Goal: Task Accomplishment & Management: Use online tool/utility

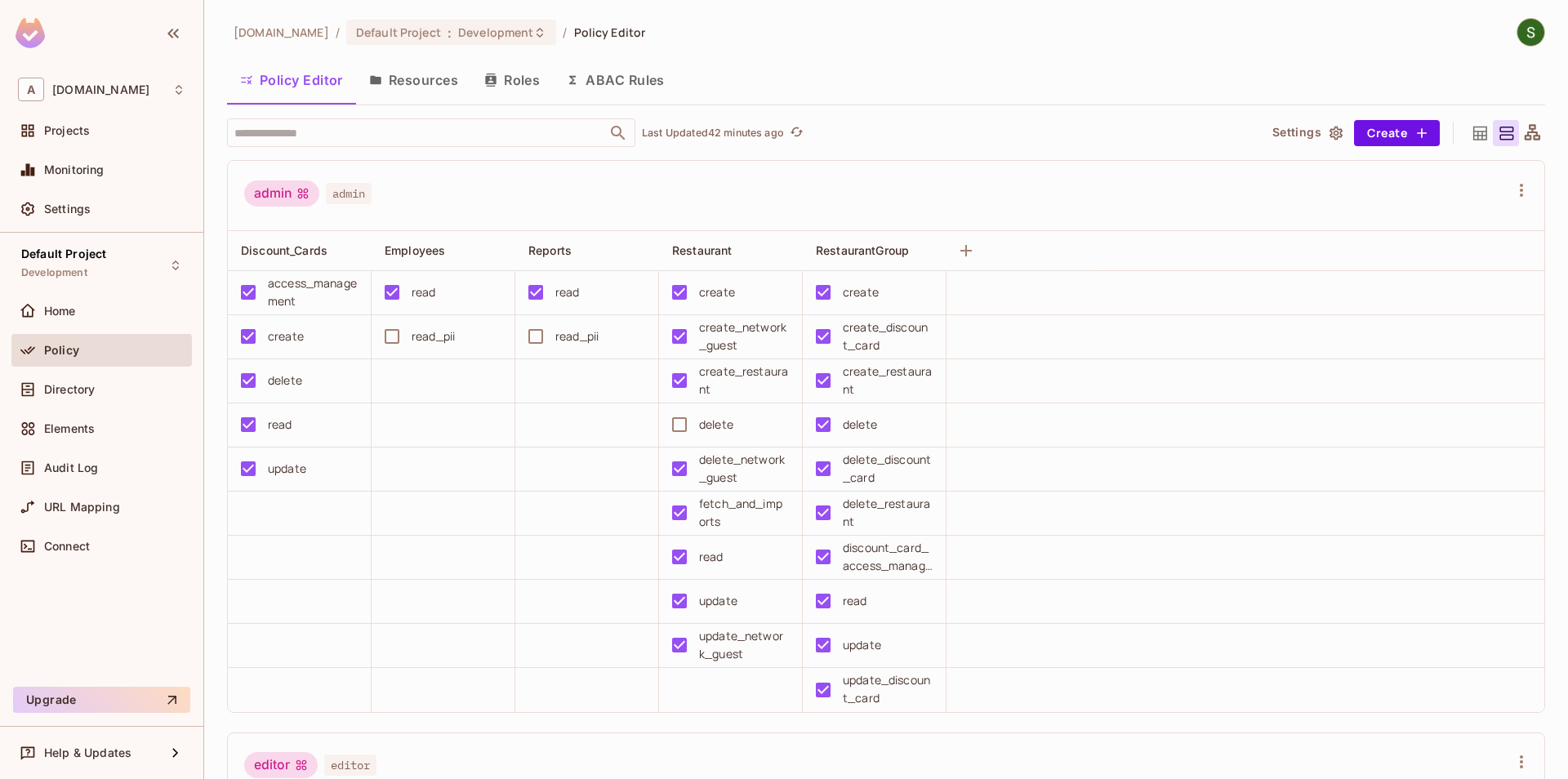
click at [1019, 41] on div "allerin.com / Default Project : Development / Policy Editor" at bounding box center [886, 32] width 1318 height 28
click at [1536, 30] on img at bounding box center [1531, 32] width 27 height 27
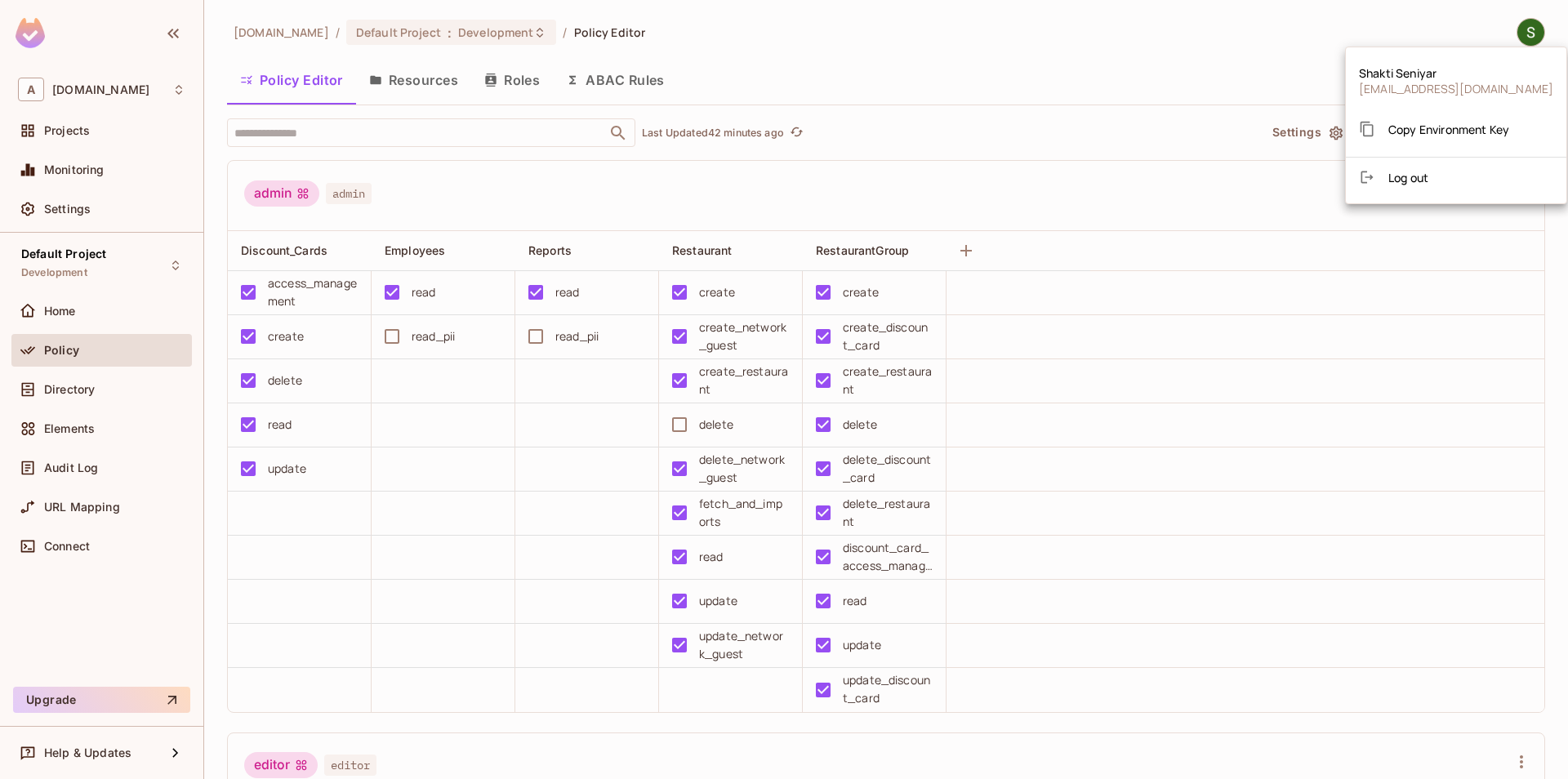
click at [1443, 183] on li "Log out" at bounding box center [1457, 177] width 221 height 26
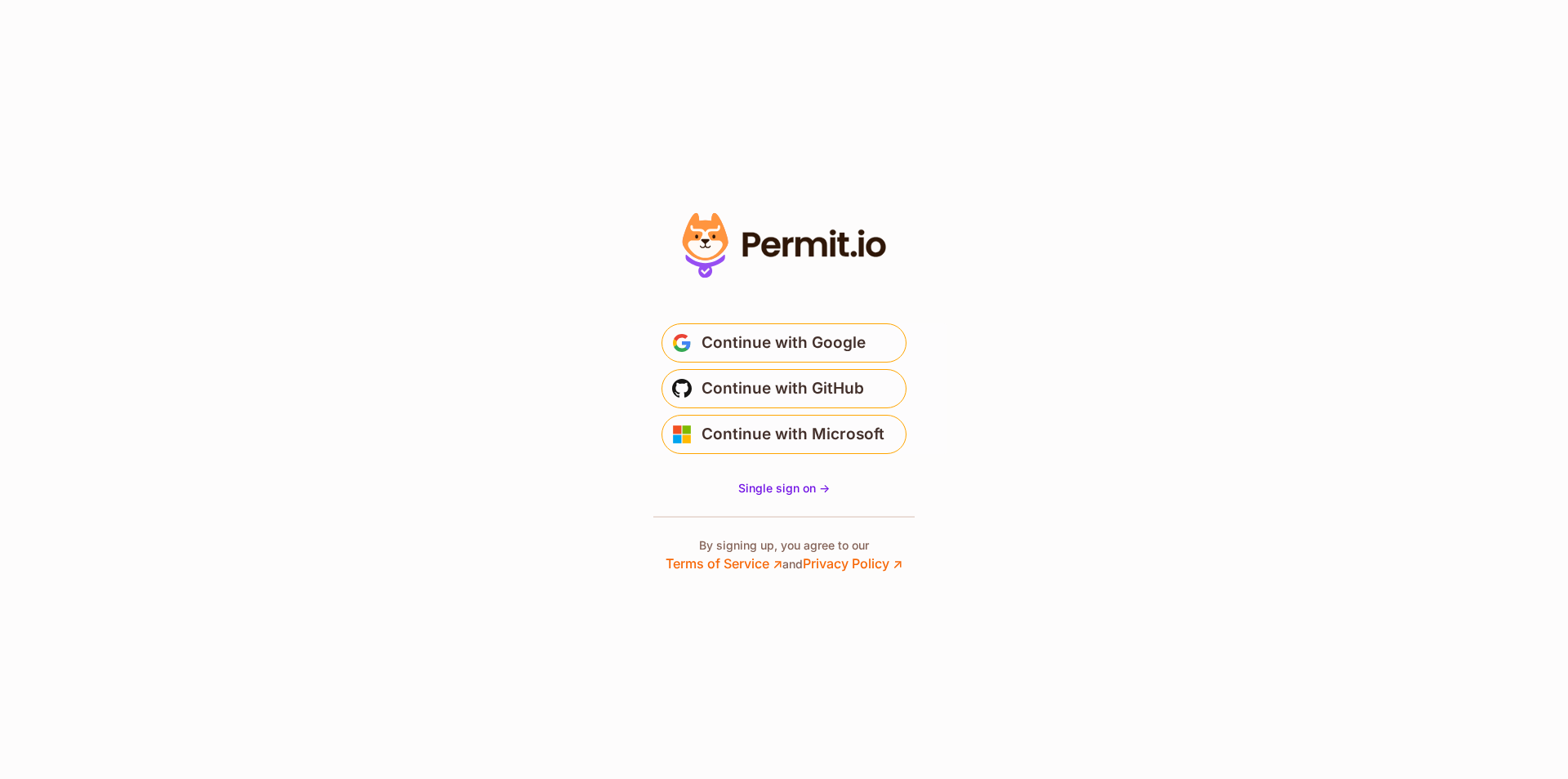
click at [1022, 262] on section "* Or" at bounding box center [784, 390] width 1568 height 779
click at [835, 348] on span "Continue with Google" at bounding box center [784, 343] width 164 height 26
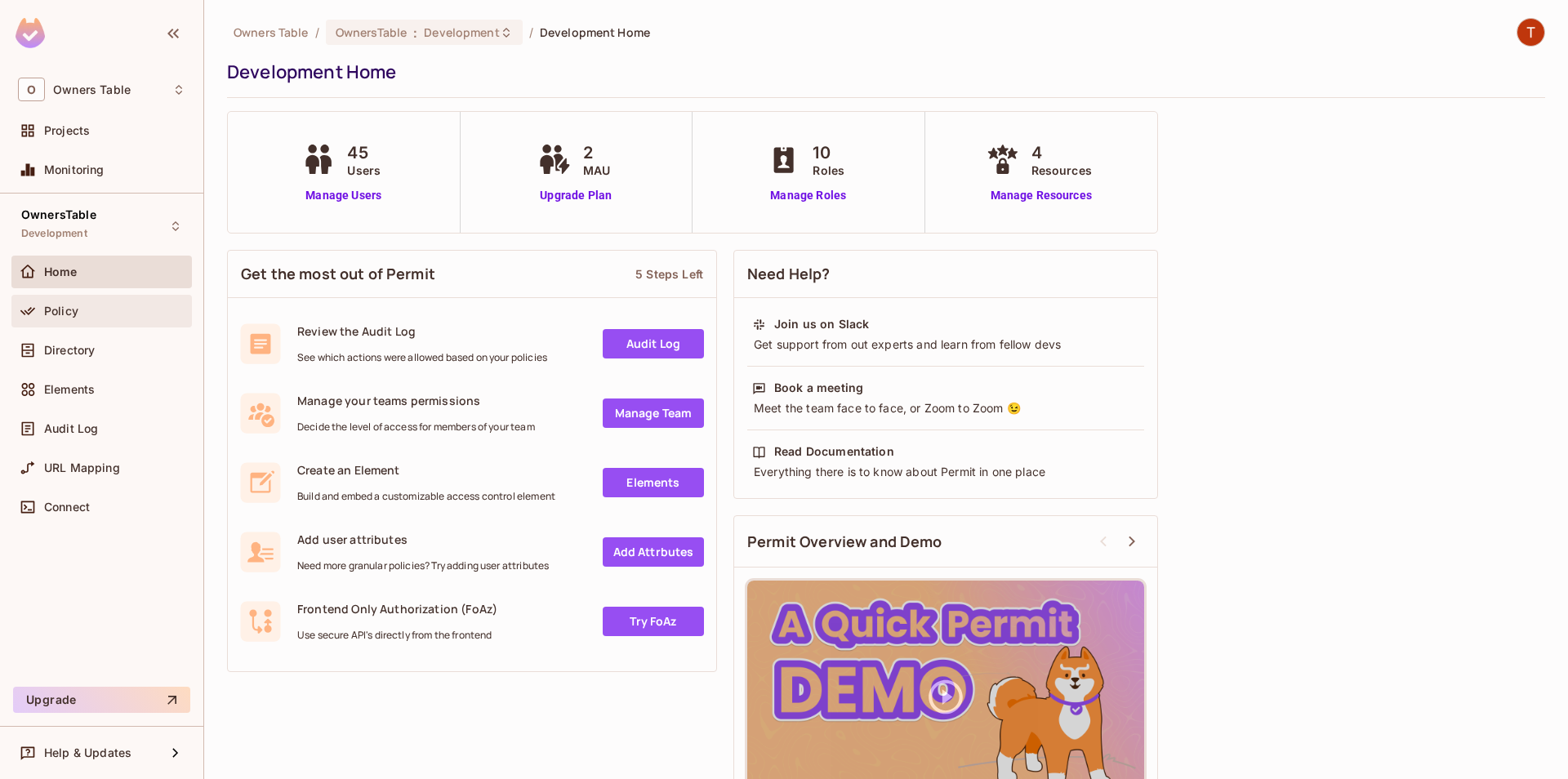
click at [109, 318] on div "Policy" at bounding box center [102, 311] width 168 height 20
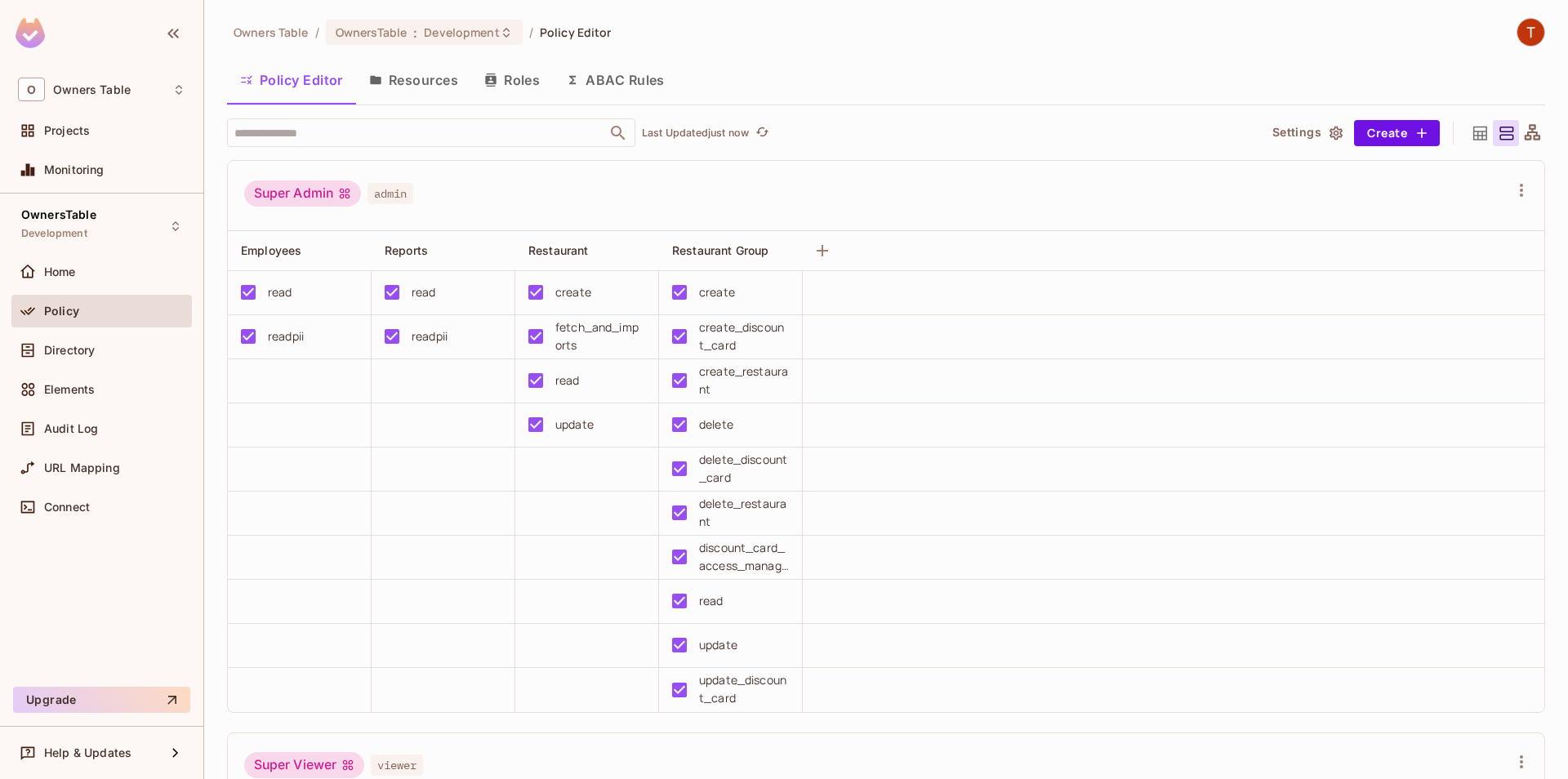
click at [416, 76] on button "Resources" at bounding box center [414, 79] width 115 height 41
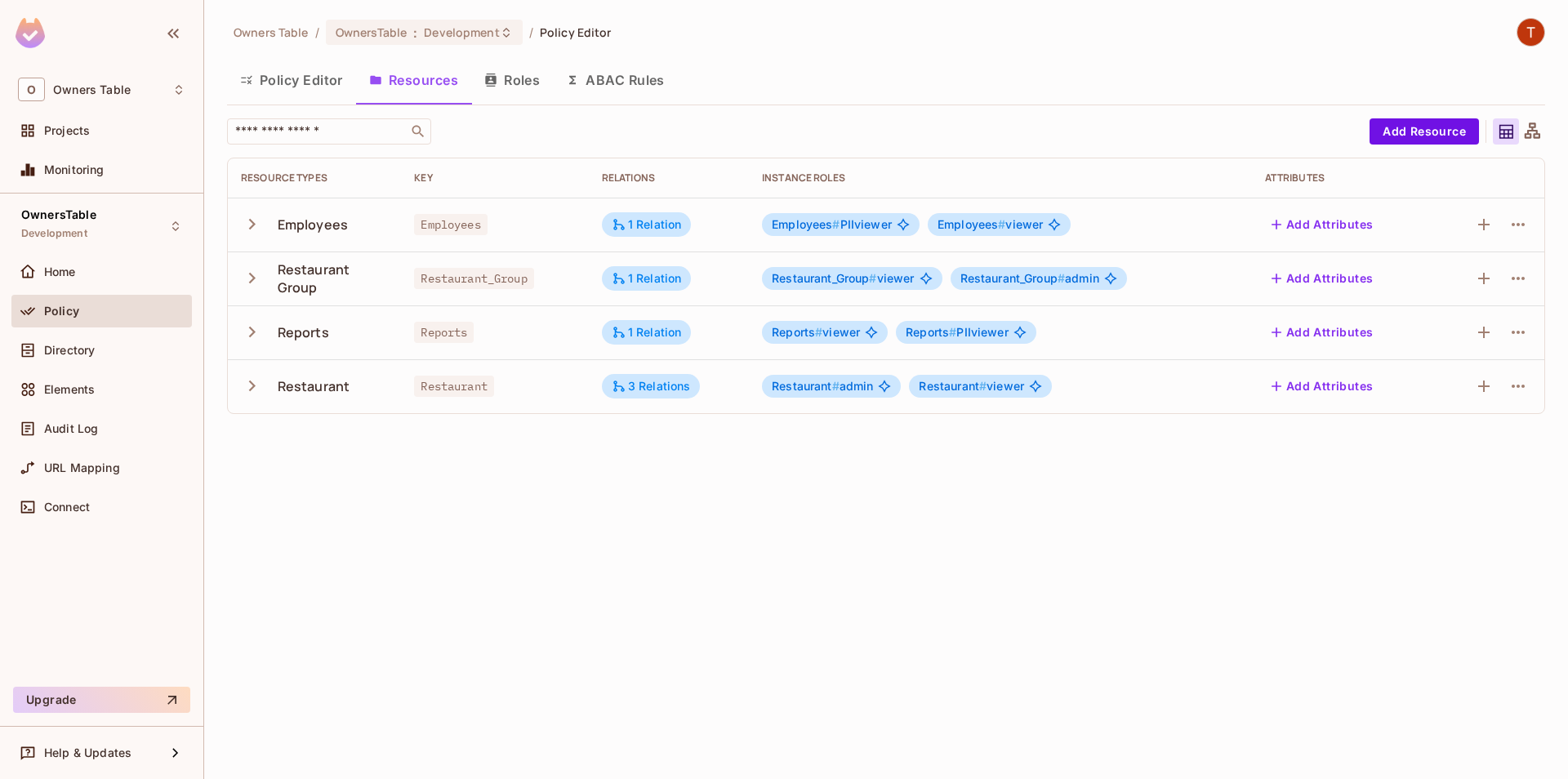
click at [256, 384] on icon "button" at bounding box center [252, 386] width 22 height 22
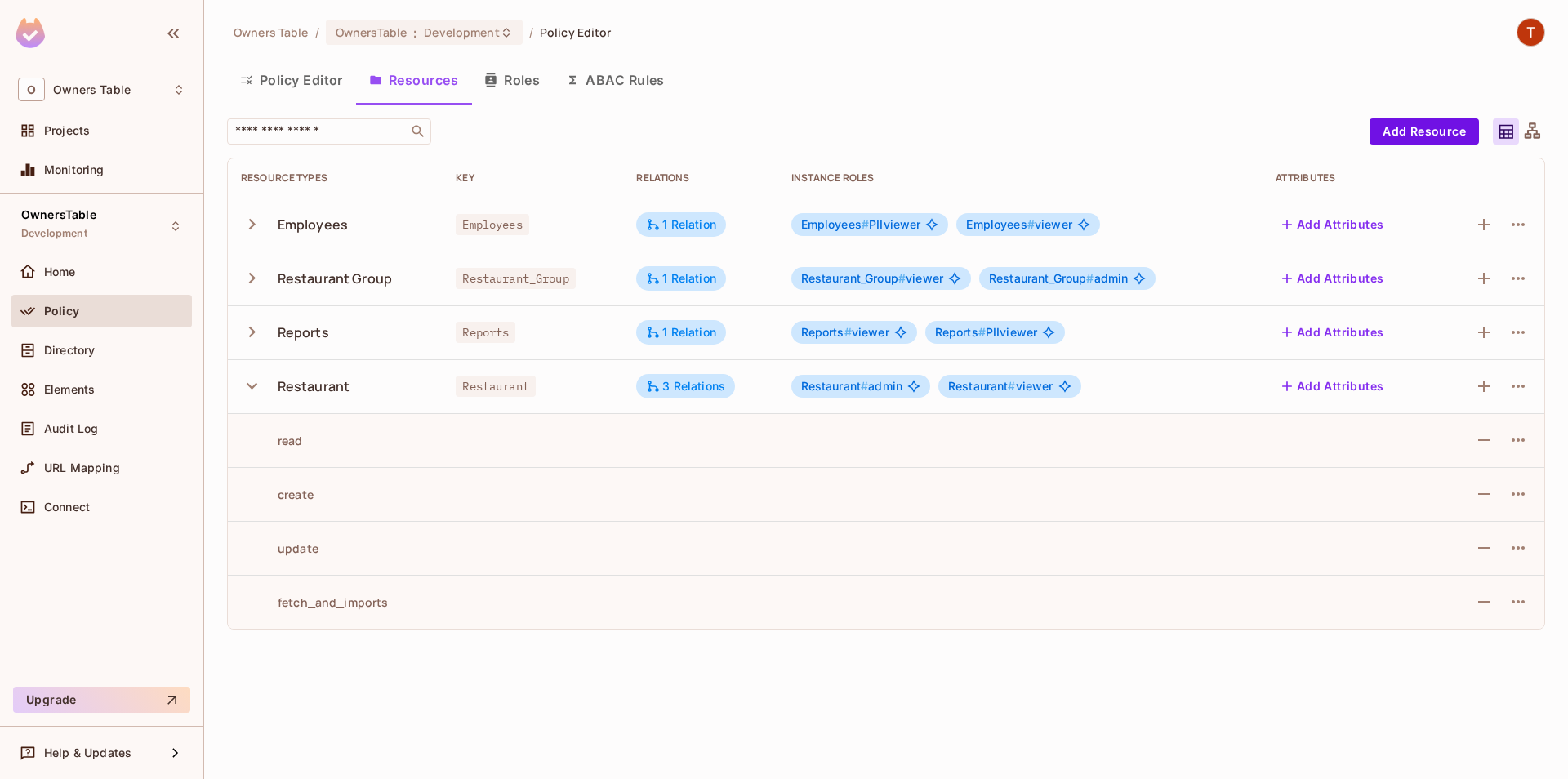
click at [1543, 28] on img at bounding box center [1531, 32] width 27 height 27
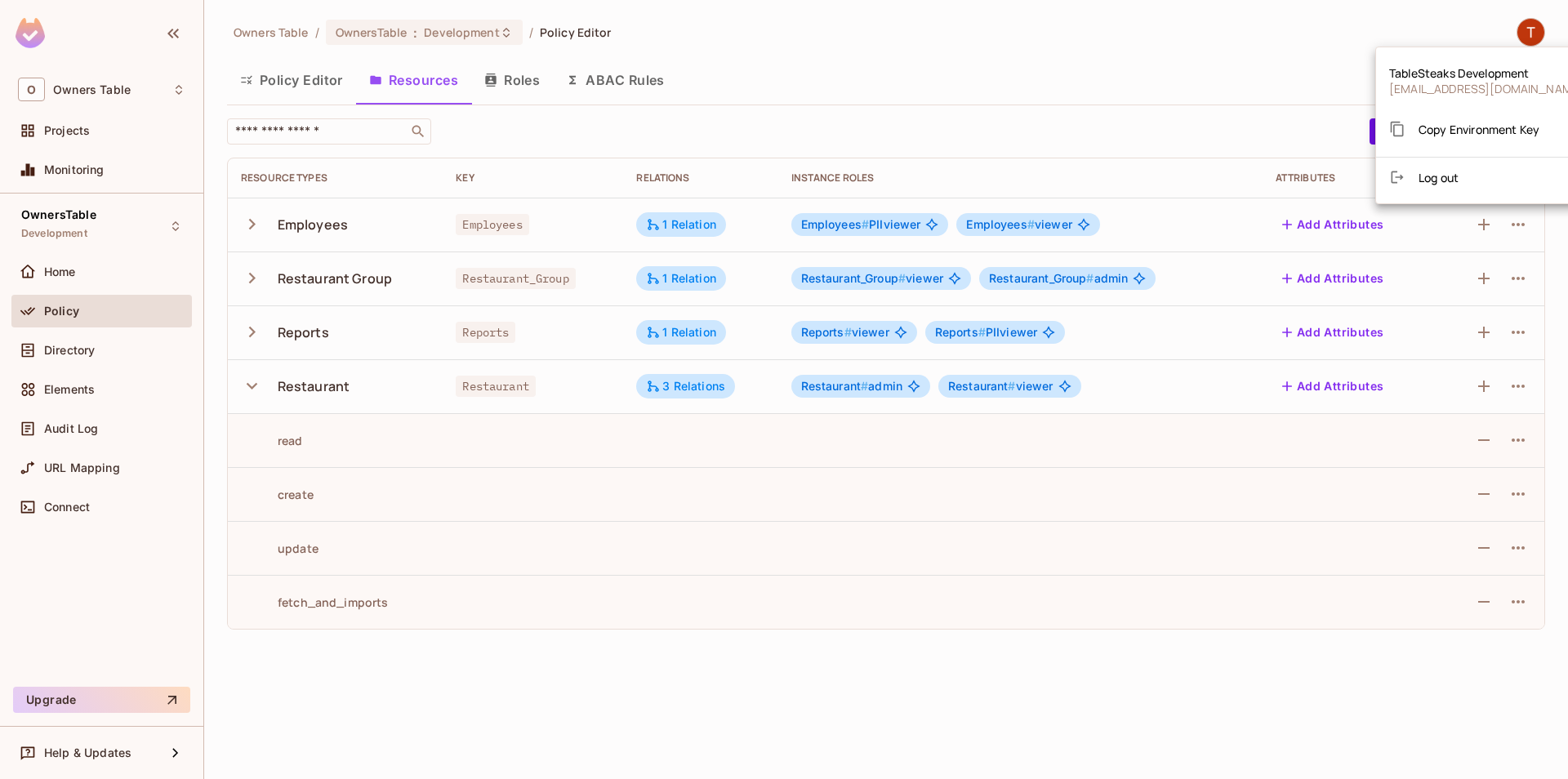
click at [927, 72] on div at bounding box center [784, 390] width 1568 height 779
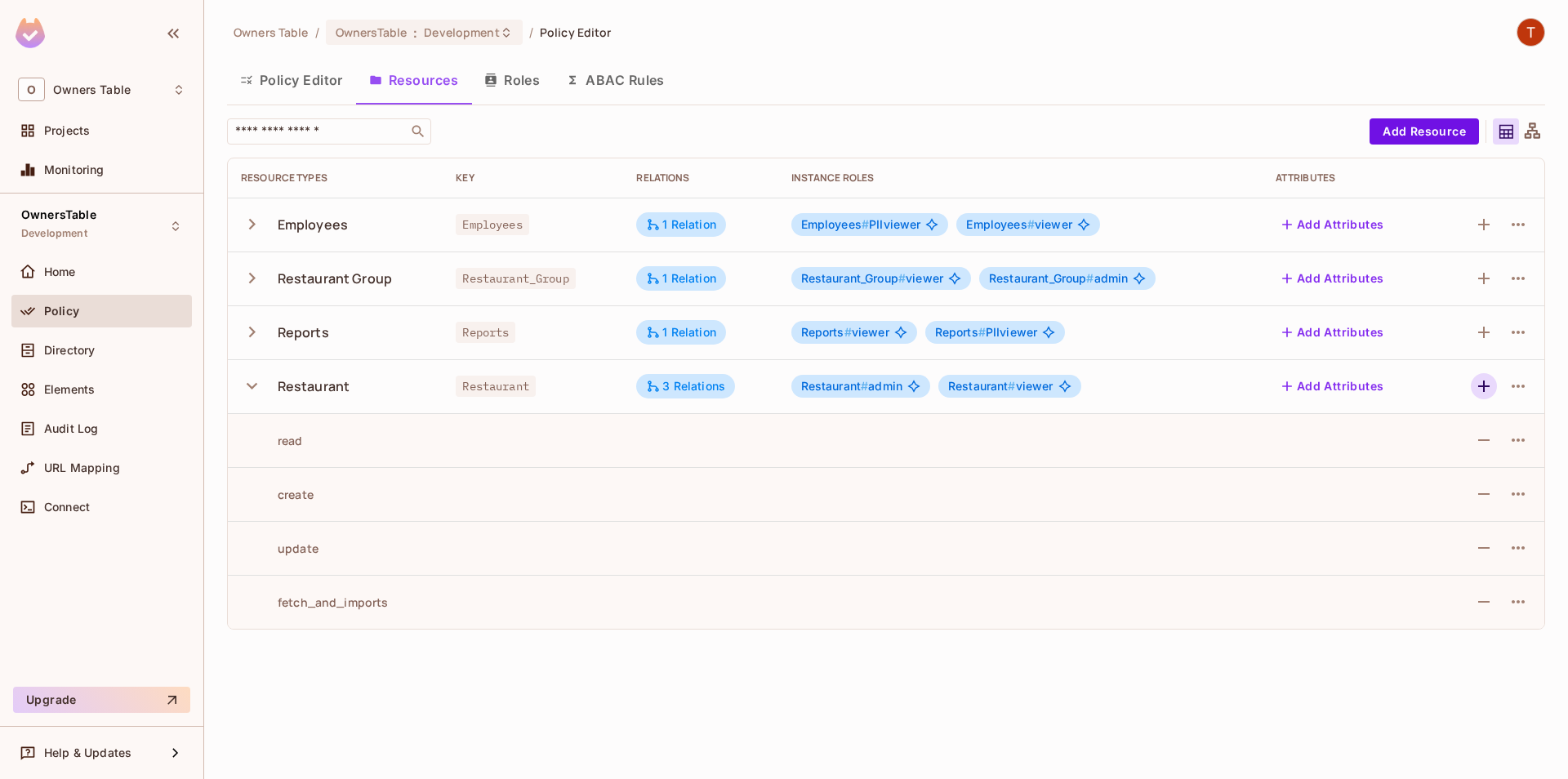
click at [1477, 382] on icon "button" at bounding box center [1484, 386] width 20 height 20
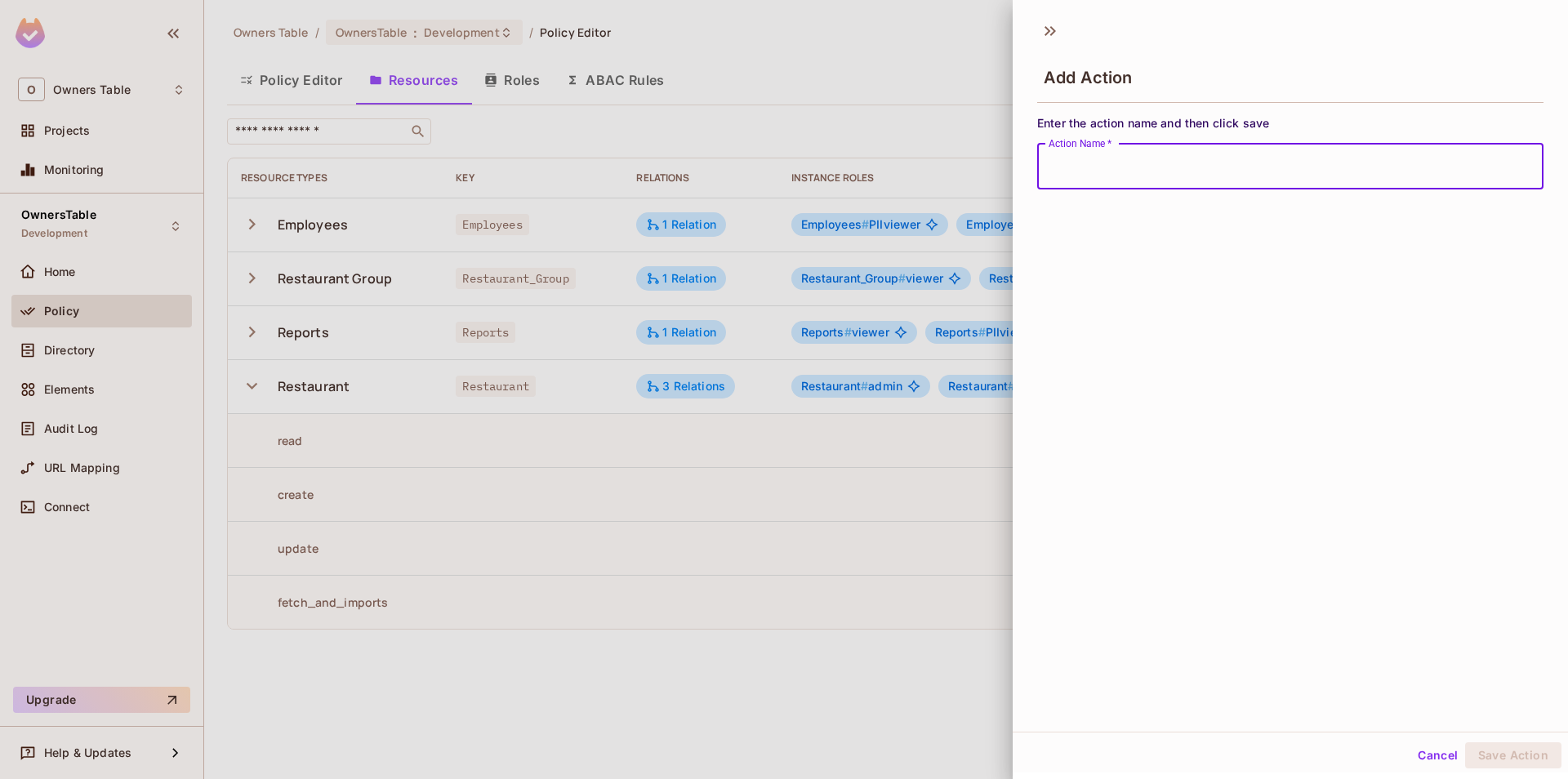
click at [1242, 165] on input "Action Name   *" at bounding box center [1290, 166] width 506 height 46
type input "**********"
click at [1516, 758] on button "Save Action" at bounding box center [1513, 755] width 96 height 26
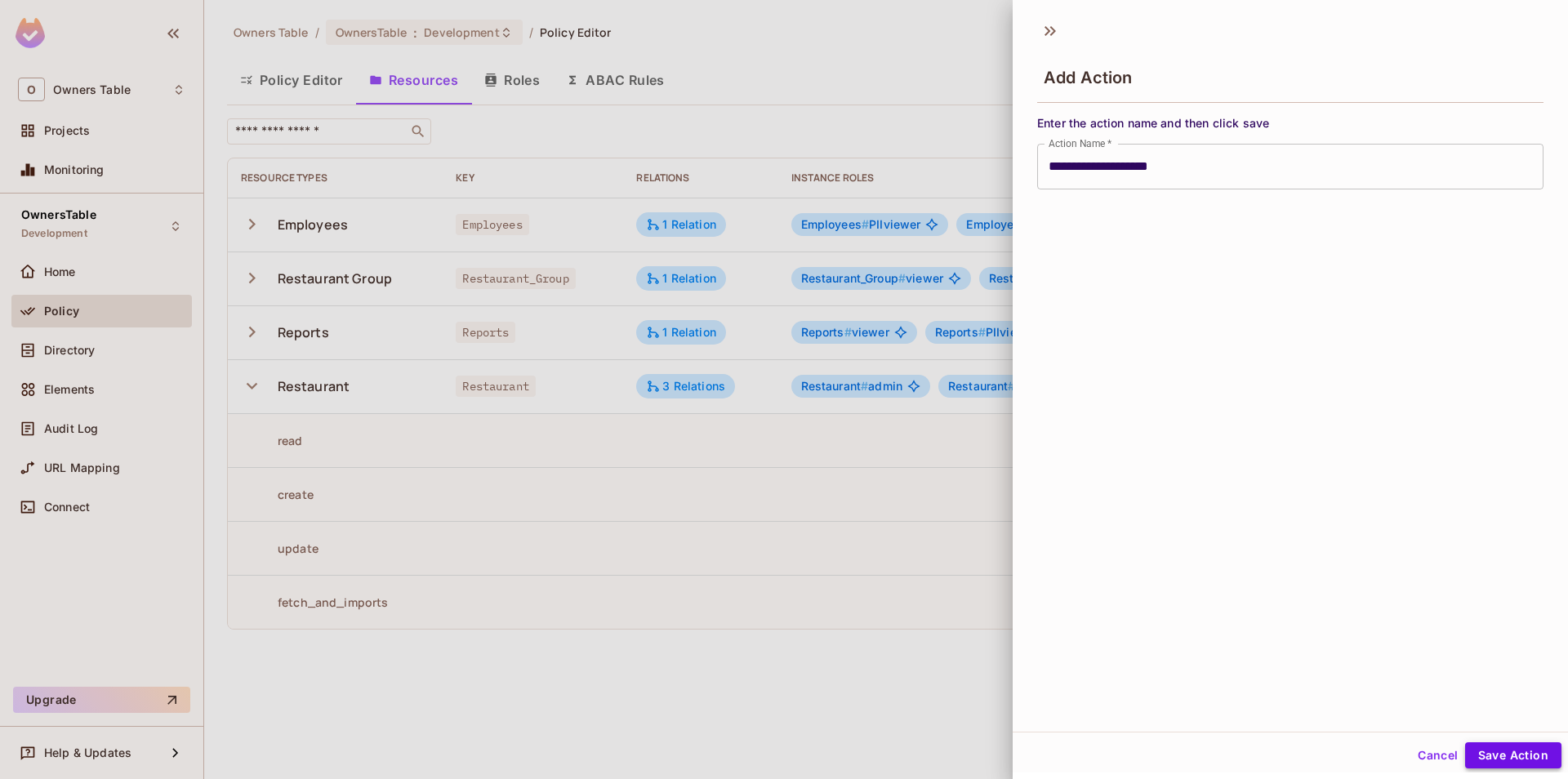
click at [1510, 764] on button "Save Action" at bounding box center [1513, 755] width 96 height 26
click at [1524, 758] on button "Save Action" at bounding box center [1513, 755] width 96 height 26
click at [1445, 766] on button "Cancel" at bounding box center [1438, 755] width 53 height 26
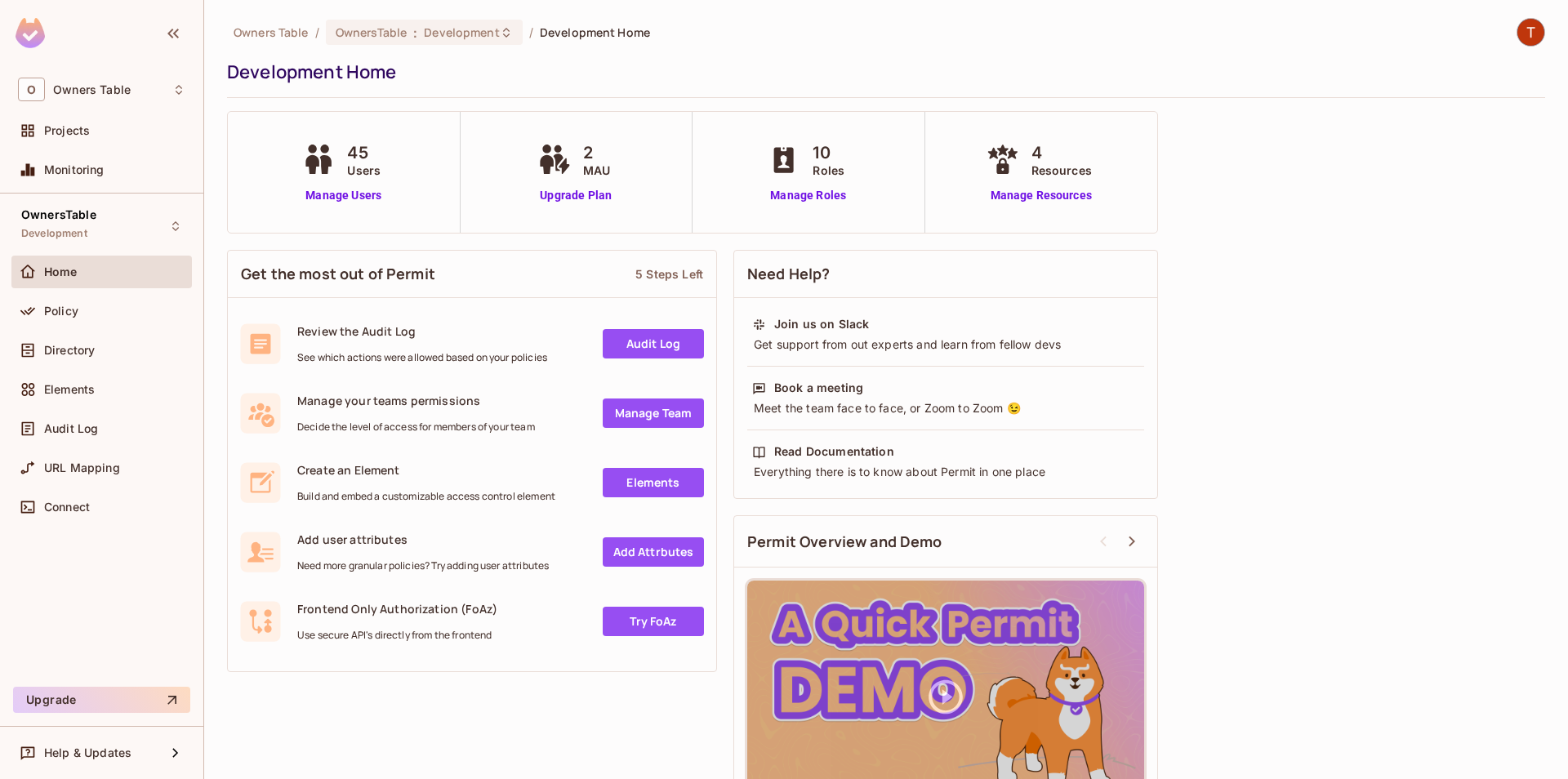
click at [1534, 34] on img at bounding box center [1531, 32] width 27 height 27
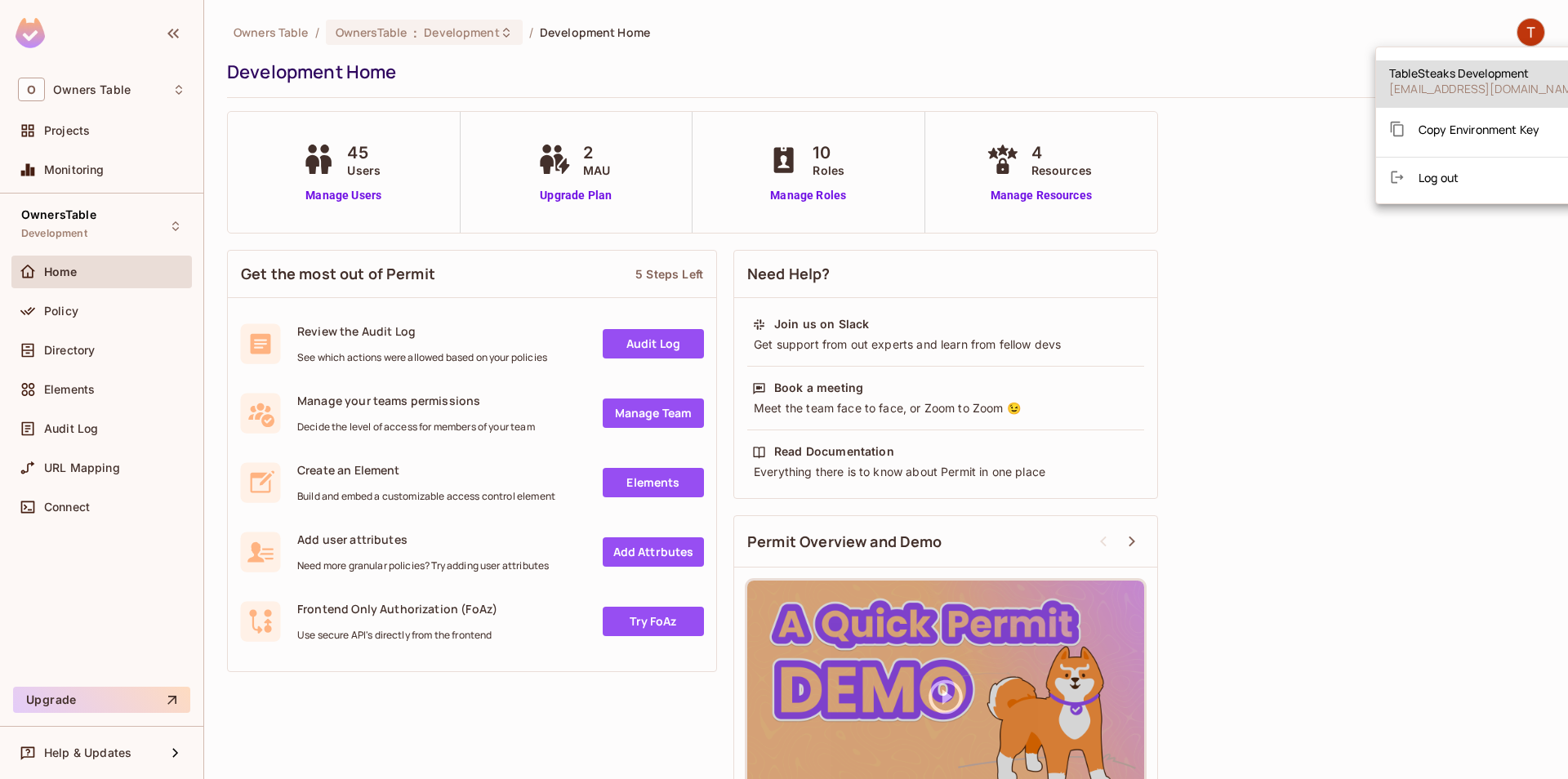
click at [1437, 167] on li "Log out" at bounding box center [1487, 177] width 221 height 26
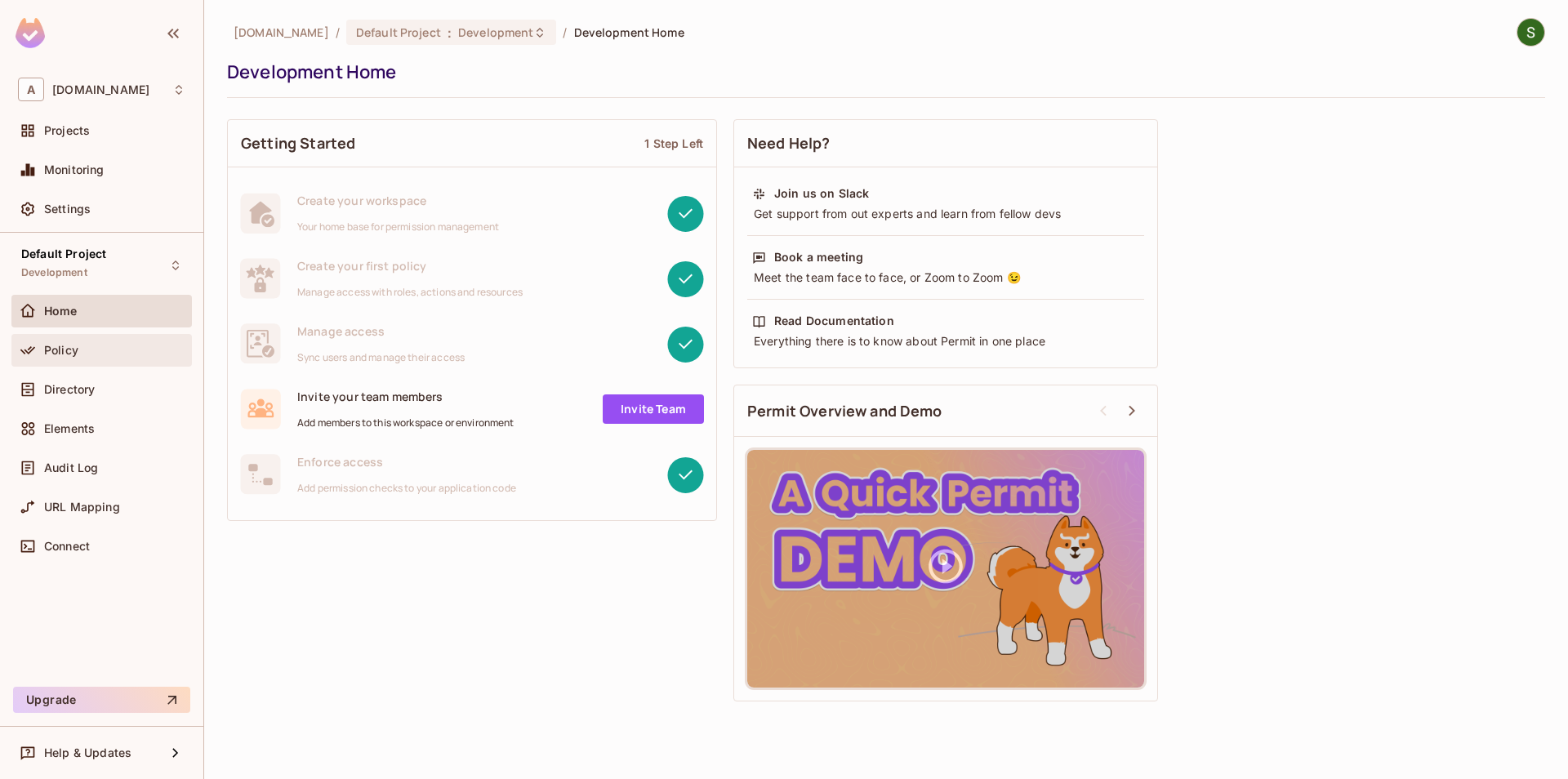
click at [137, 358] on div "Policy" at bounding box center [102, 350] width 168 height 20
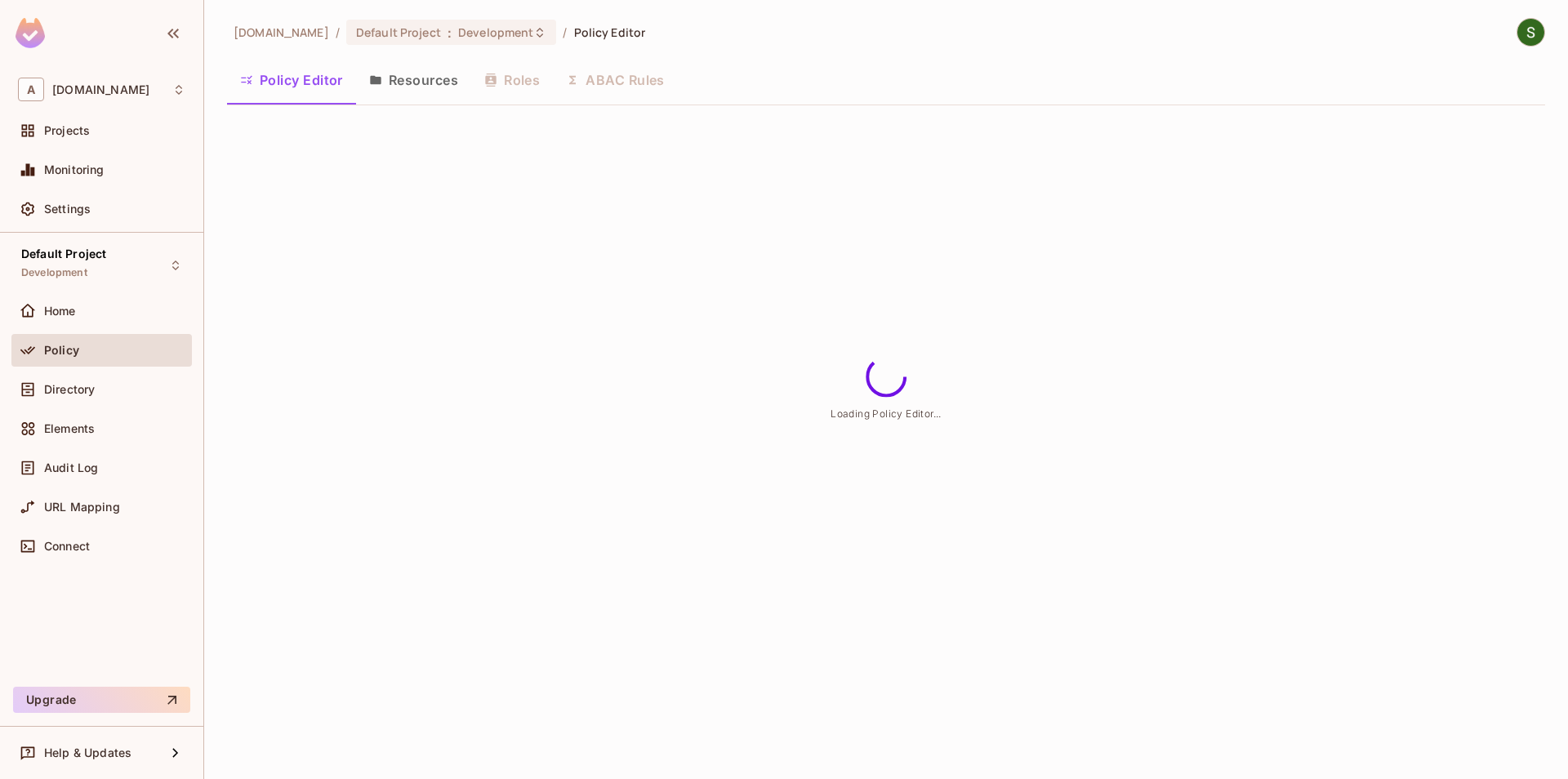
click at [459, 91] on button "Resources" at bounding box center [414, 79] width 115 height 41
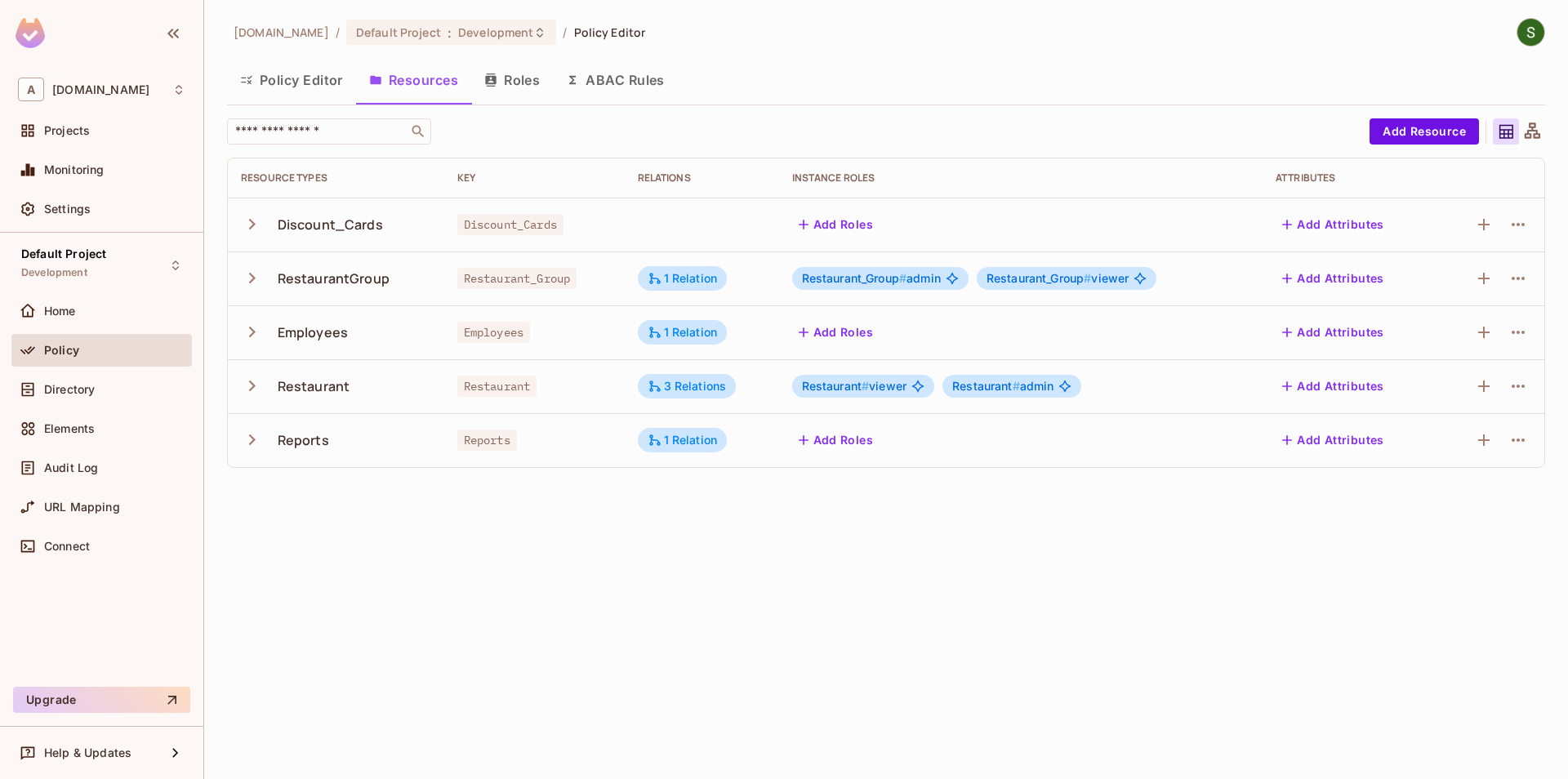
click at [249, 386] on icon "button" at bounding box center [252, 386] width 22 height 22
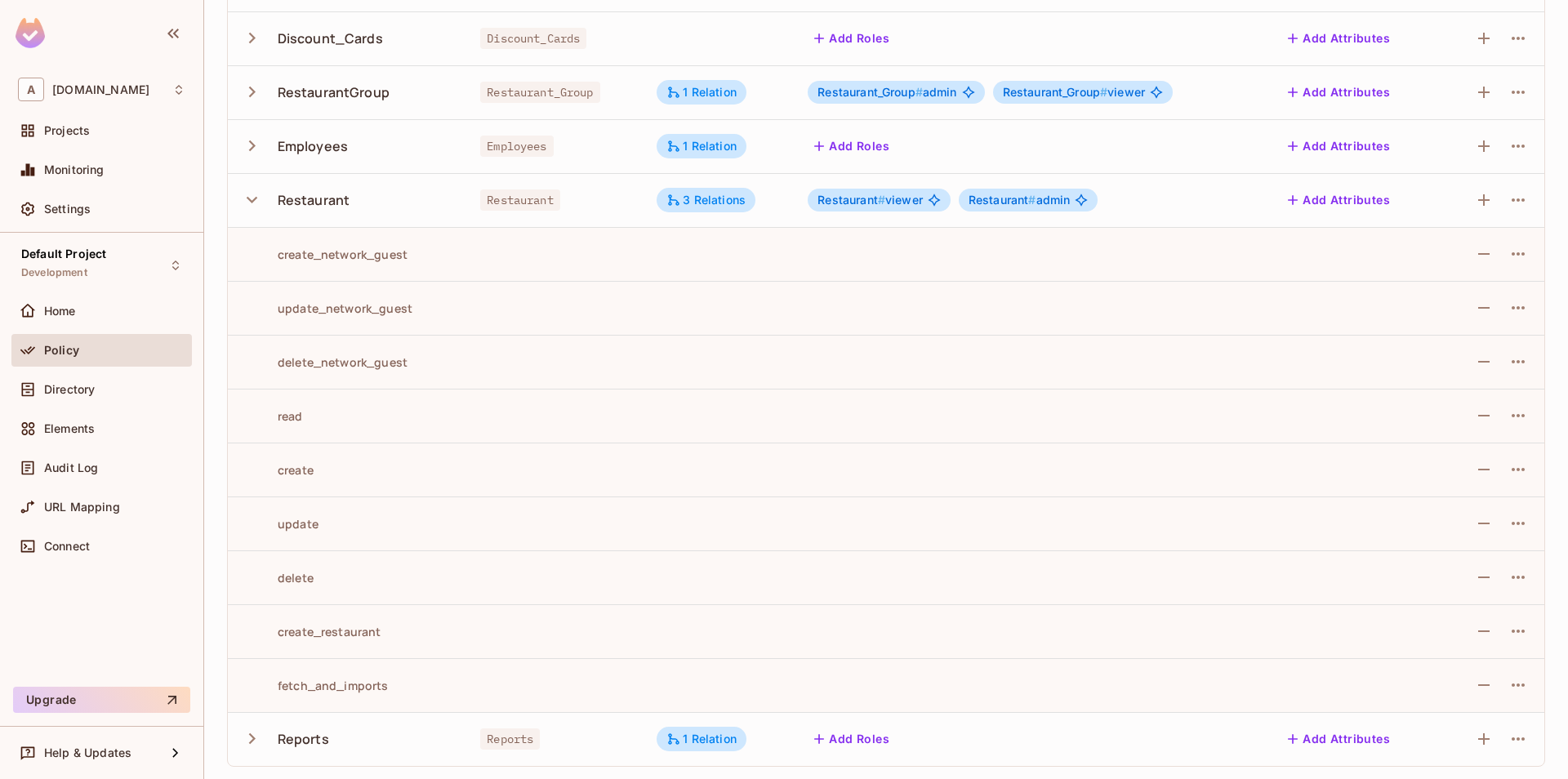
scroll to position [93, 0]
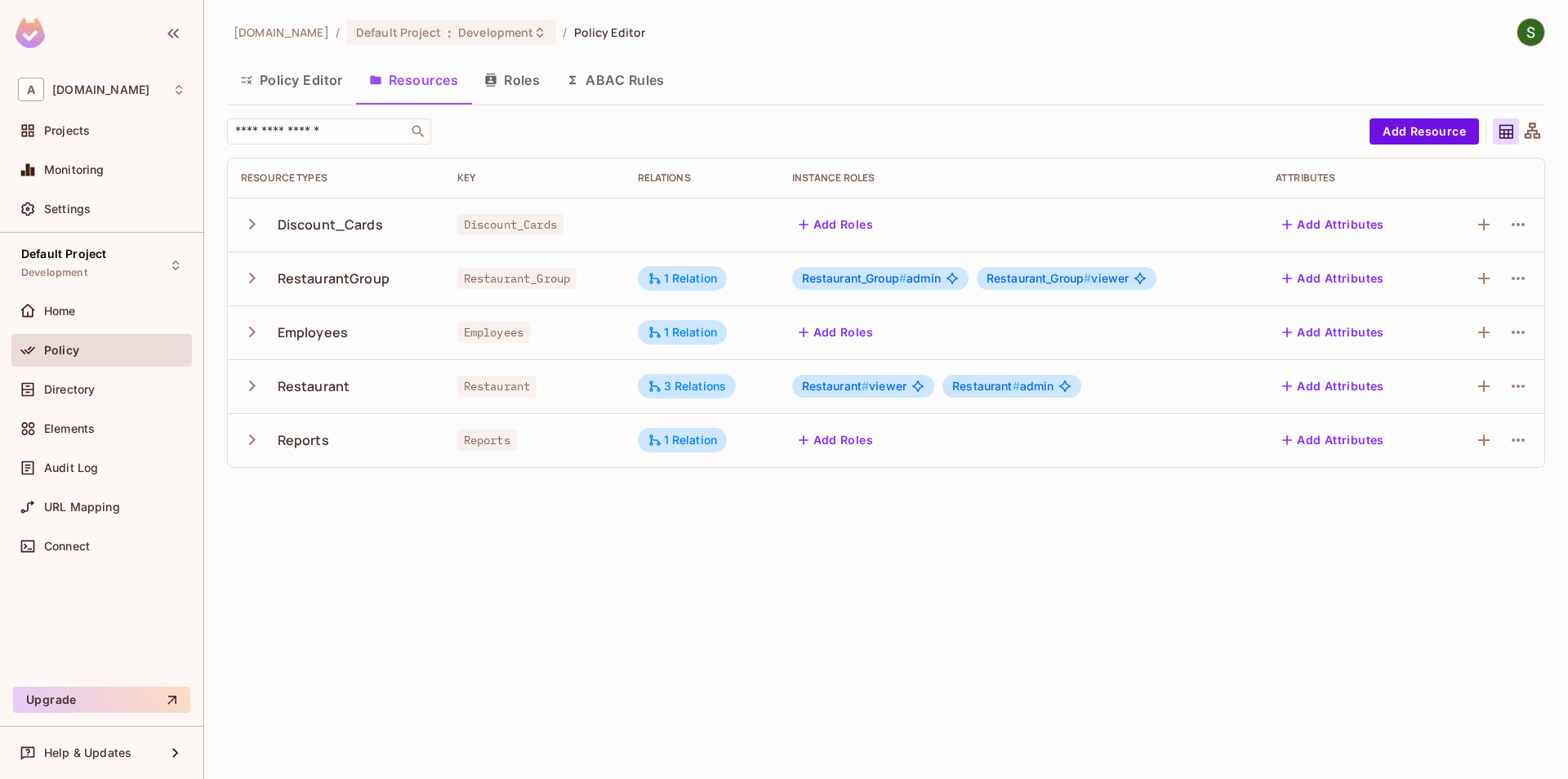
click at [1522, 47] on div "[DOMAIN_NAME] / Default Project : Development / Policy Editor Policy Editor Res…" at bounding box center [886, 249] width 1318 height 463
click at [1527, 38] on img at bounding box center [1531, 32] width 27 height 27
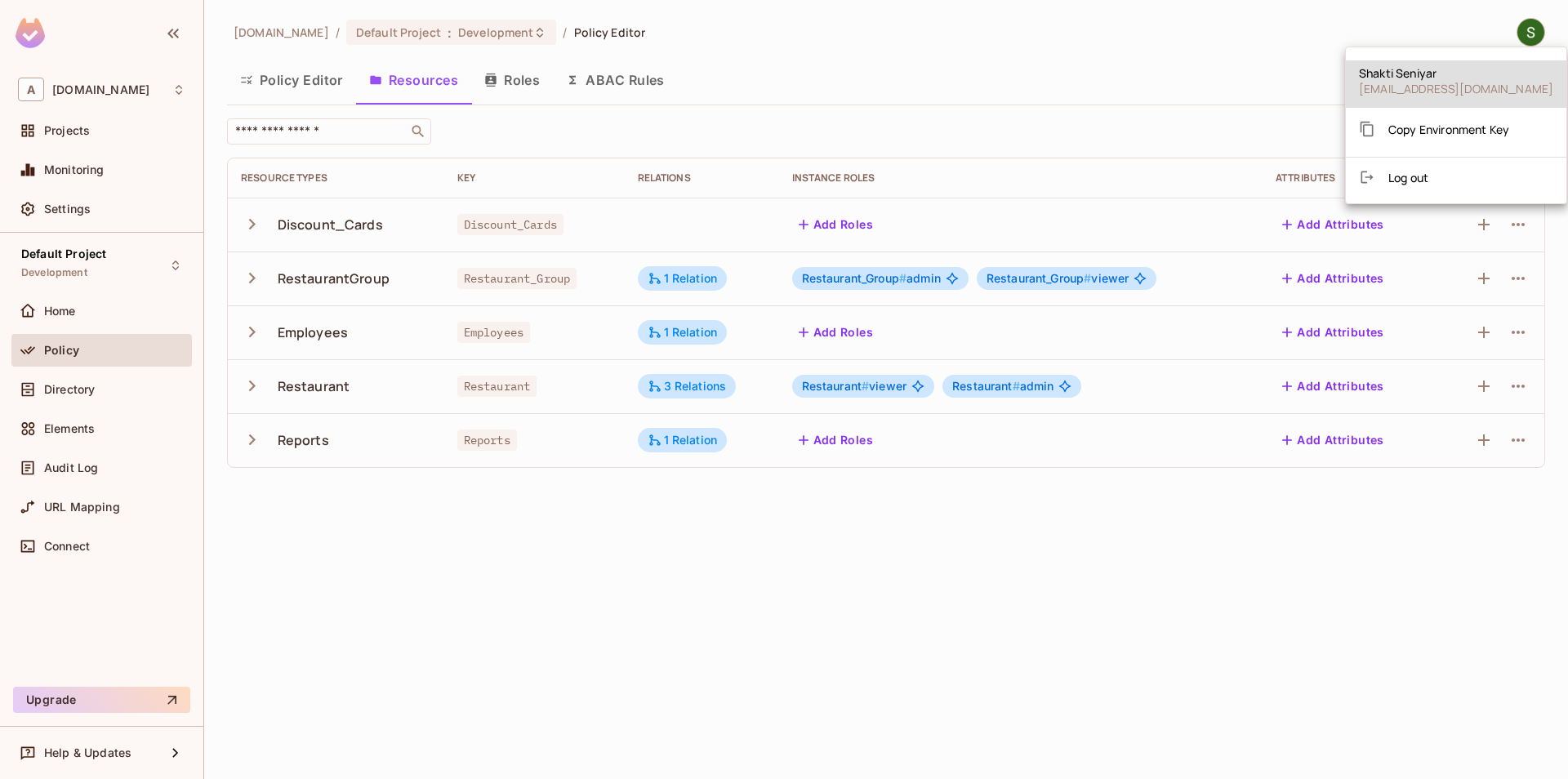
click at [709, 127] on div at bounding box center [784, 390] width 1568 height 779
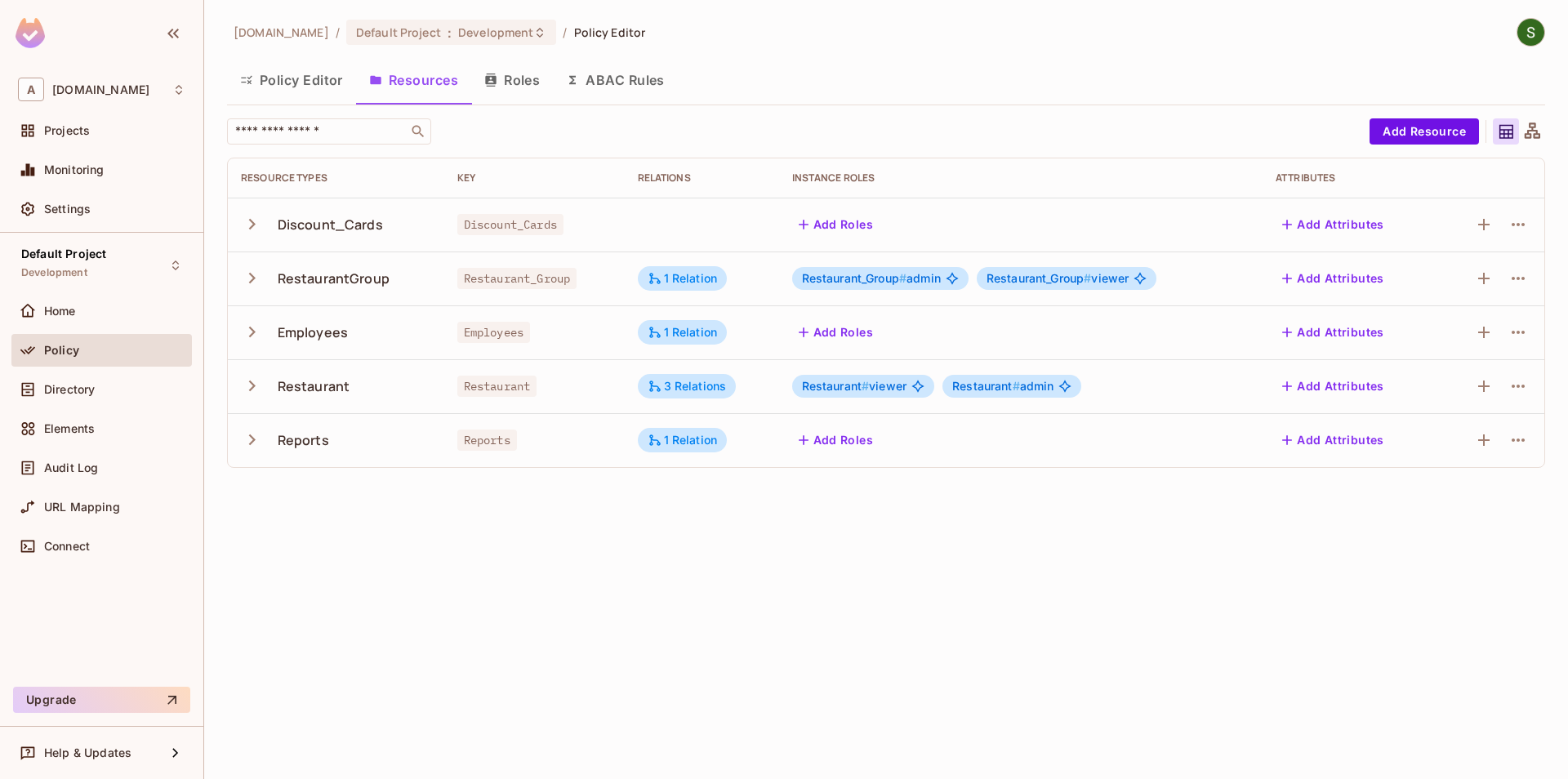
click at [253, 376] on icon "button" at bounding box center [252, 386] width 22 height 22
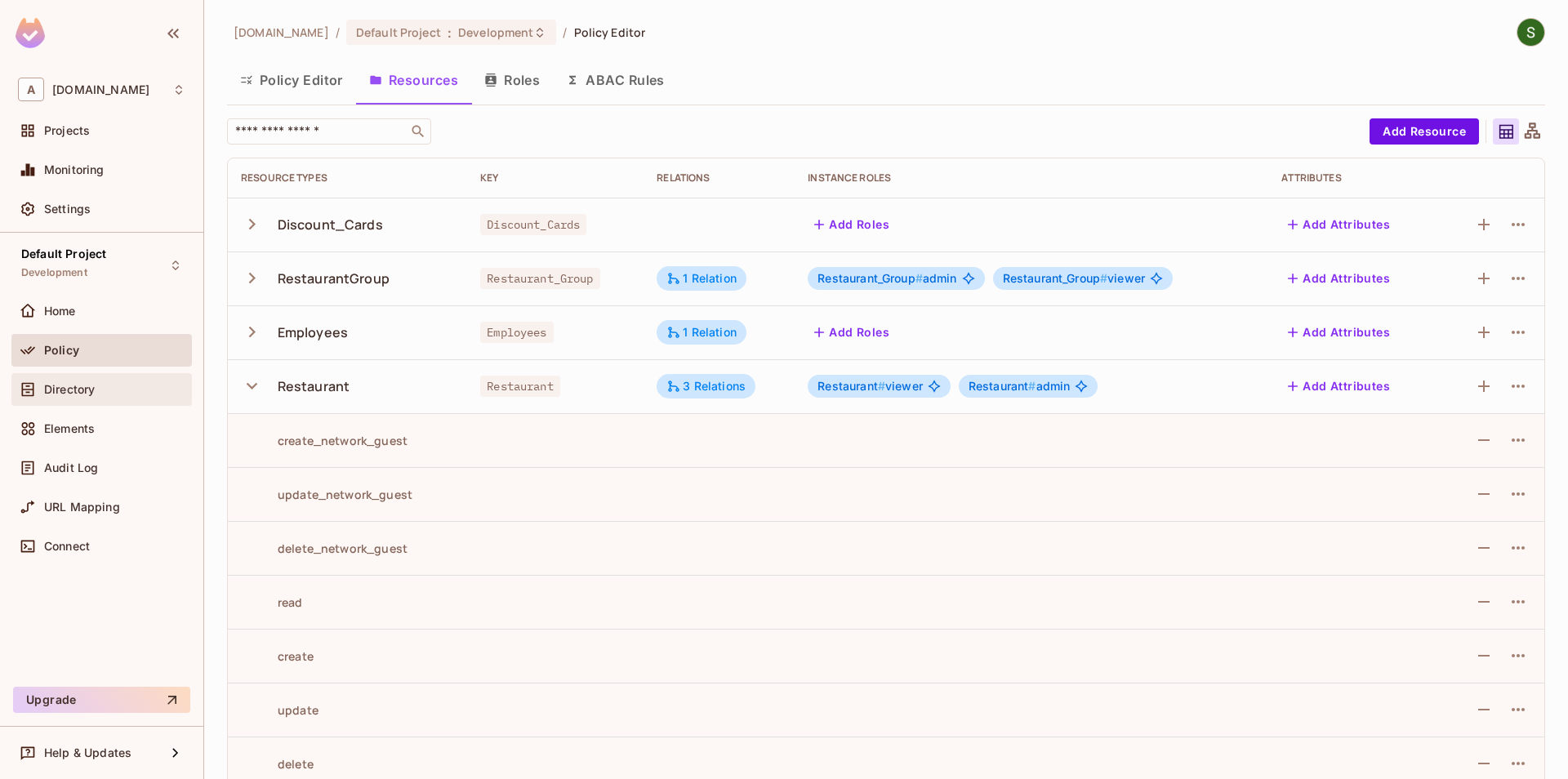
click at [138, 390] on div "Directory" at bounding box center [115, 390] width 141 height 13
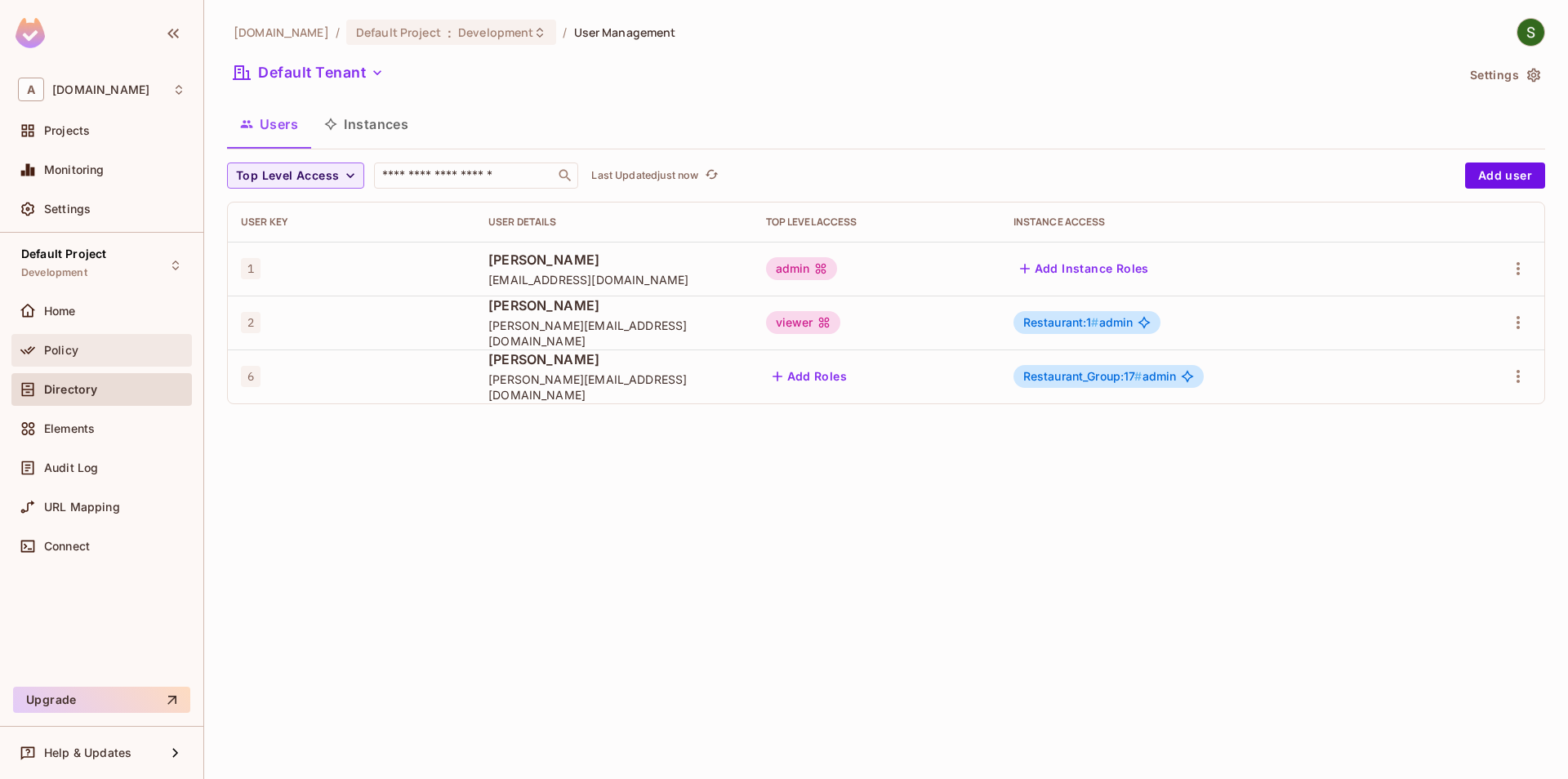
click at [114, 344] on div "Policy" at bounding box center [115, 351] width 141 height 13
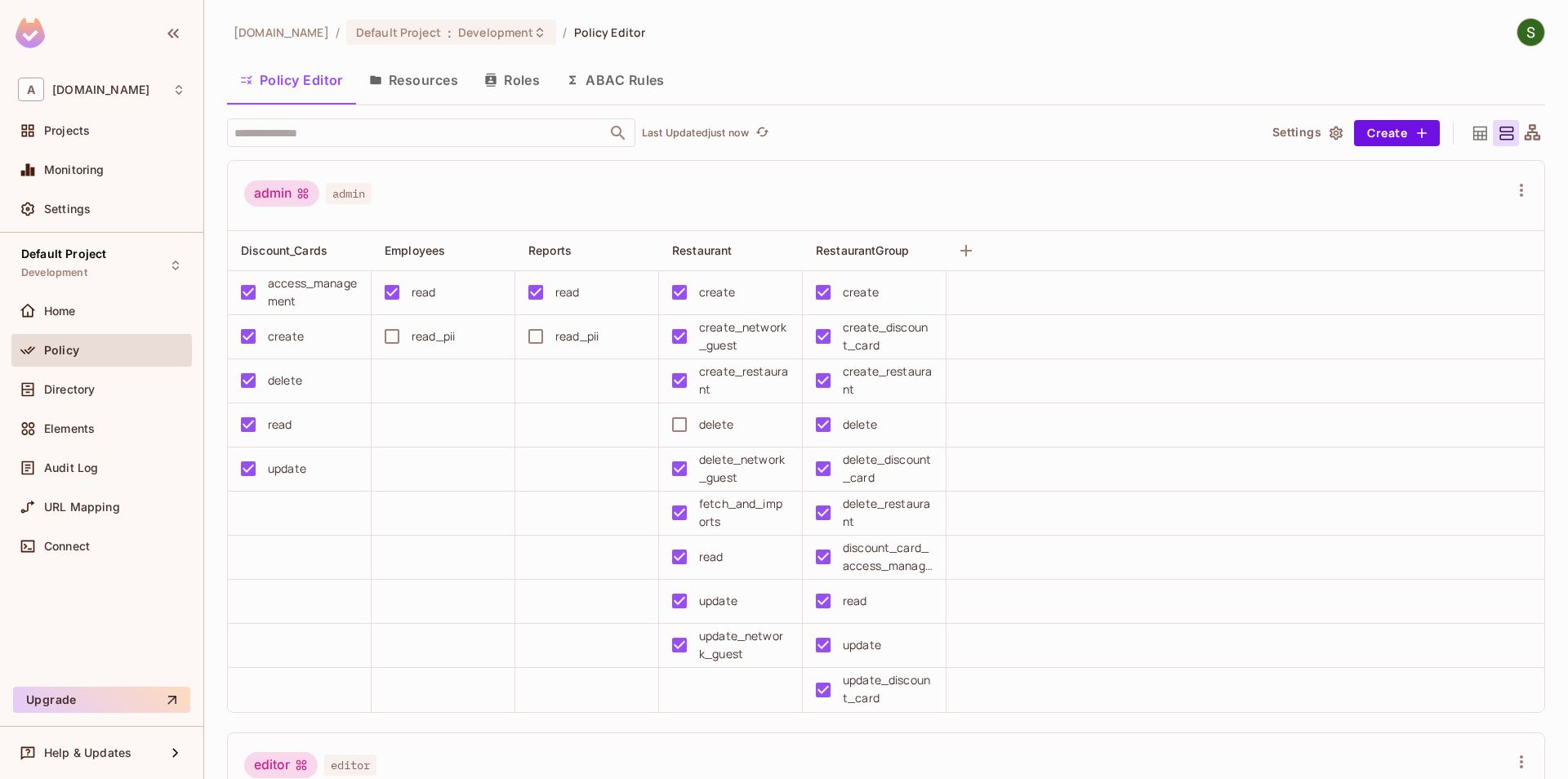
click at [416, 91] on button "Resources" at bounding box center [414, 79] width 115 height 41
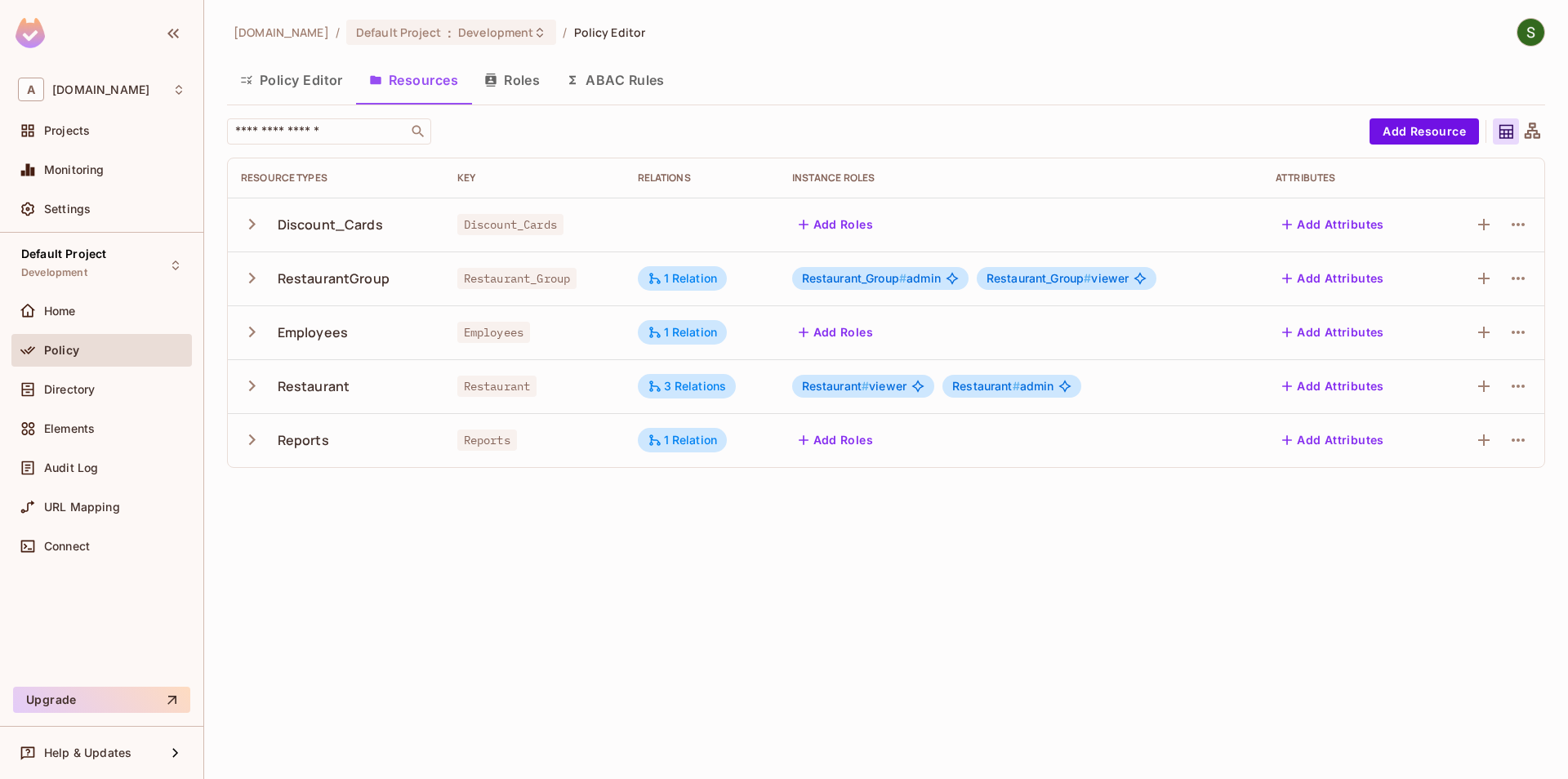
click at [261, 389] on icon "button" at bounding box center [252, 386] width 22 height 22
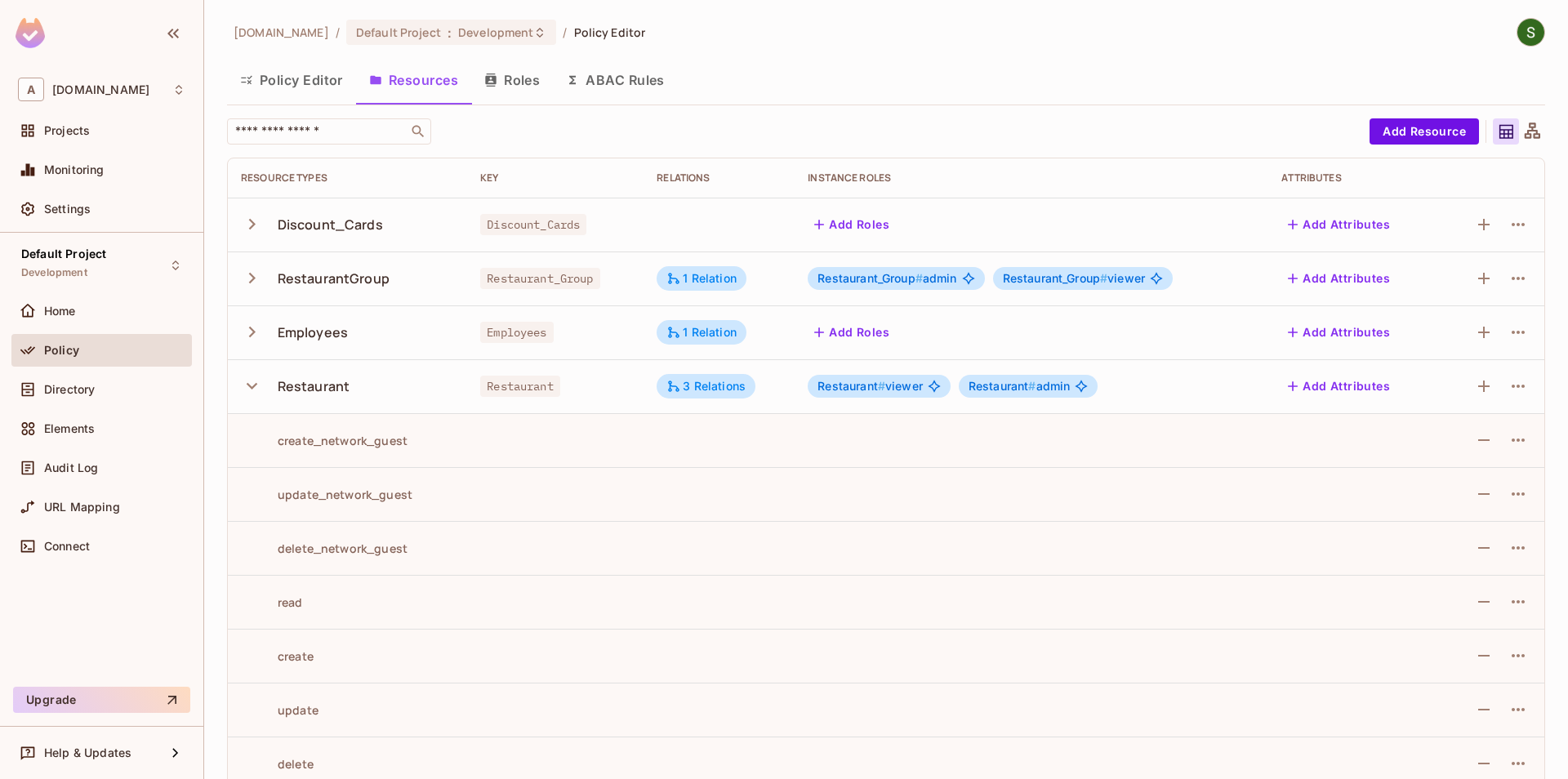
click at [293, 87] on button "Policy Editor" at bounding box center [291, 79] width 129 height 41
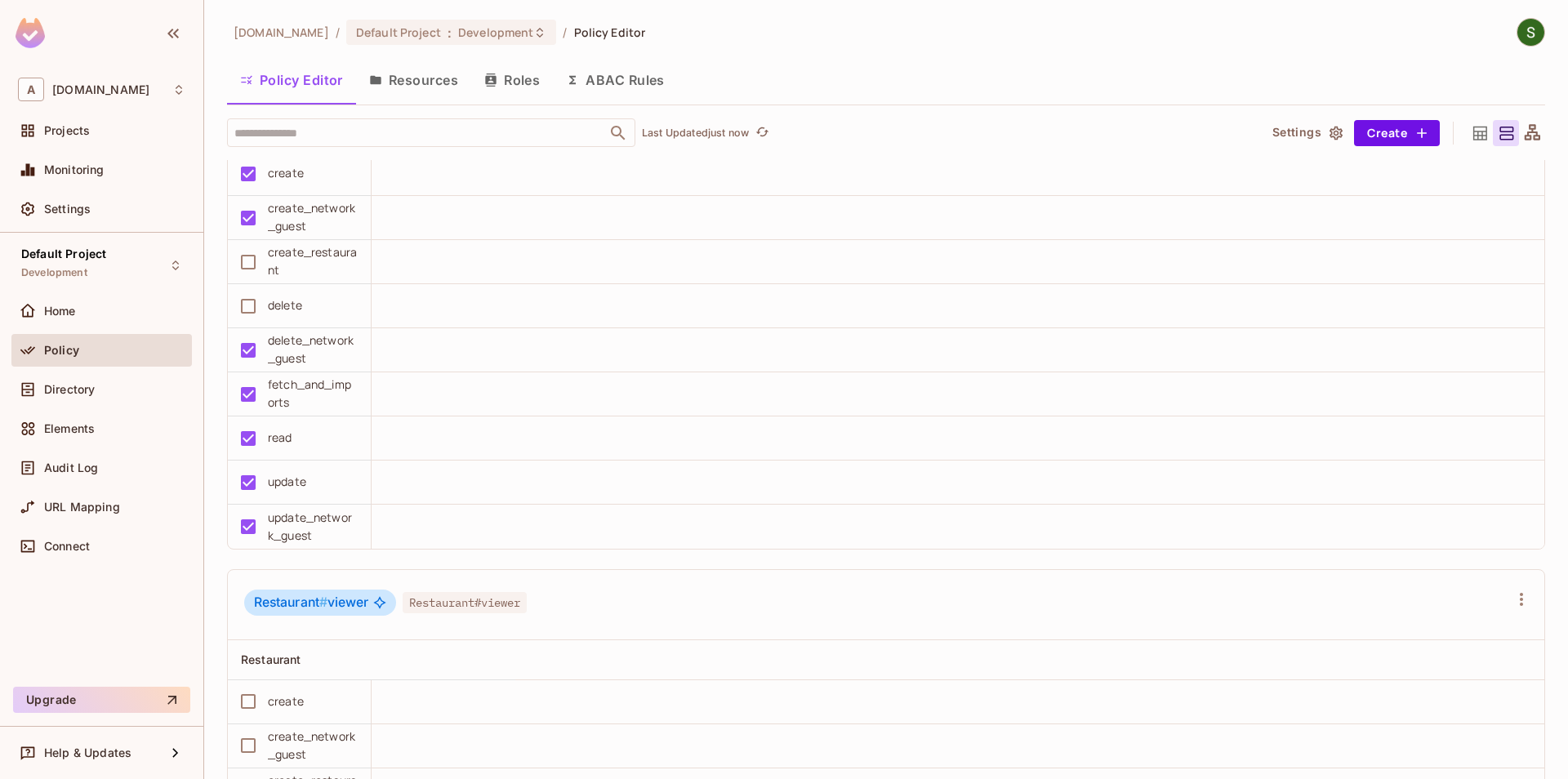
scroll to position [2888, 0]
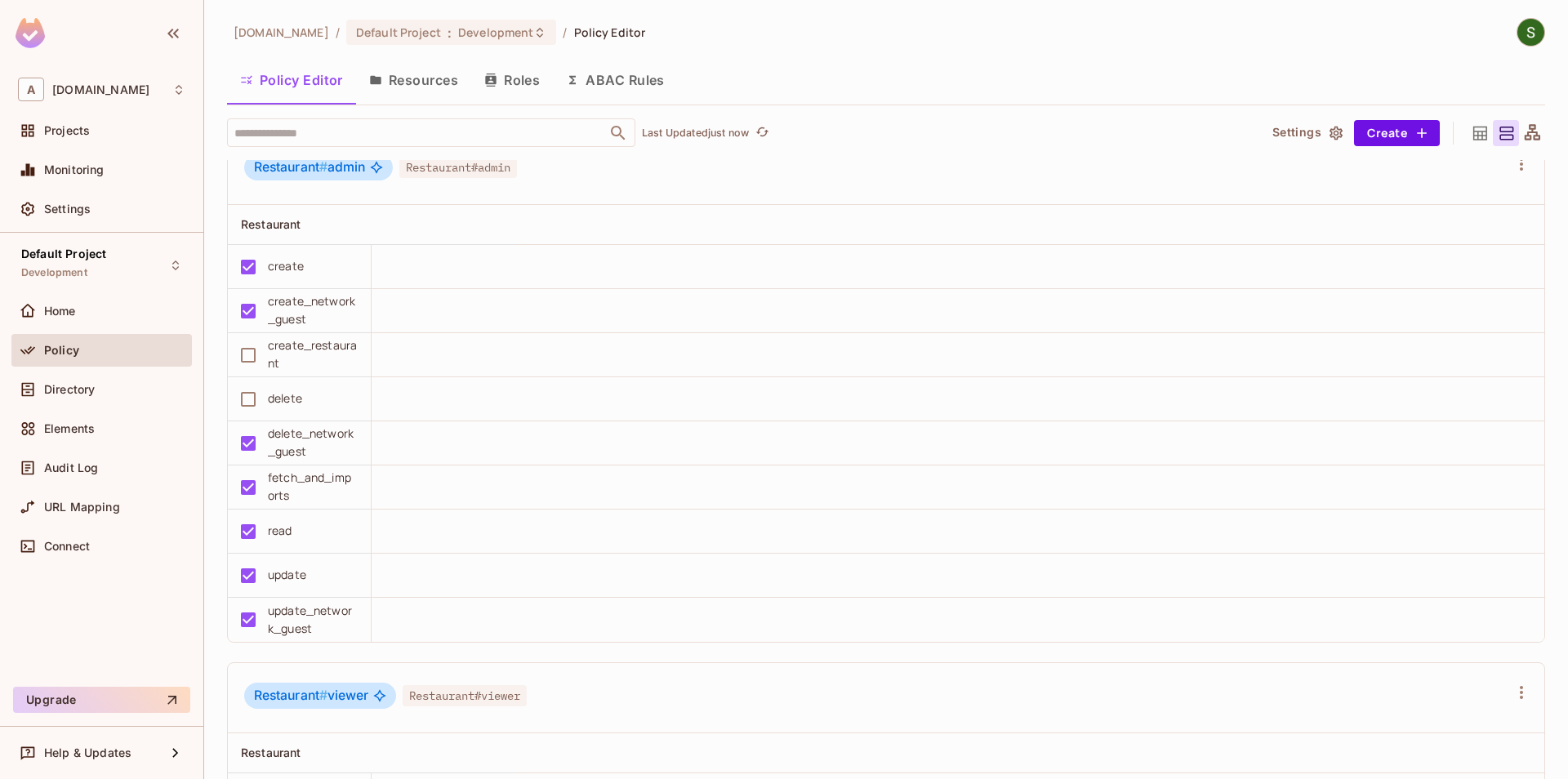
click at [1537, 27] on img at bounding box center [1531, 32] width 27 height 27
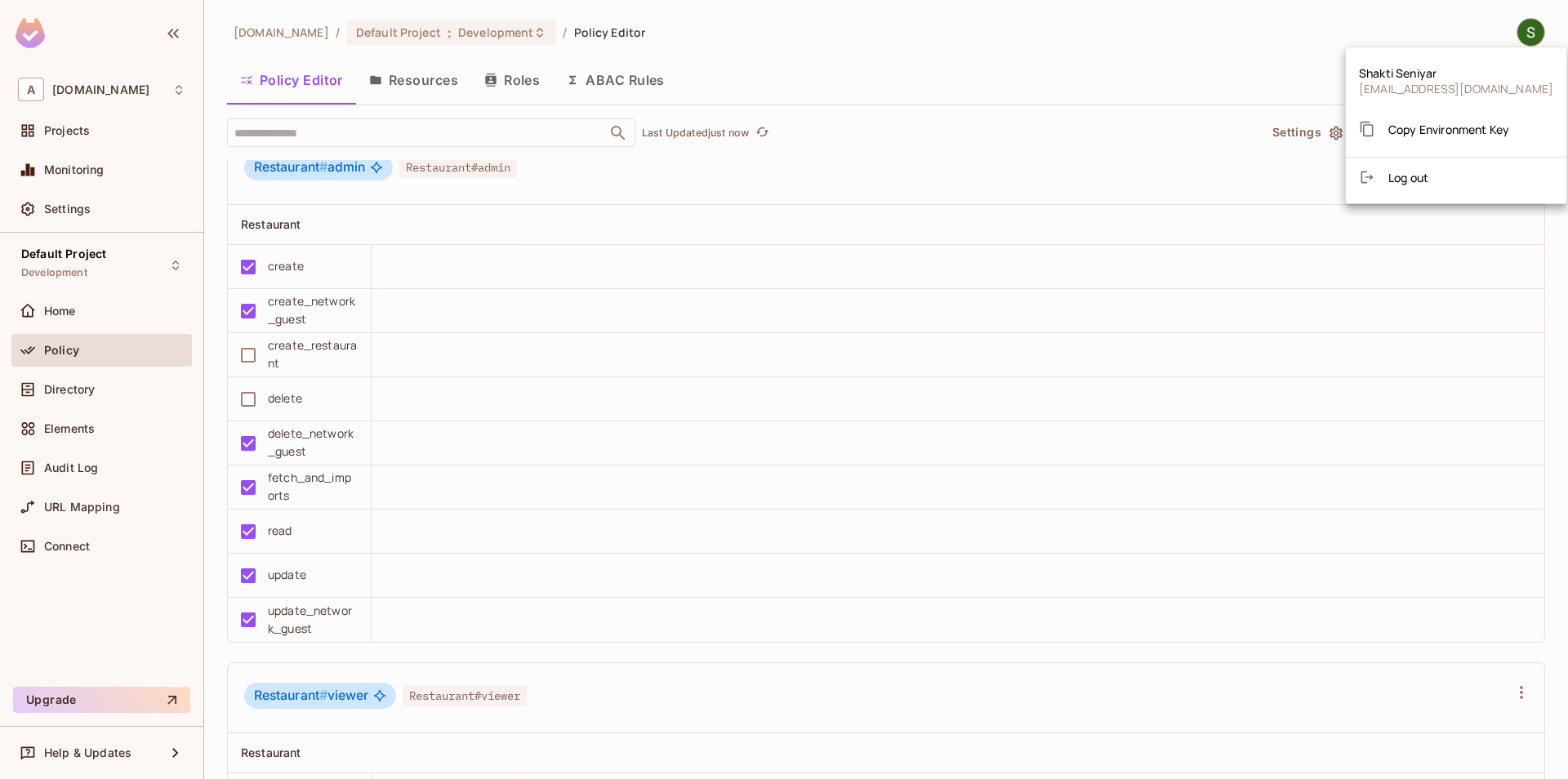
click at [1413, 180] on span "Log out" at bounding box center [1409, 177] width 40 height 15
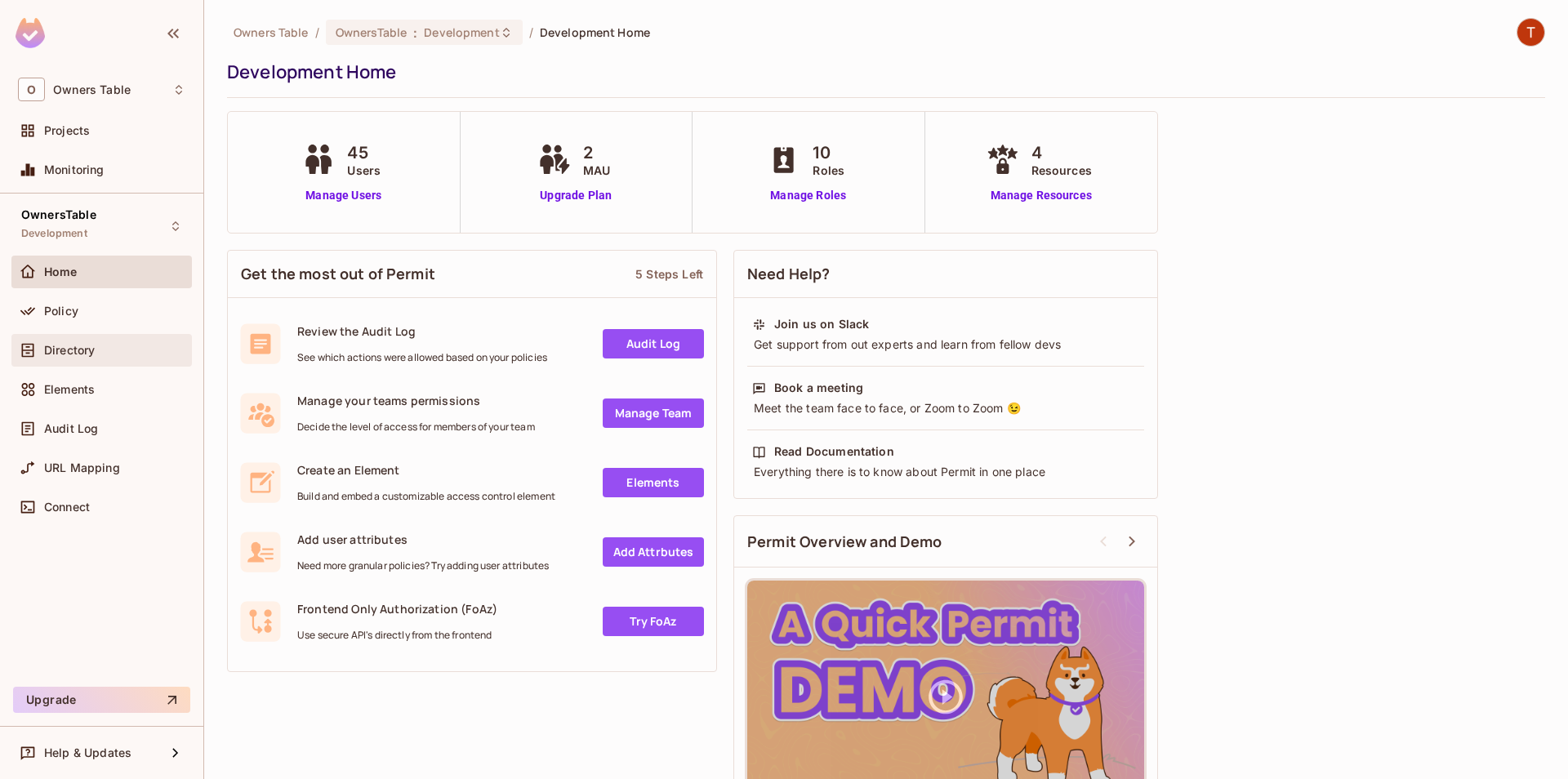
click at [127, 337] on div "Directory" at bounding box center [101, 350] width 180 height 33
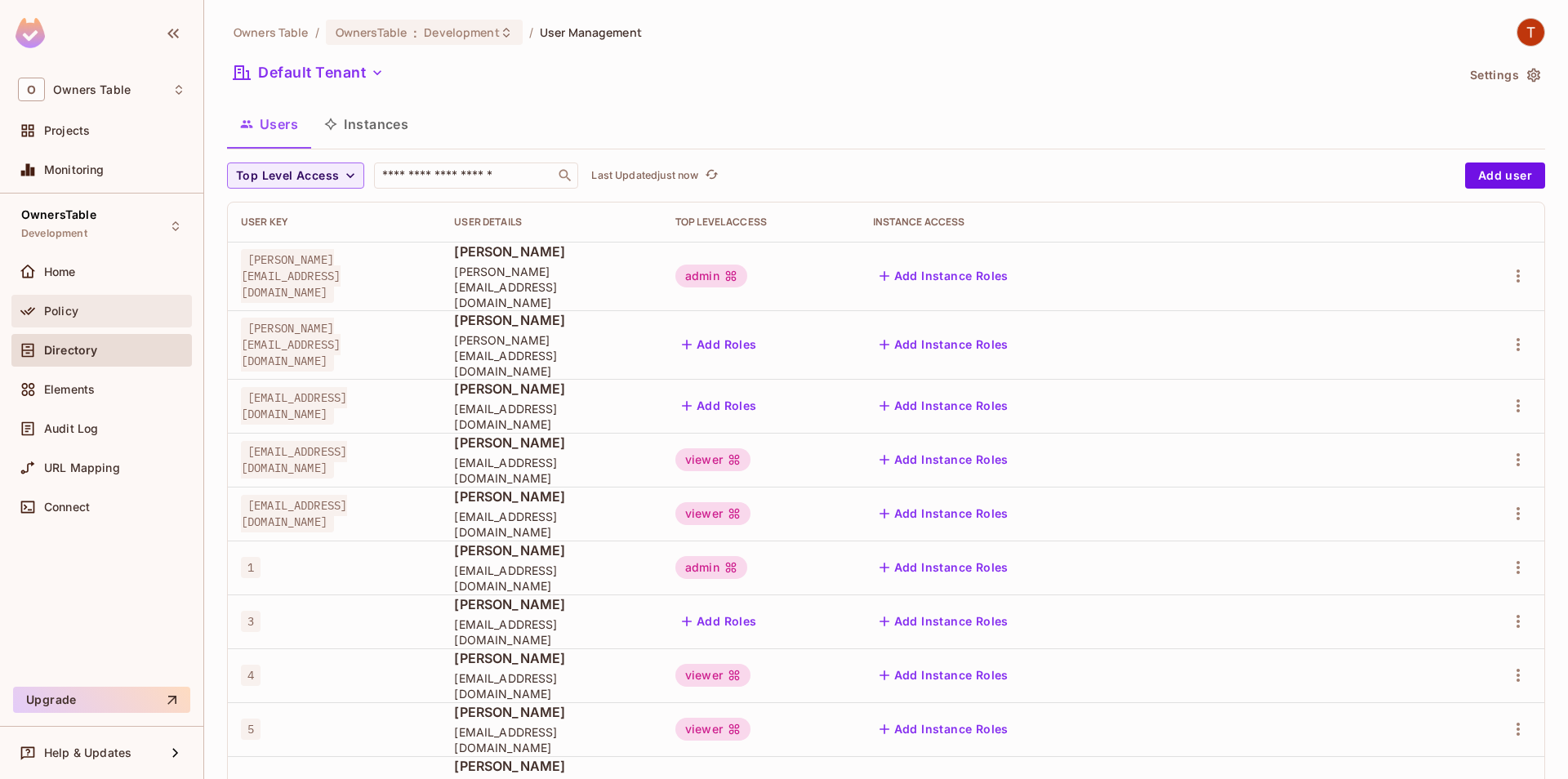
click at [133, 304] on div "Policy" at bounding box center [102, 311] width 168 height 20
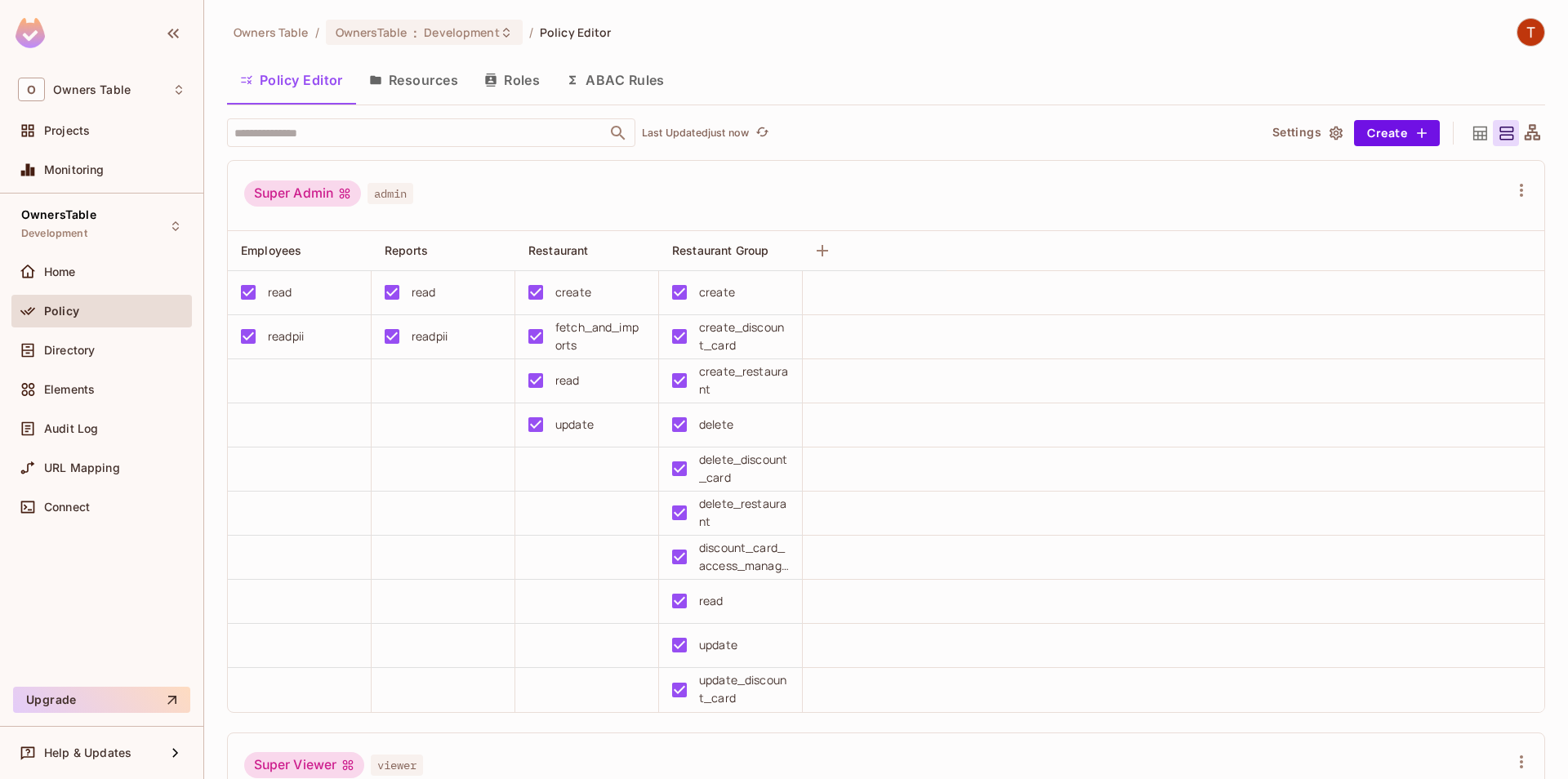
click at [412, 70] on button "Resources" at bounding box center [414, 79] width 115 height 41
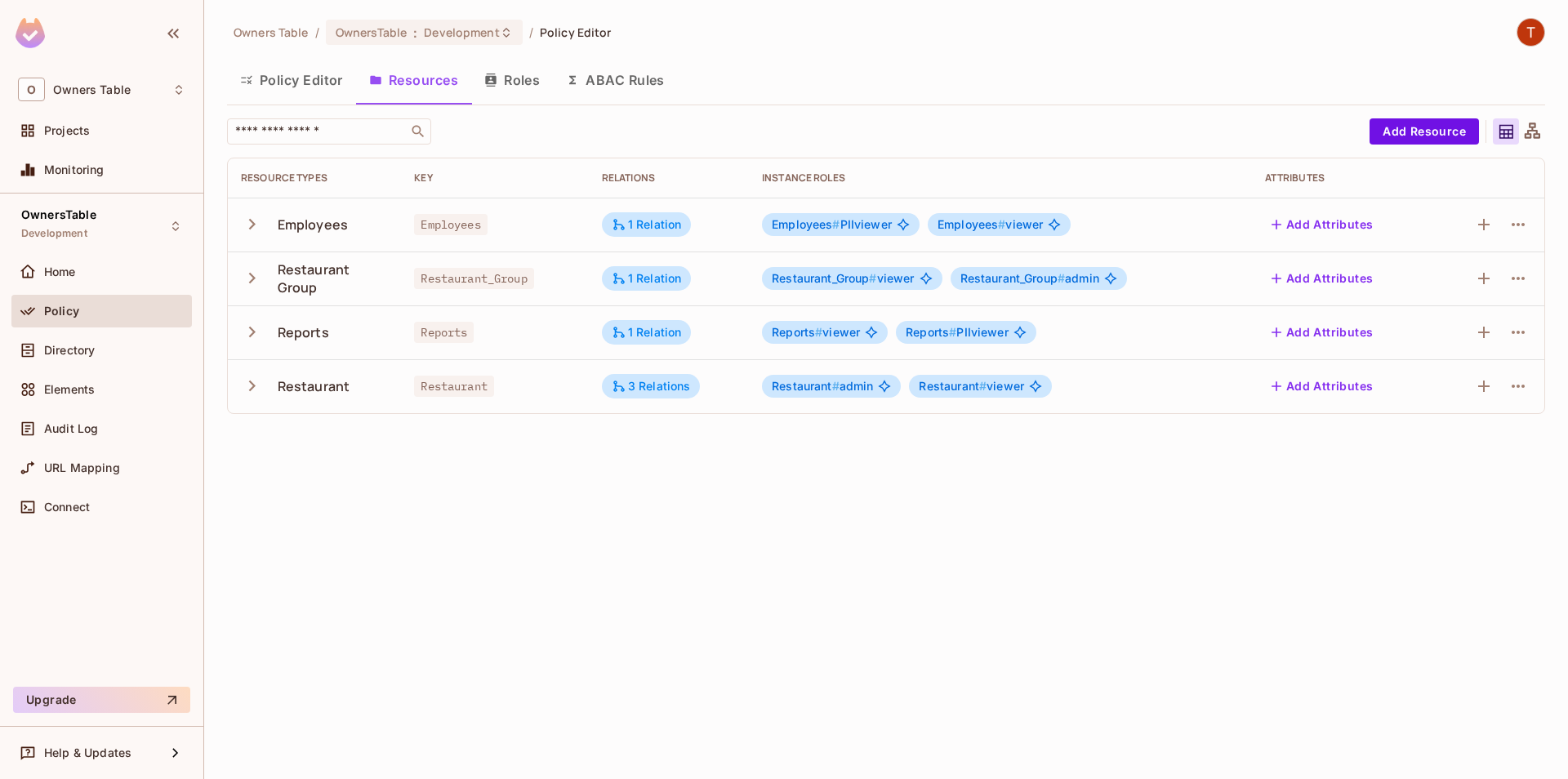
click at [258, 393] on icon "button" at bounding box center [252, 386] width 22 height 22
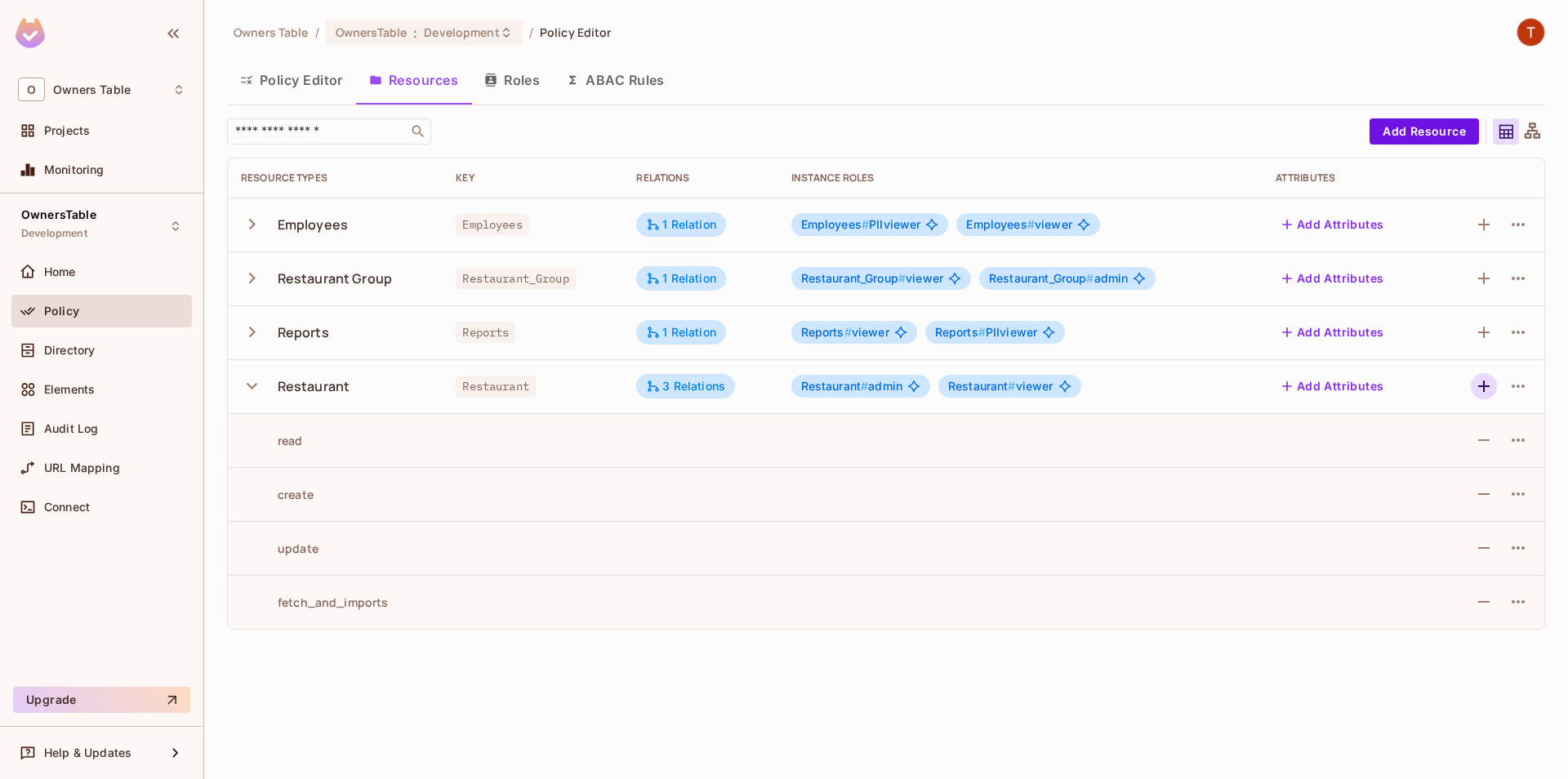
click at [1477, 386] on icon "button" at bounding box center [1484, 386] width 20 height 20
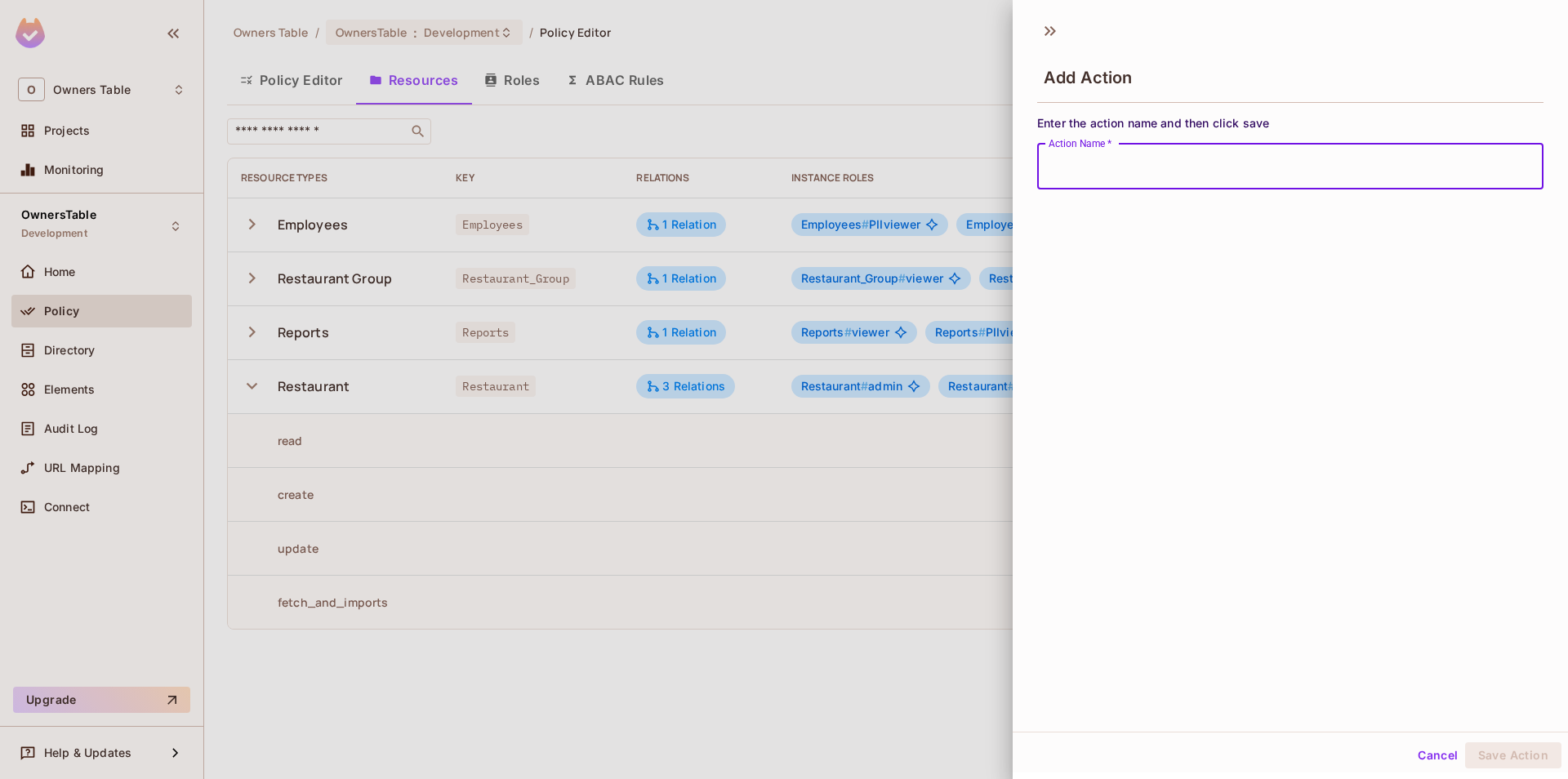
click at [1146, 153] on input "Action Name   *" at bounding box center [1290, 166] width 506 height 46
type input "**********"
click at [1499, 754] on button "Save Action" at bounding box center [1513, 755] width 96 height 26
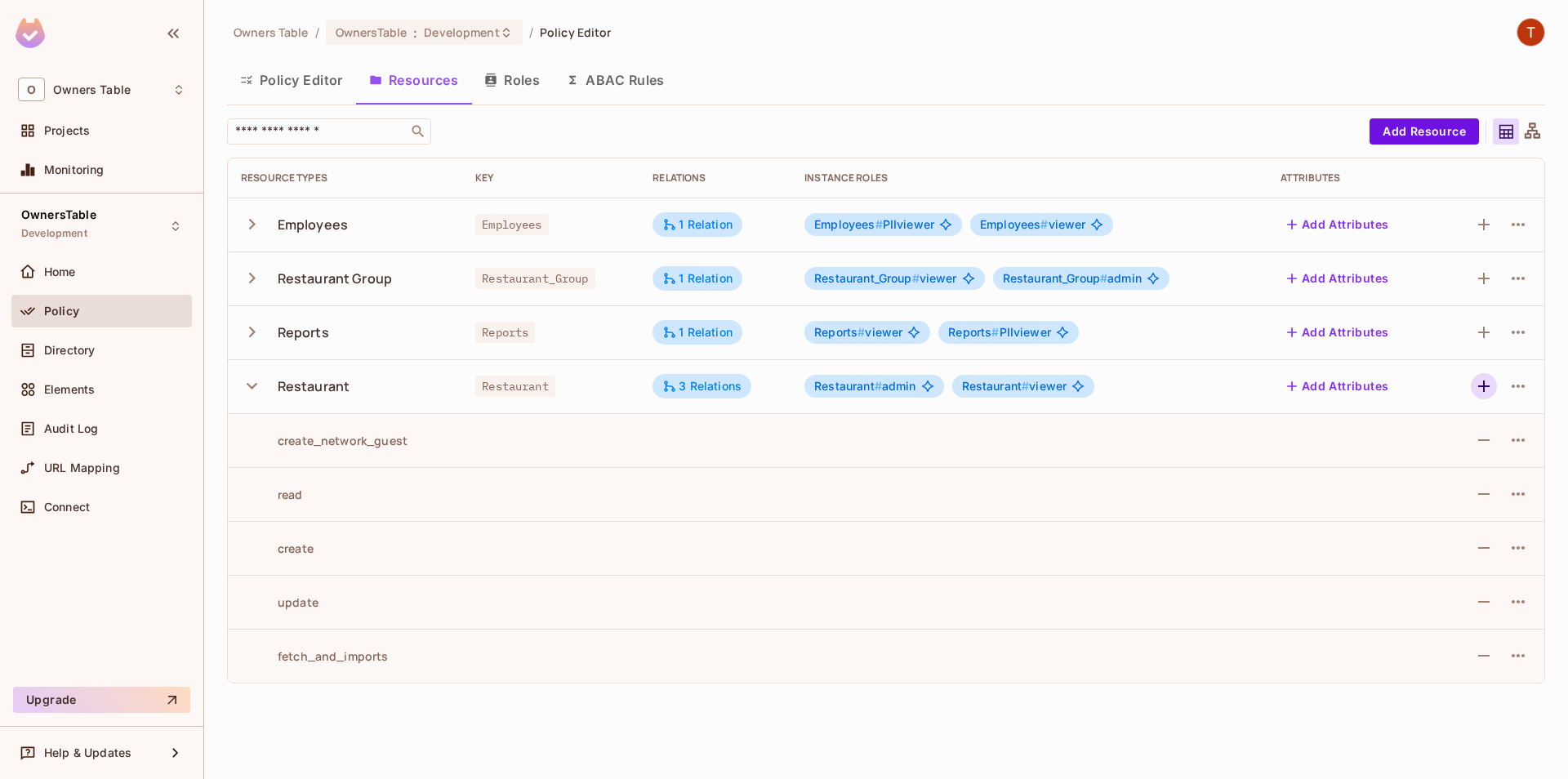
click at [1477, 388] on icon "button" at bounding box center [1484, 386] width 20 height 20
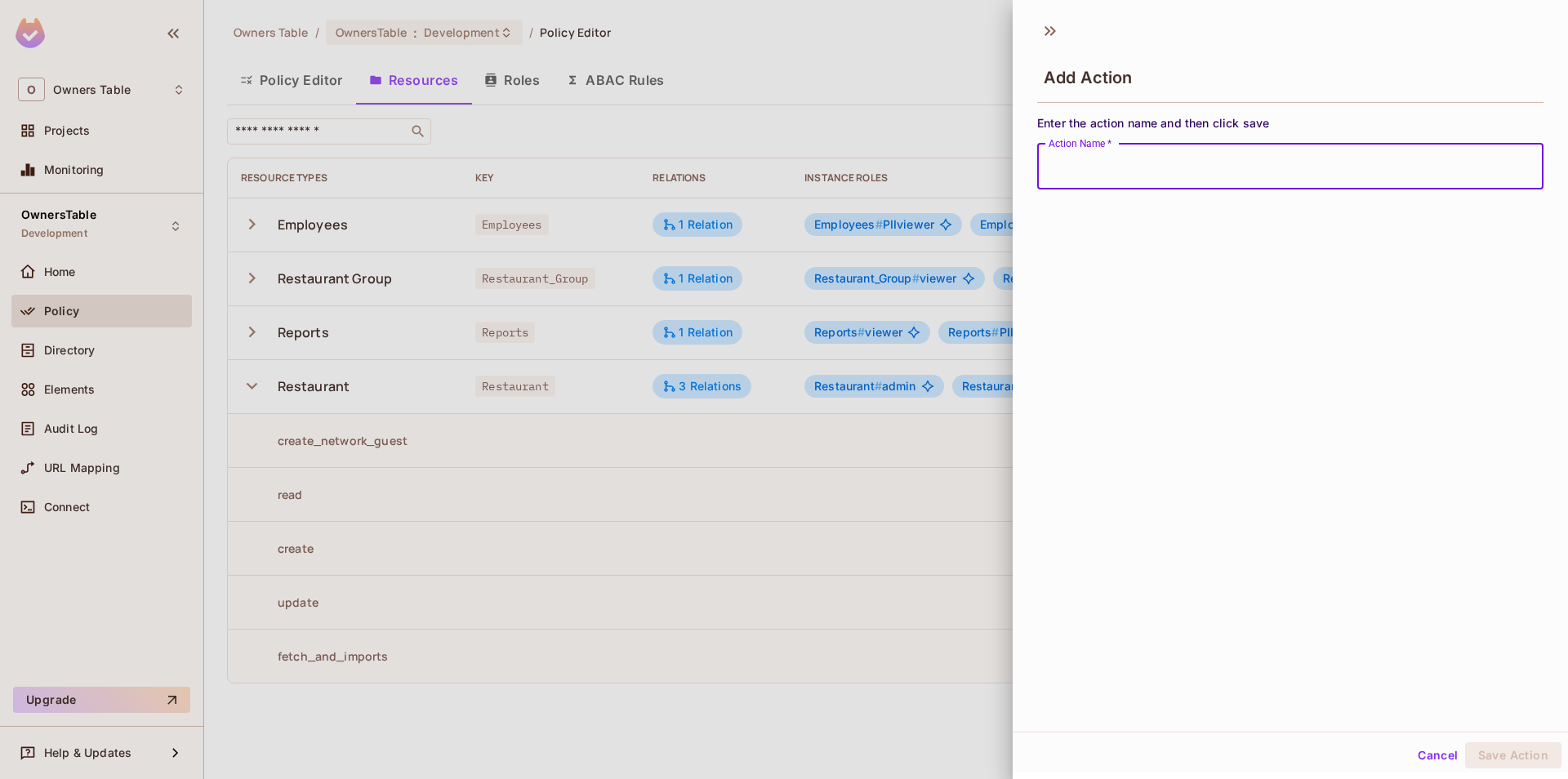
click at [1142, 174] on input "Action Name   *" at bounding box center [1290, 166] width 506 height 46
type input "**********"
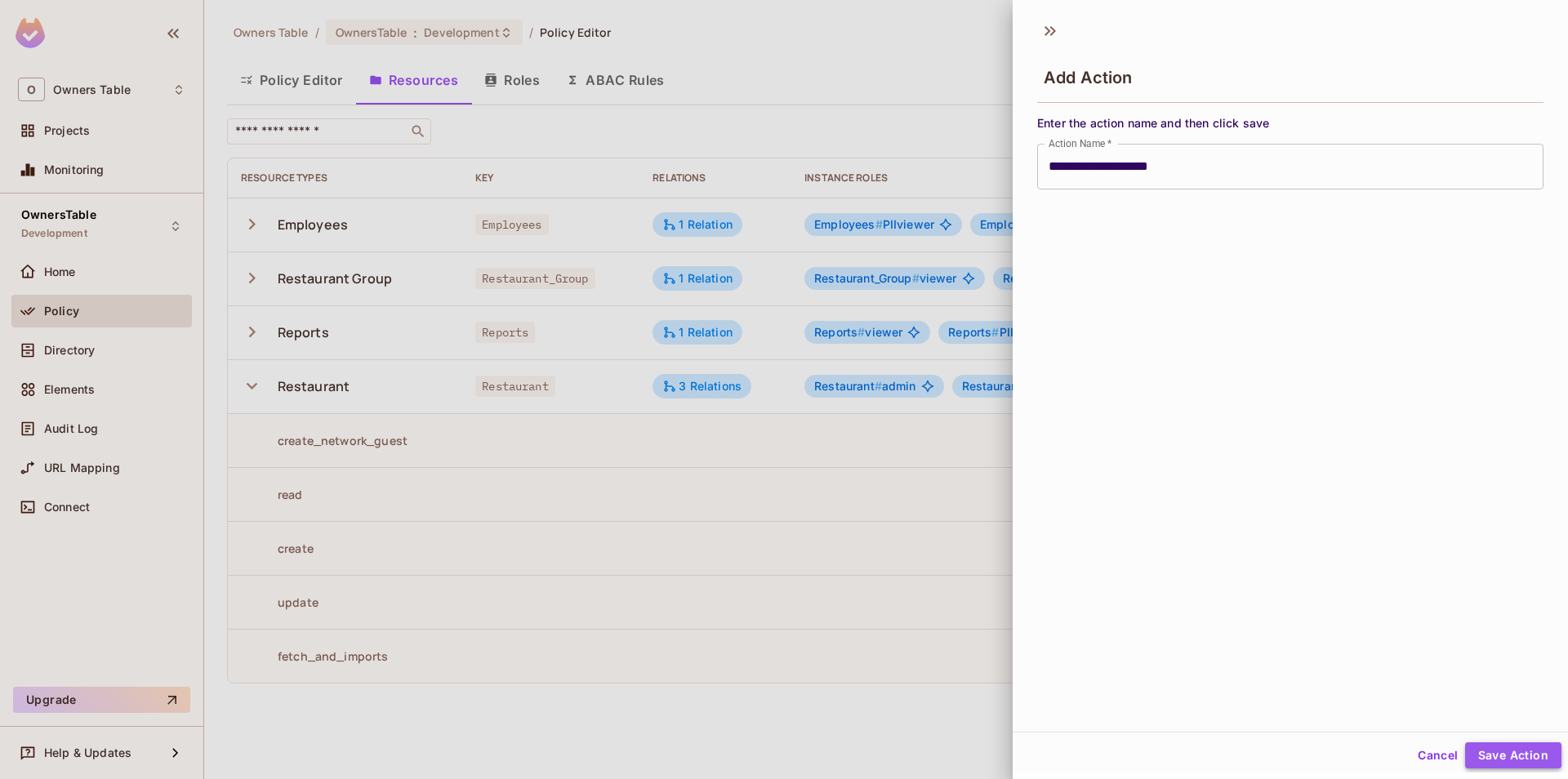
click at [1504, 761] on button "Save Action" at bounding box center [1513, 755] width 96 height 26
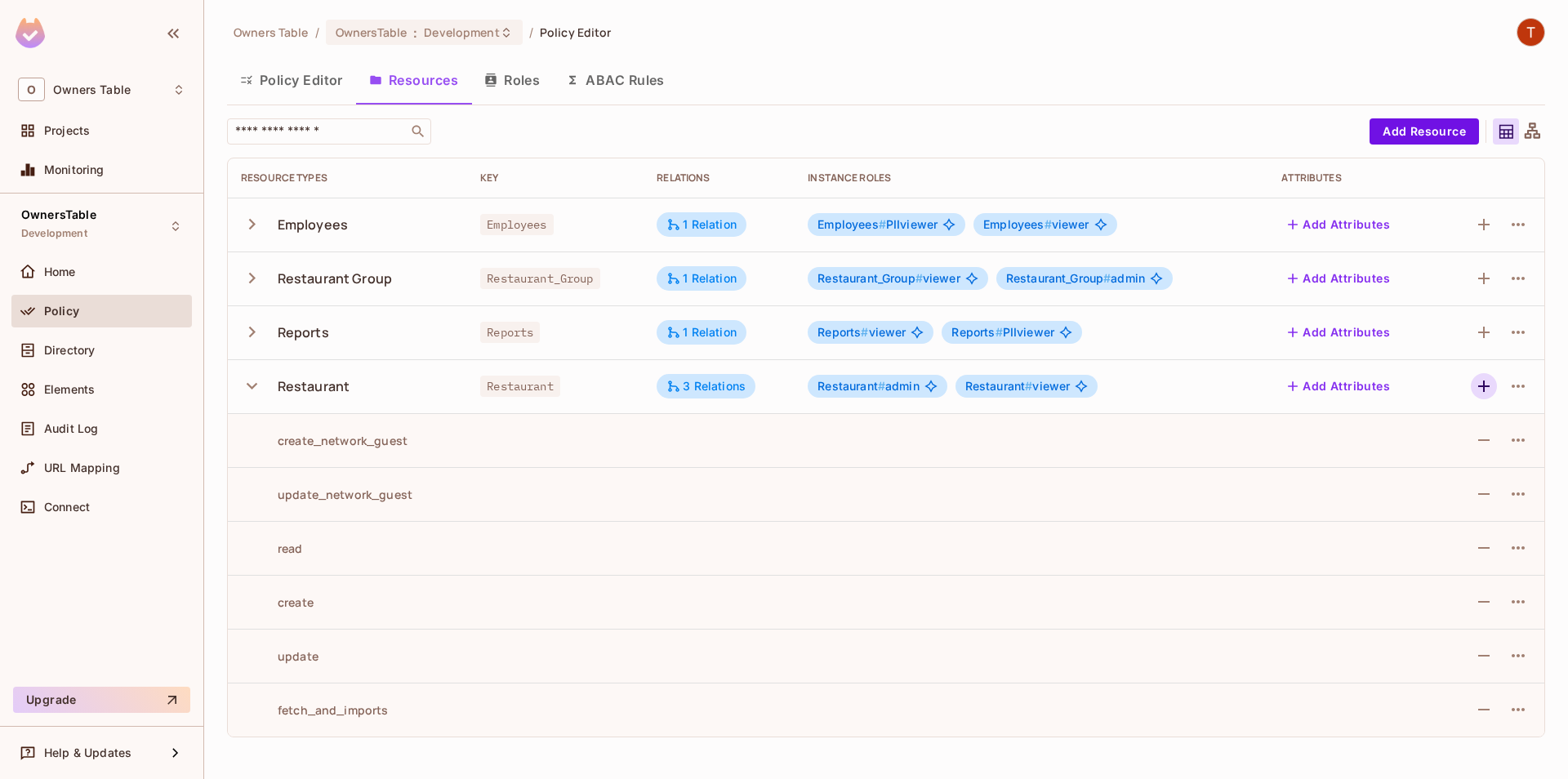
click at [1477, 392] on icon "button" at bounding box center [1484, 386] width 20 height 20
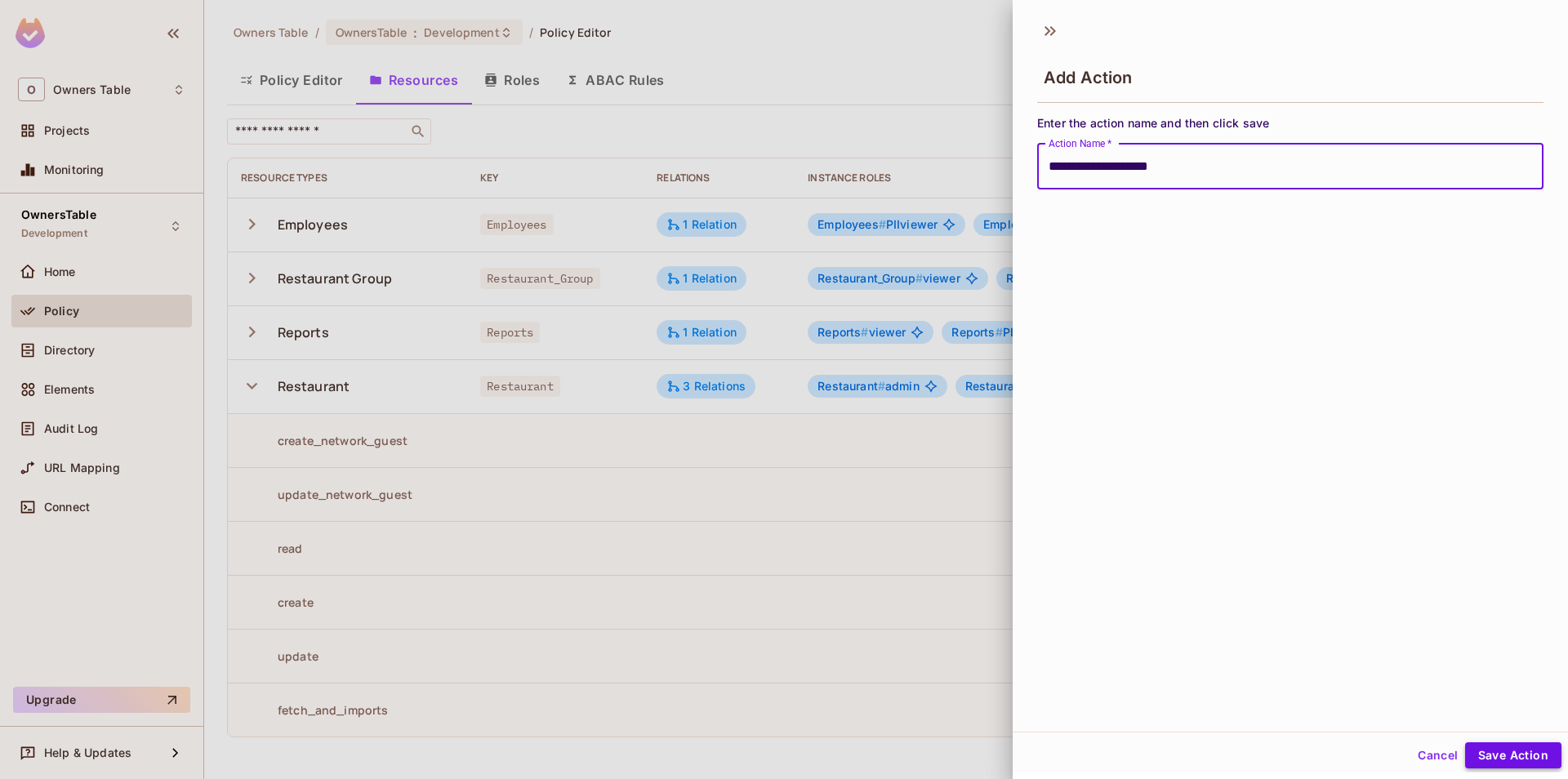
type input "**********"
click at [1544, 765] on button "Save Action" at bounding box center [1513, 755] width 96 height 26
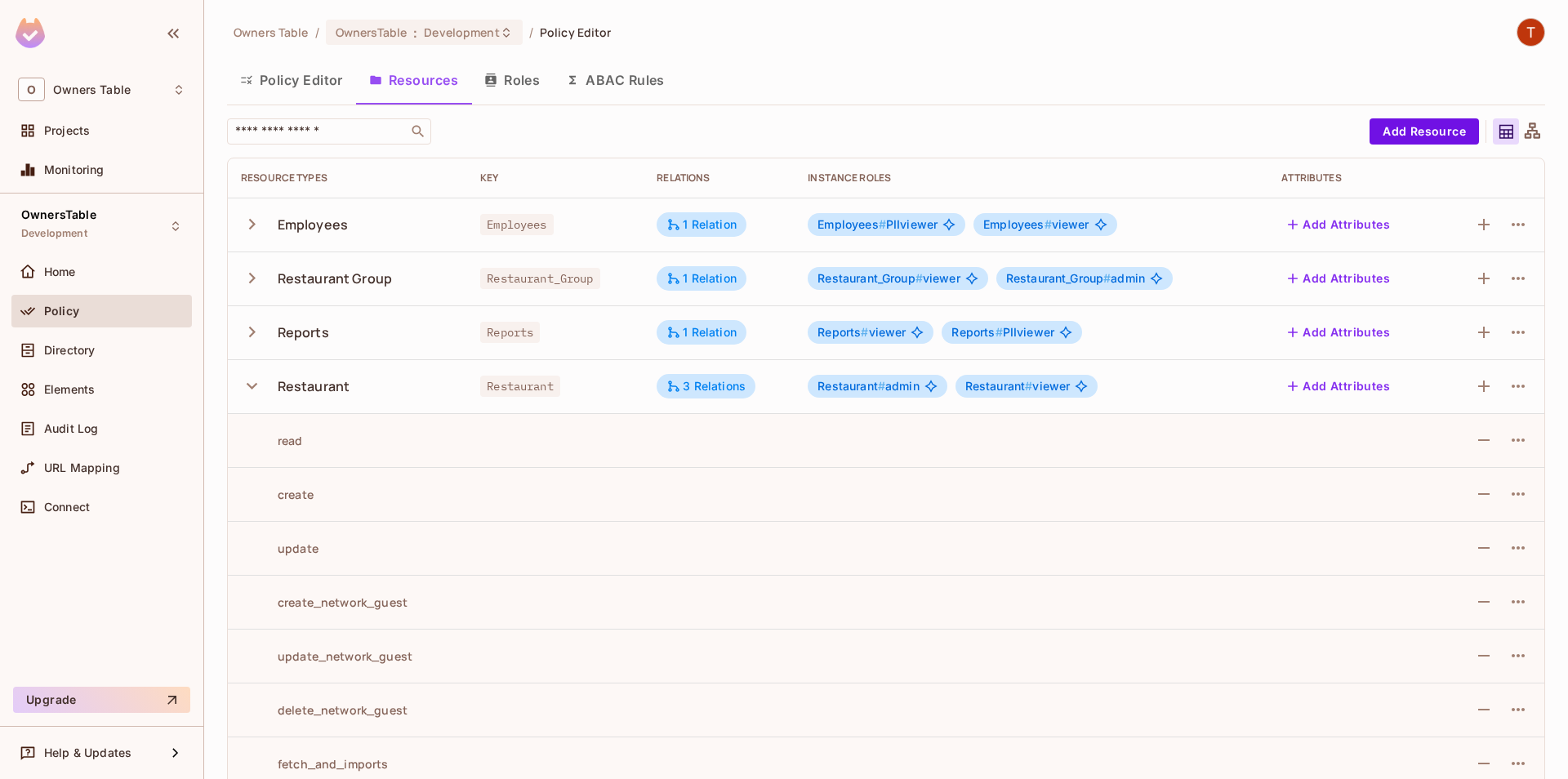
click at [303, 88] on button "Policy Editor" at bounding box center [291, 79] width 129 height 41
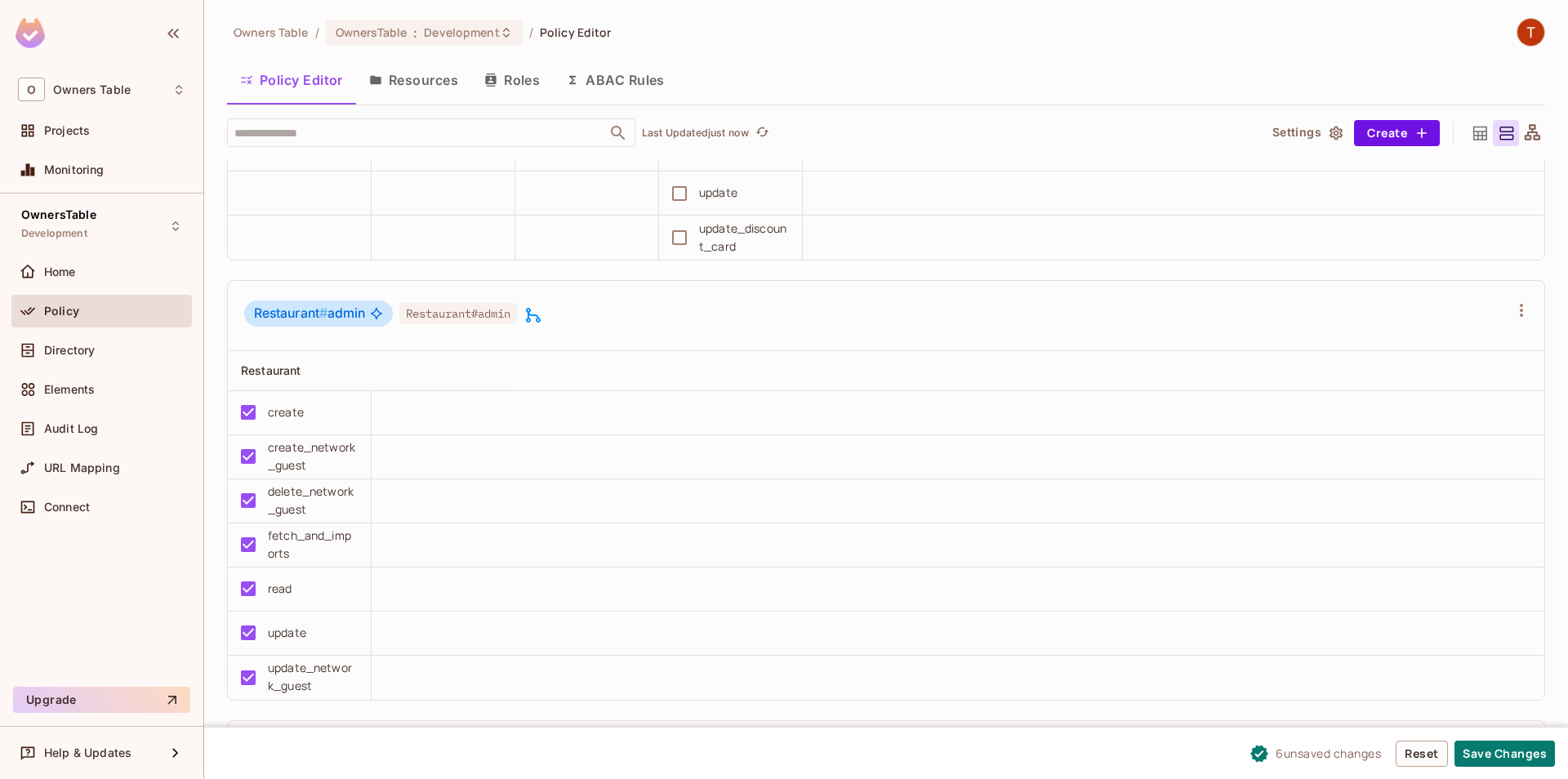
scroll to position [1118, 0]
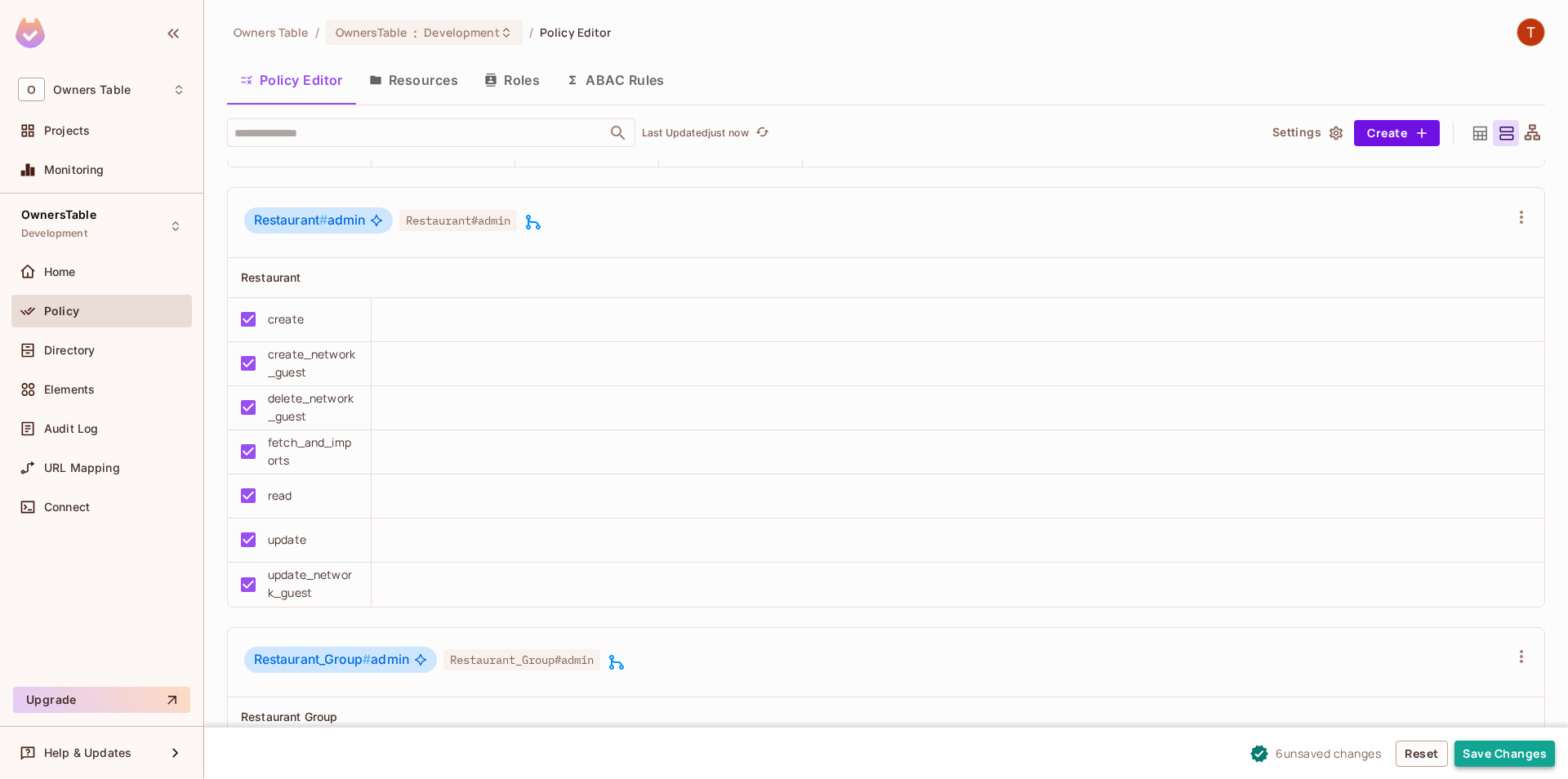
click at [1531, 762] on button "Save Changes" at bounding box center [1505, 754] width 101 height 26
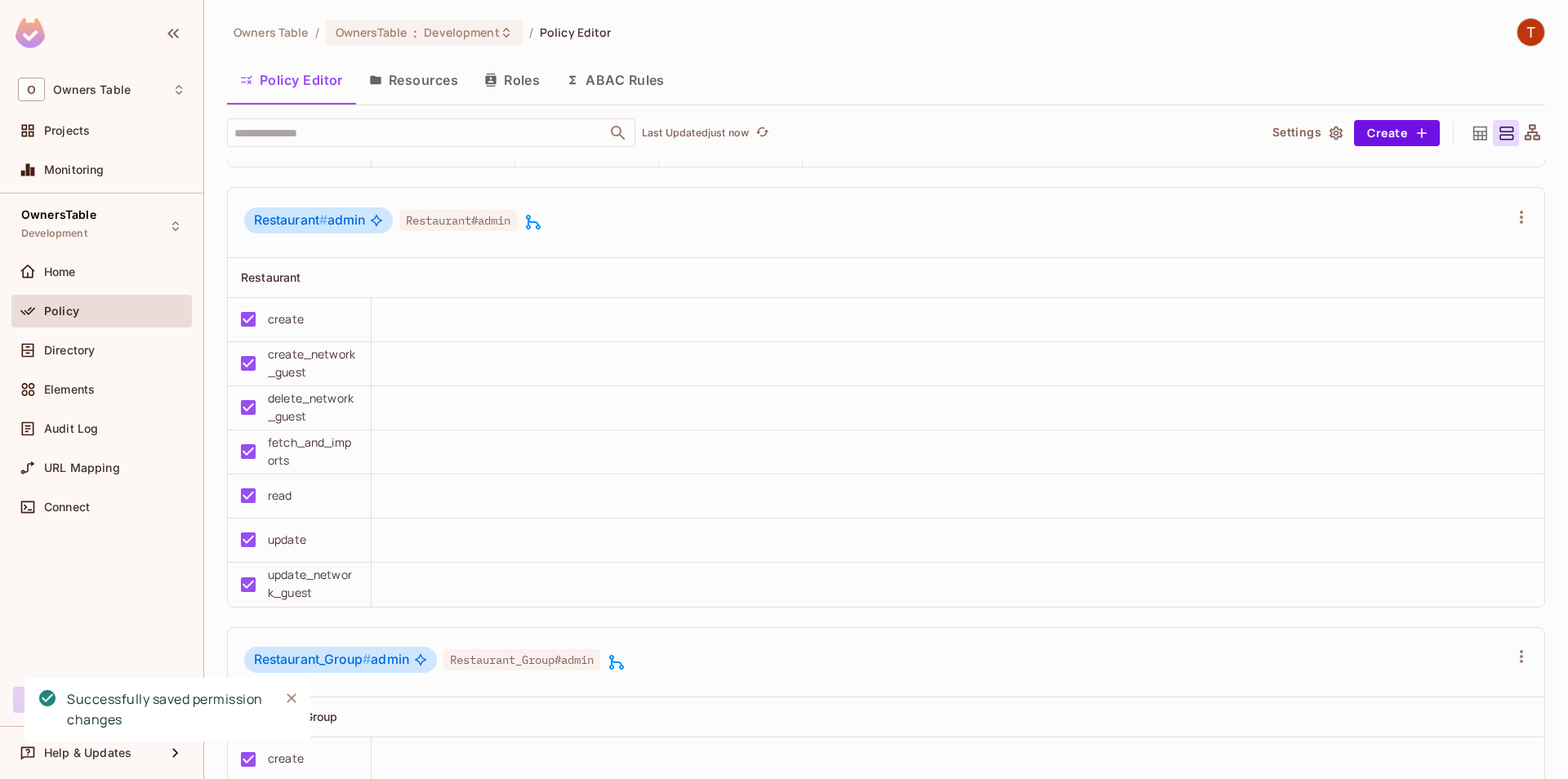
click at [290, 694] on icon "Close" at bounding box center [291, 698] width 16 height 16
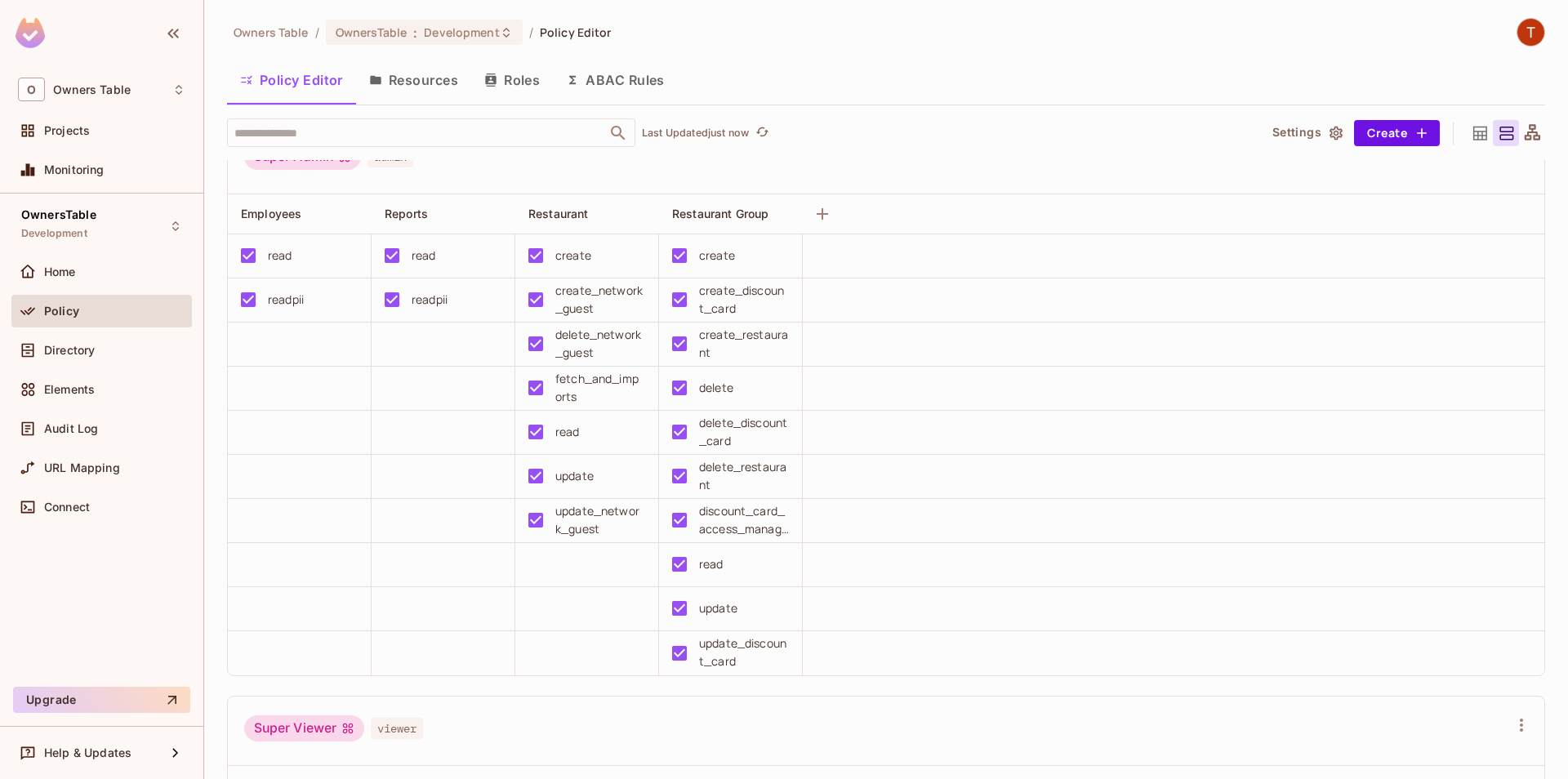
scroll to position [0, 0]
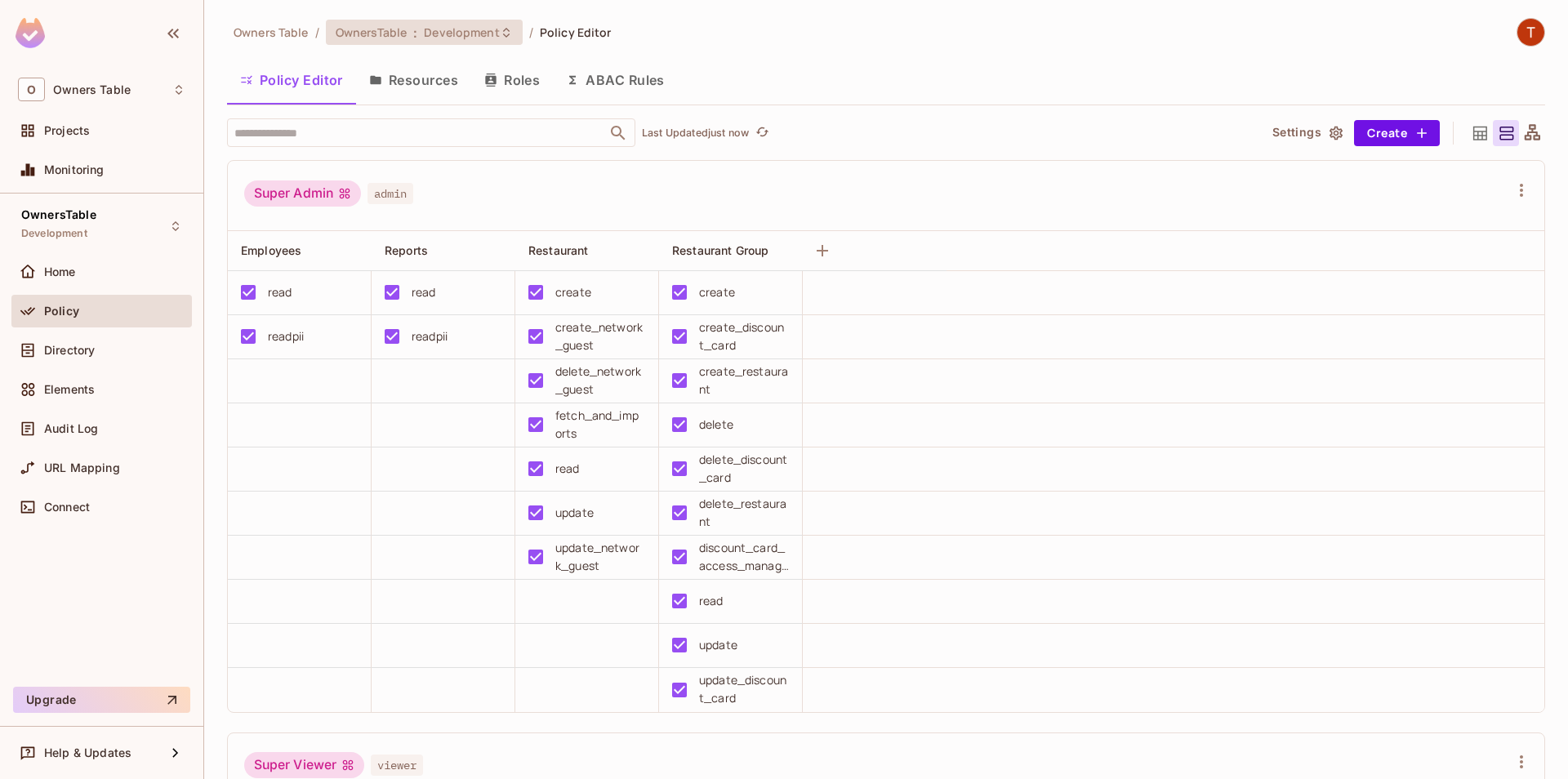
click at [461, 33] on span "Development" at bounding box center [462, 32] width 75 height 15
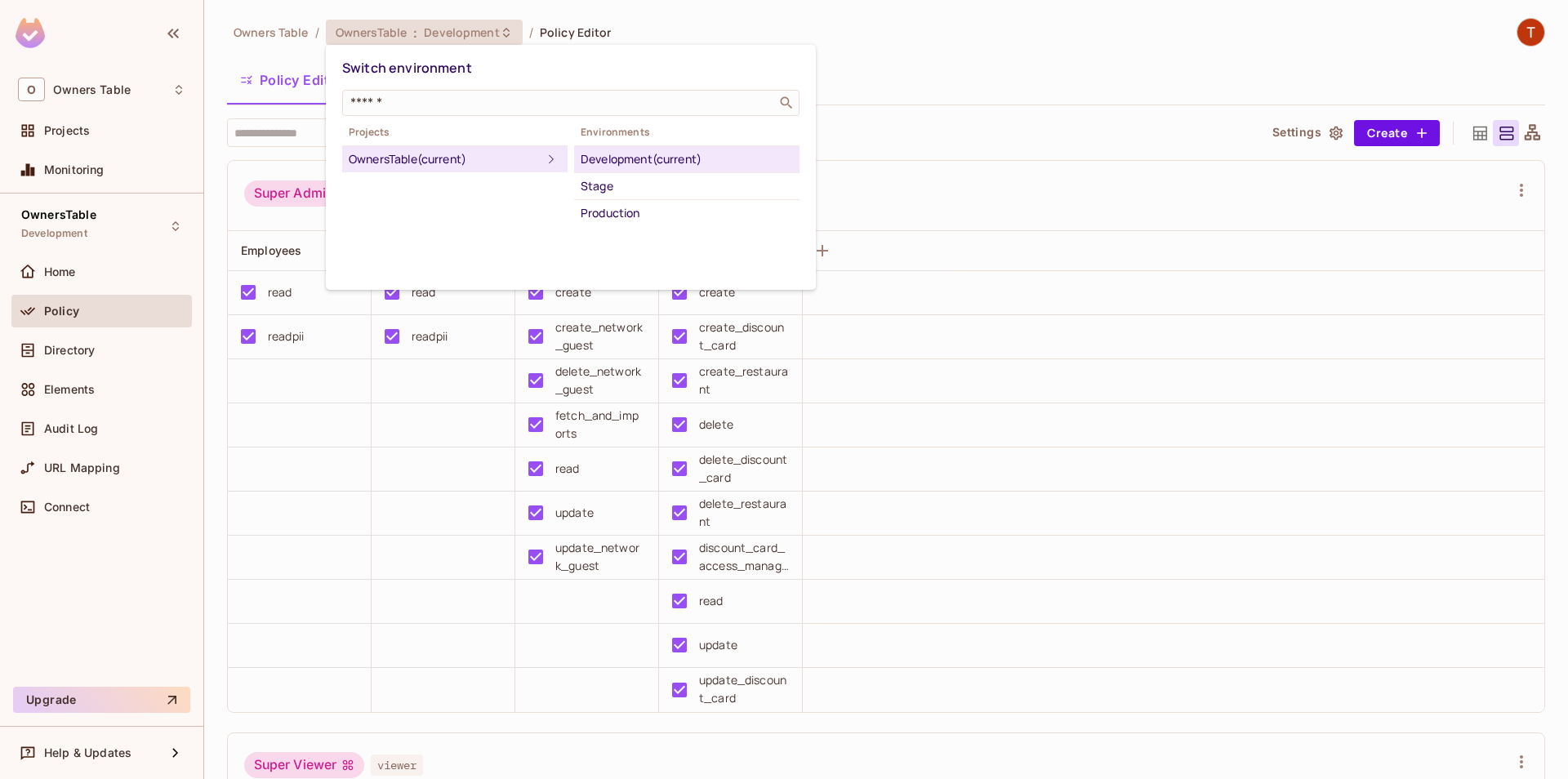
click at [944, 102] on div at bounding box center [784, 390] width 1568 height 779
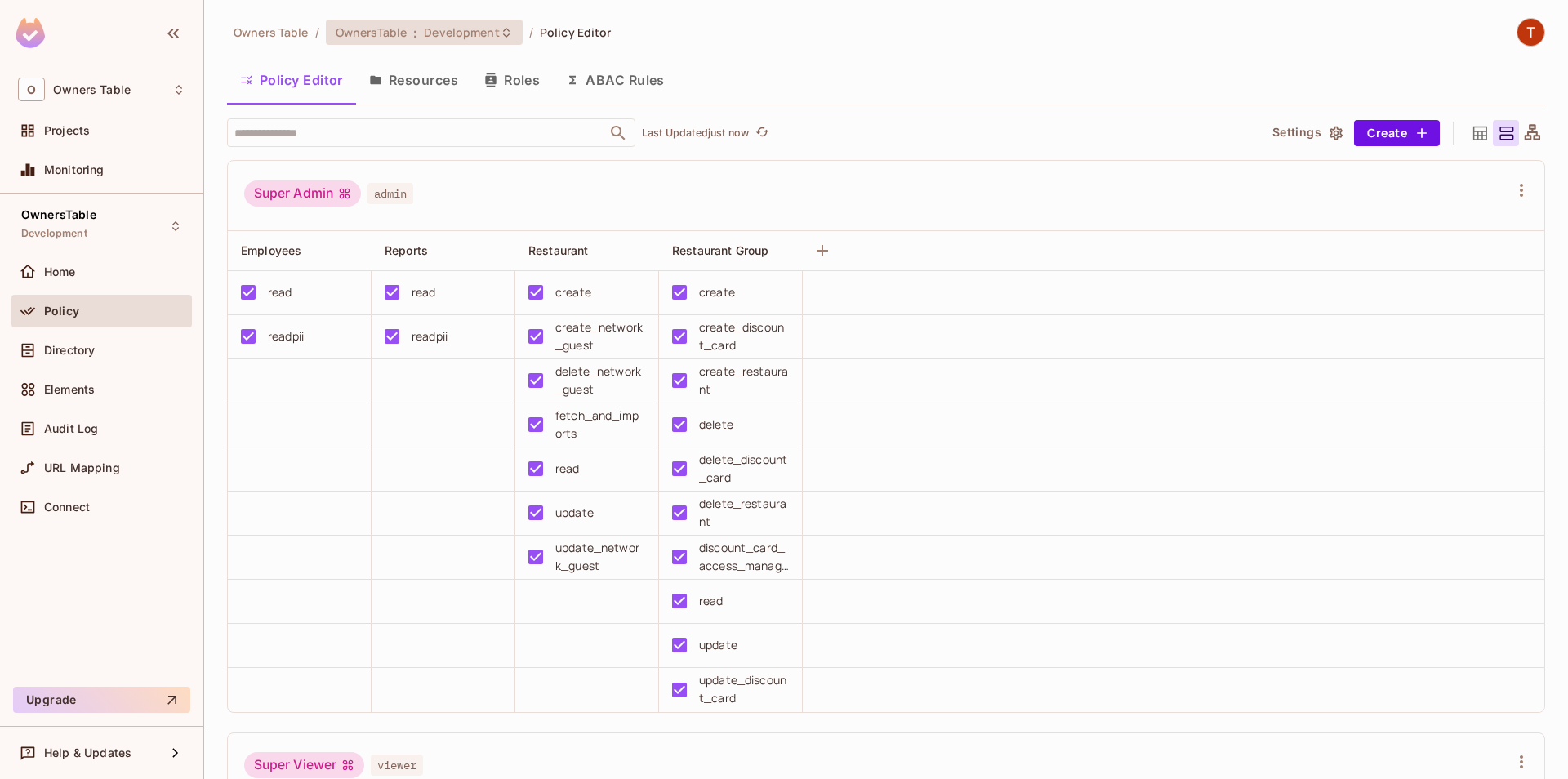
click at [440, 26] on span "Development" at bounding box center [462, 32] width 75 height 15
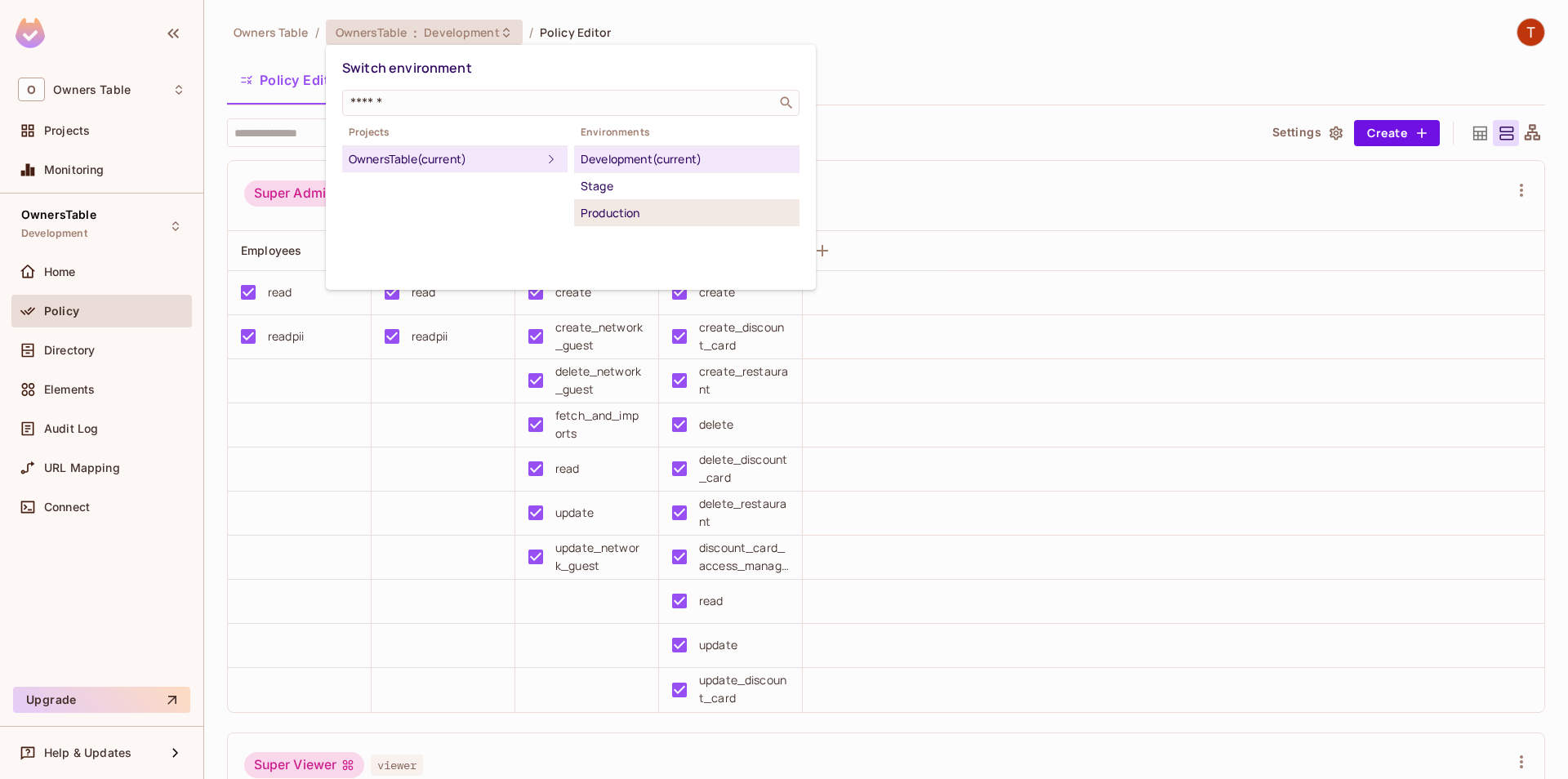
click at [667, 208] on div "Production" at bounding box center [686, 213] width 212 height 20
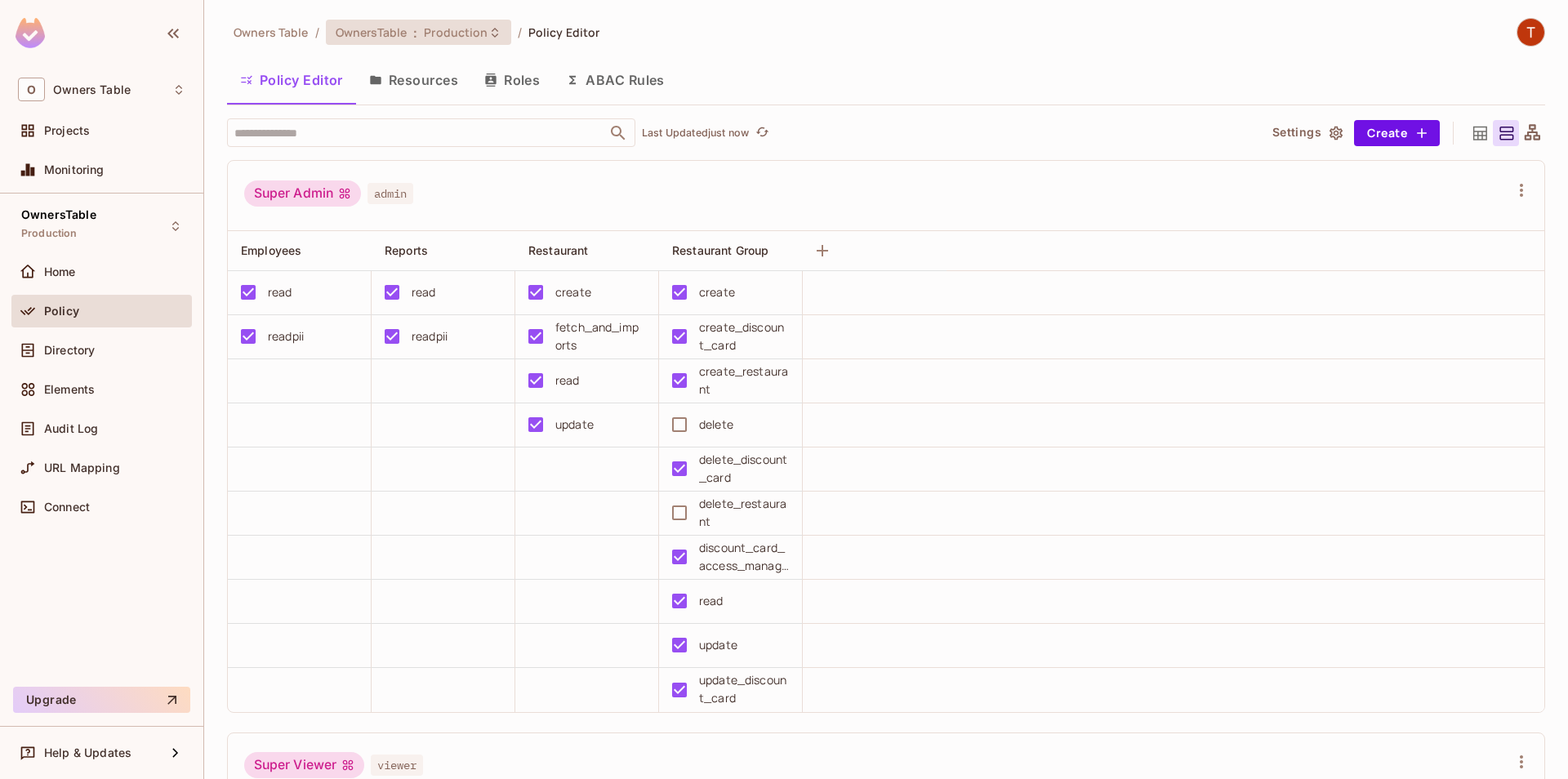
click at [404, 40] on div "OwnersTable : Production" at bounding box center [419, 32] width 186 height 25
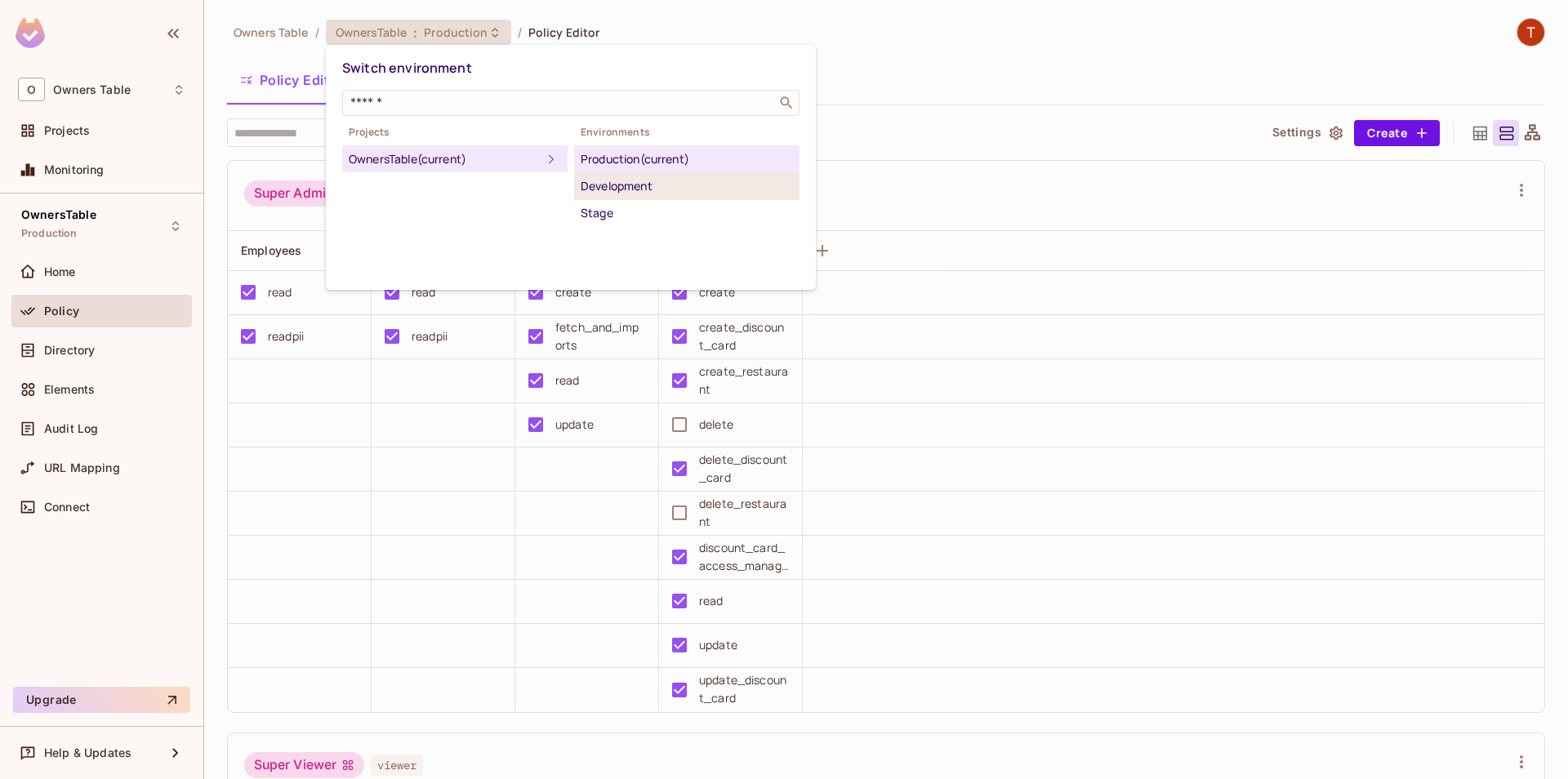
click at [638, 180] on div "Development" at bounding box center [686, 186] width 212 height 20
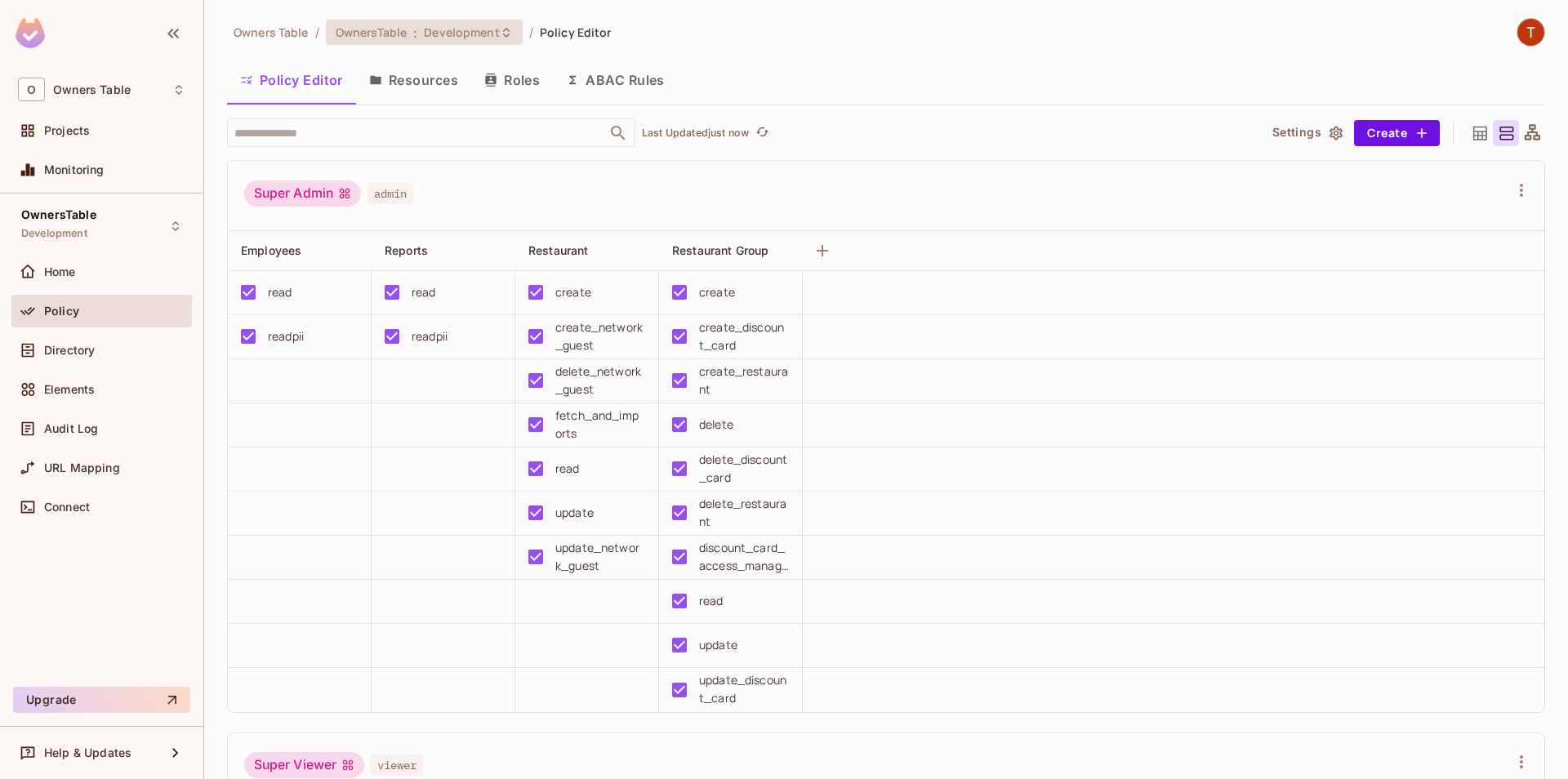
click at [469, 42] on div "OwnersTable : Development" at bounding box center [424, 32] width 197 height 25
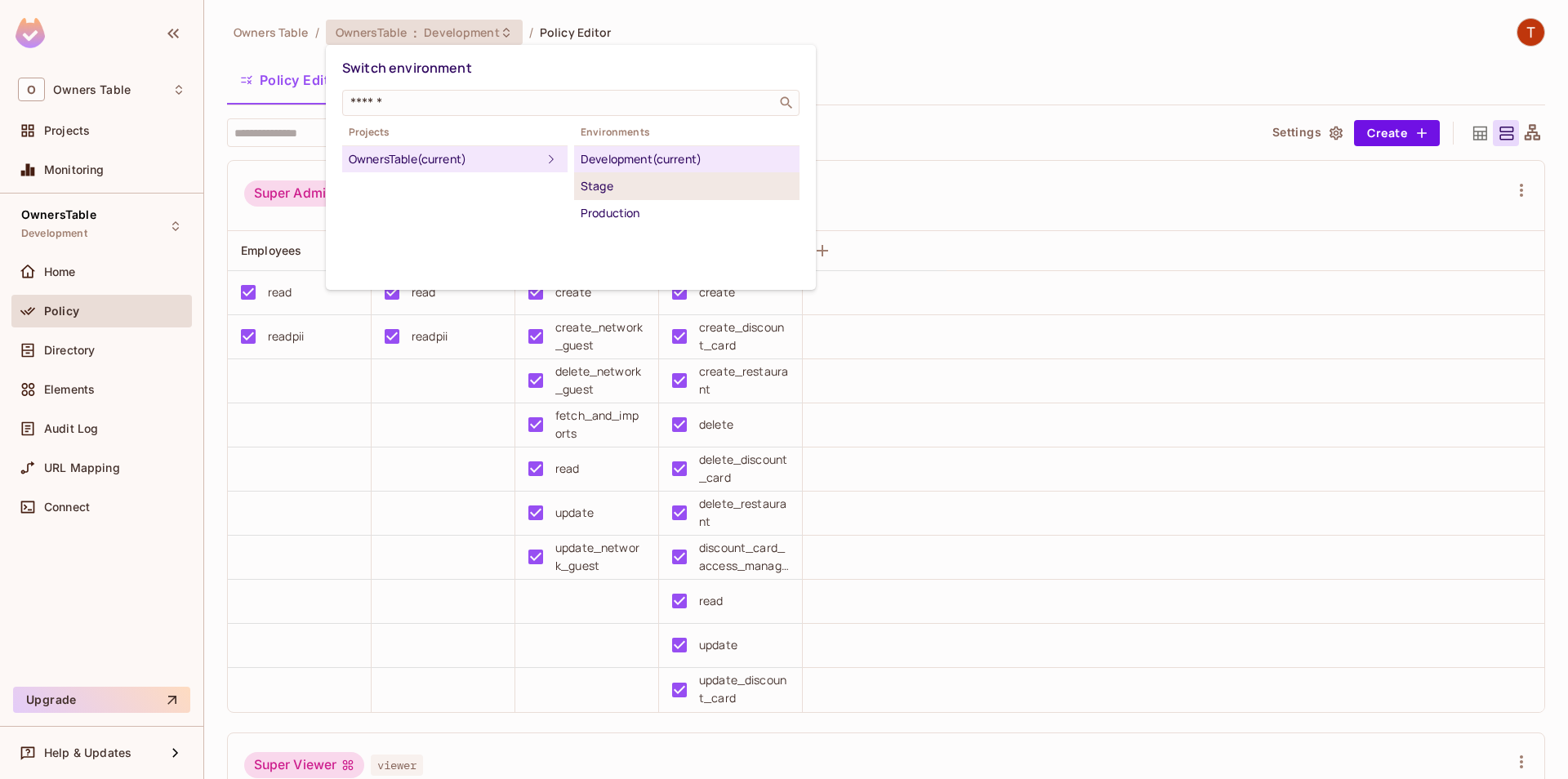
click at [651, 190] on div "Stage" at bounding box center [686, 186] width 212 height 20
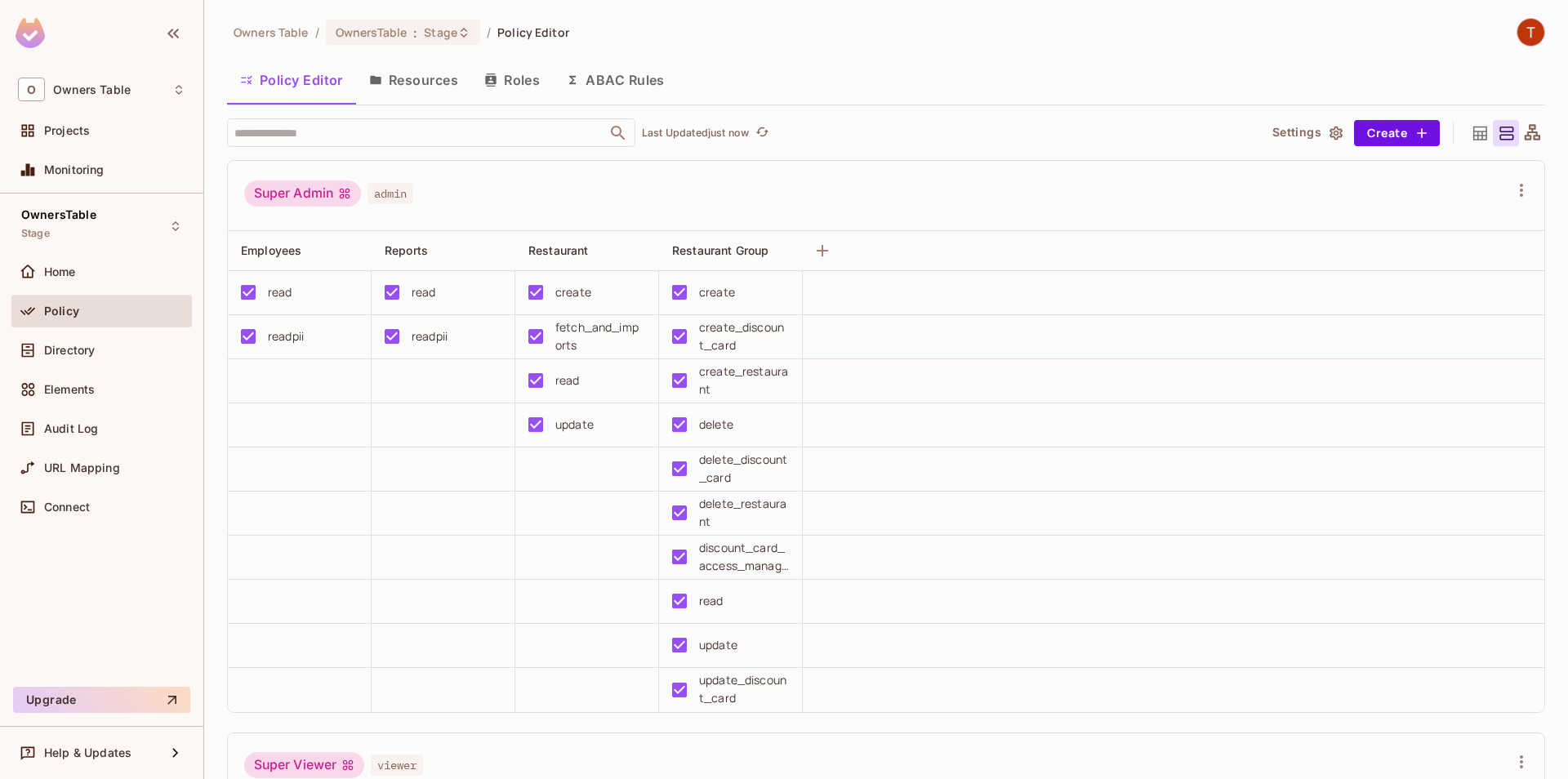
click at [428, 83] on button "Resources" at bounding box center [414, 79] width 115 height 41
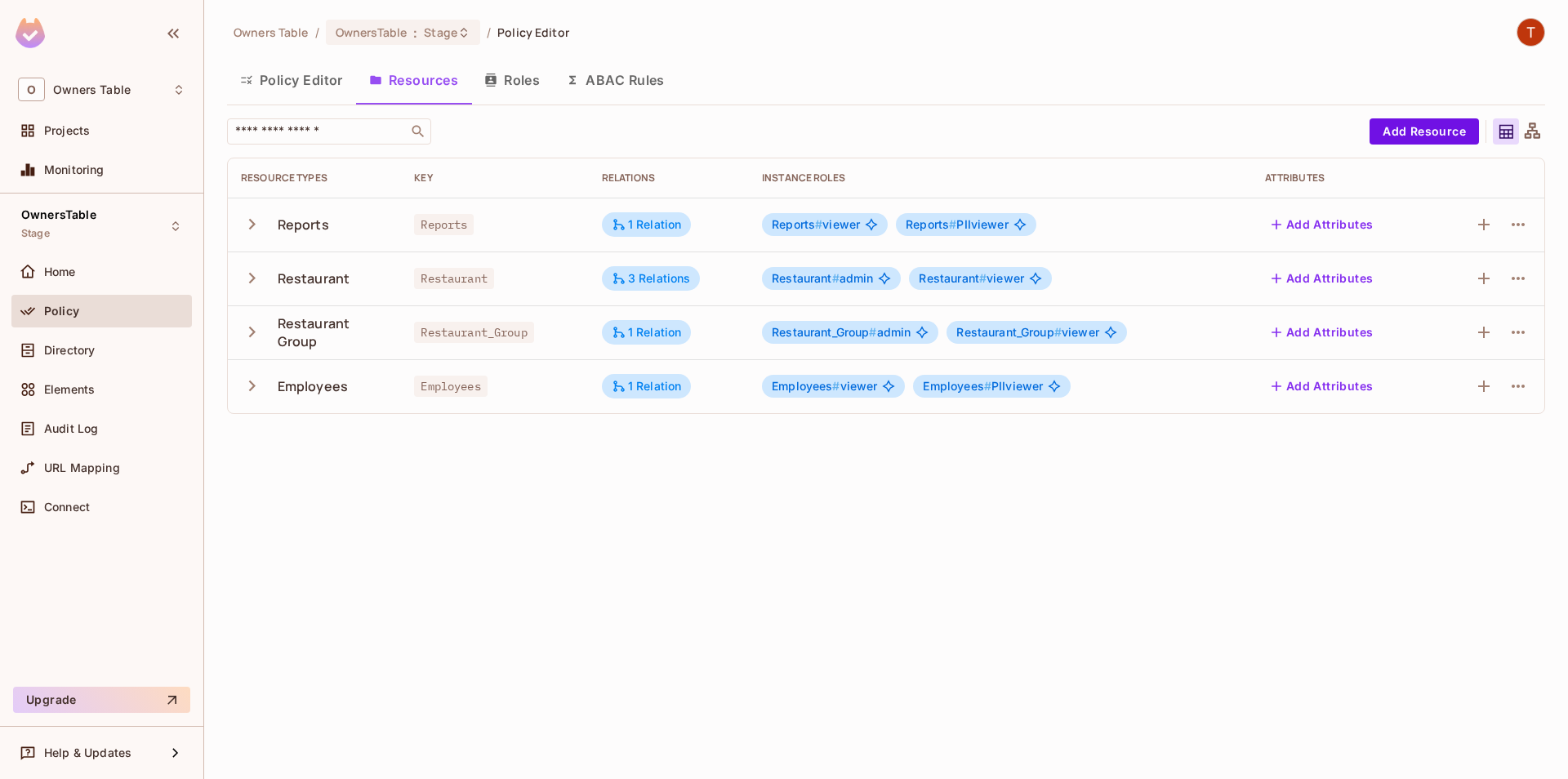
click at [254, 288] on icon "button" at bounding box center [252, 277] width 22 height 22
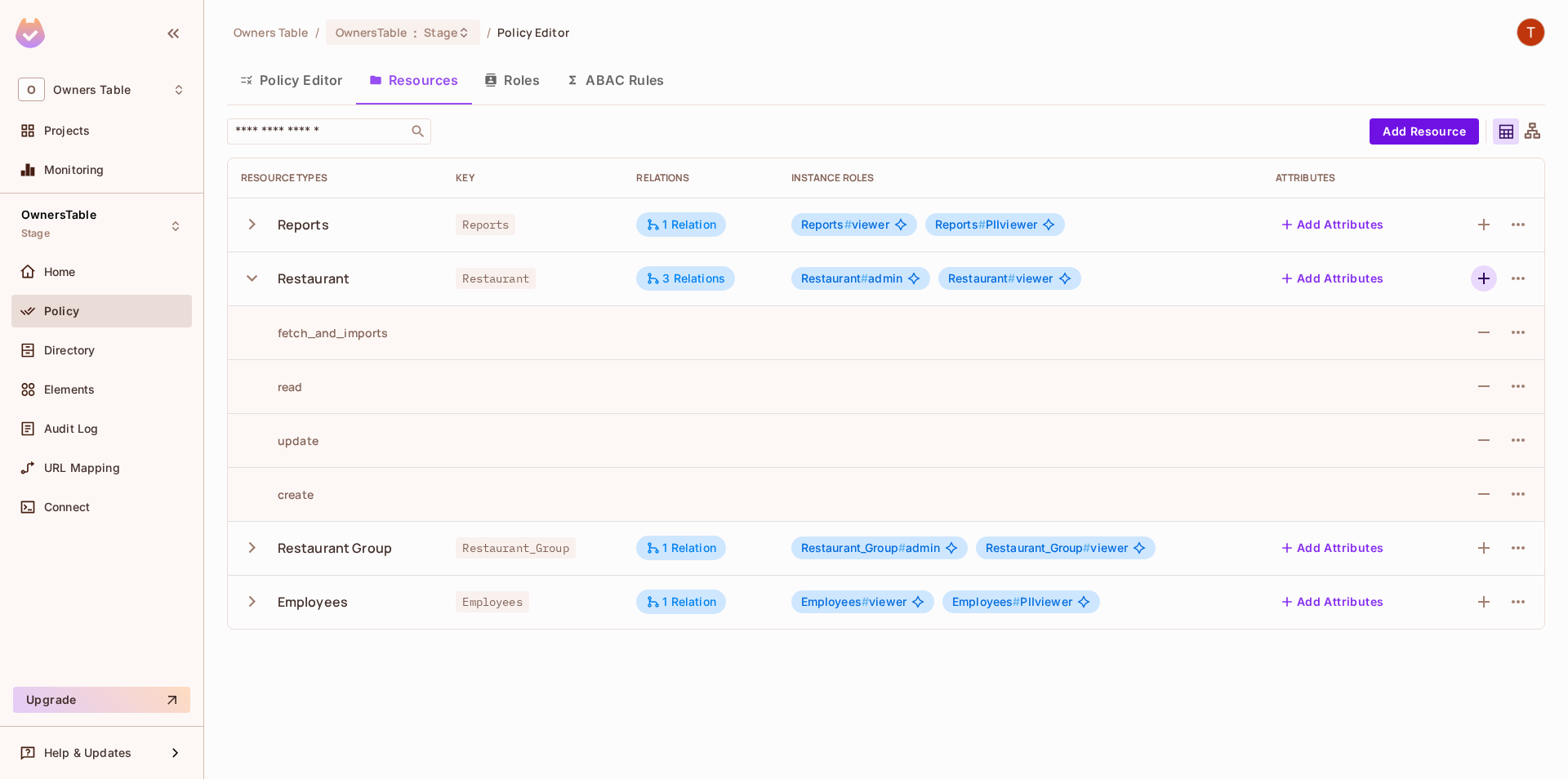
click at [1476, 281] on icon "button" at bounding box center [1484, 278] width 20 height 20
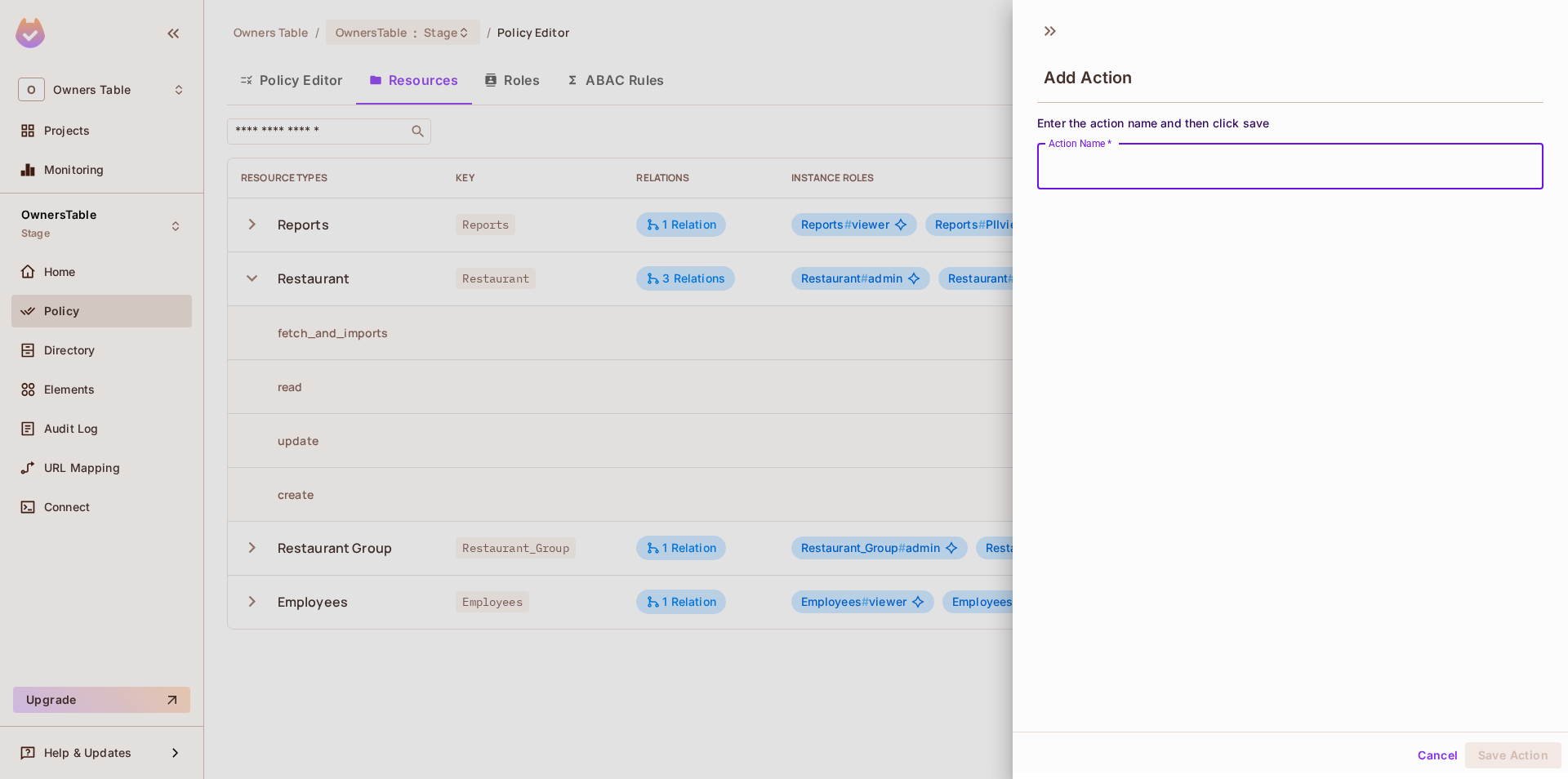
click at [1166, 180] on input "Action Name   *" at bounding box center [1290, 166] width 506 height 46
type input "**********"
click at [1518, 754] on button "Save Action" at bounding box center [1513, 755] width 96 height 26
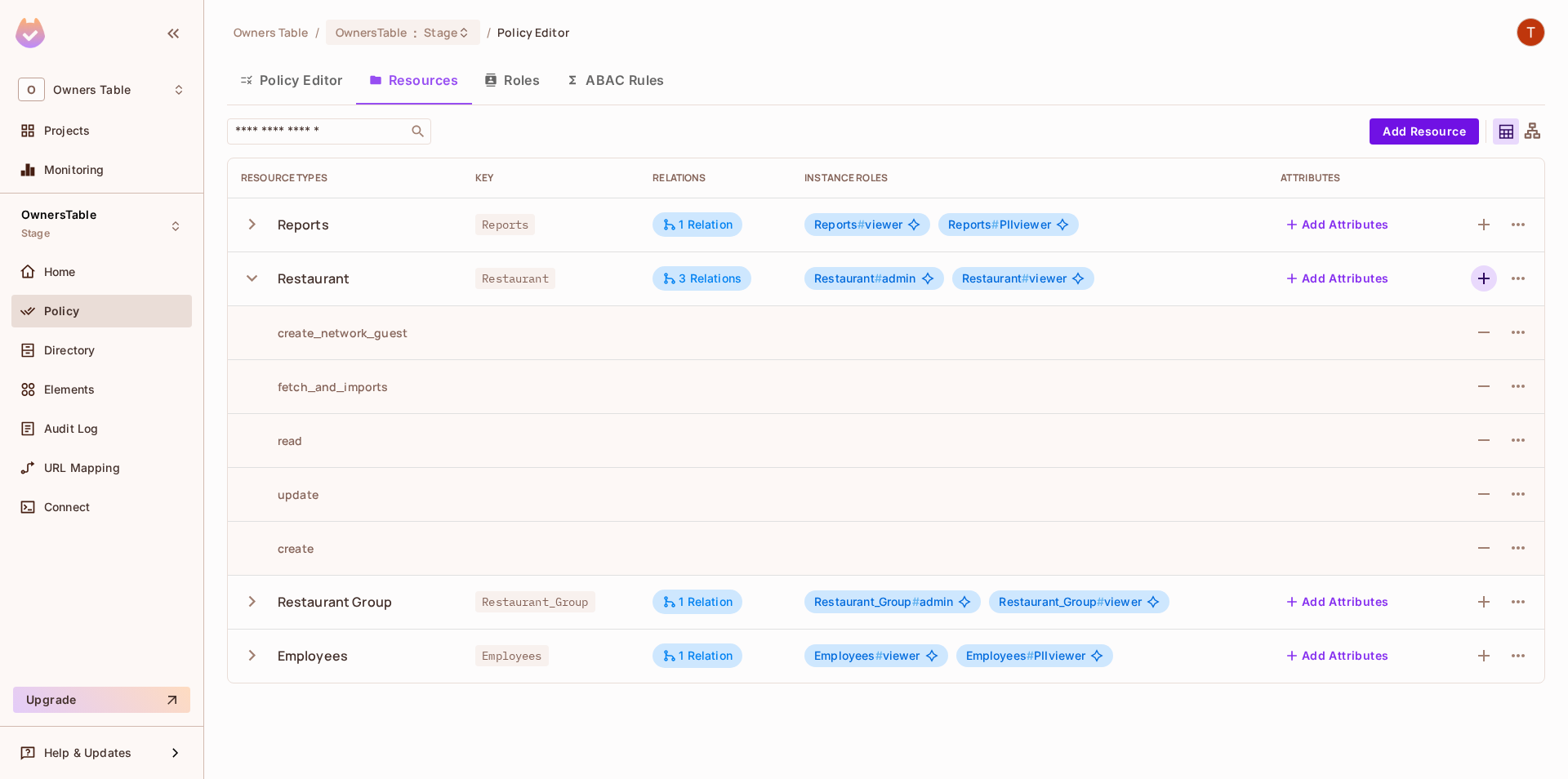
click at [1481, 278] on icon "button" at bounding box center [1484, 278] width 11 height 11
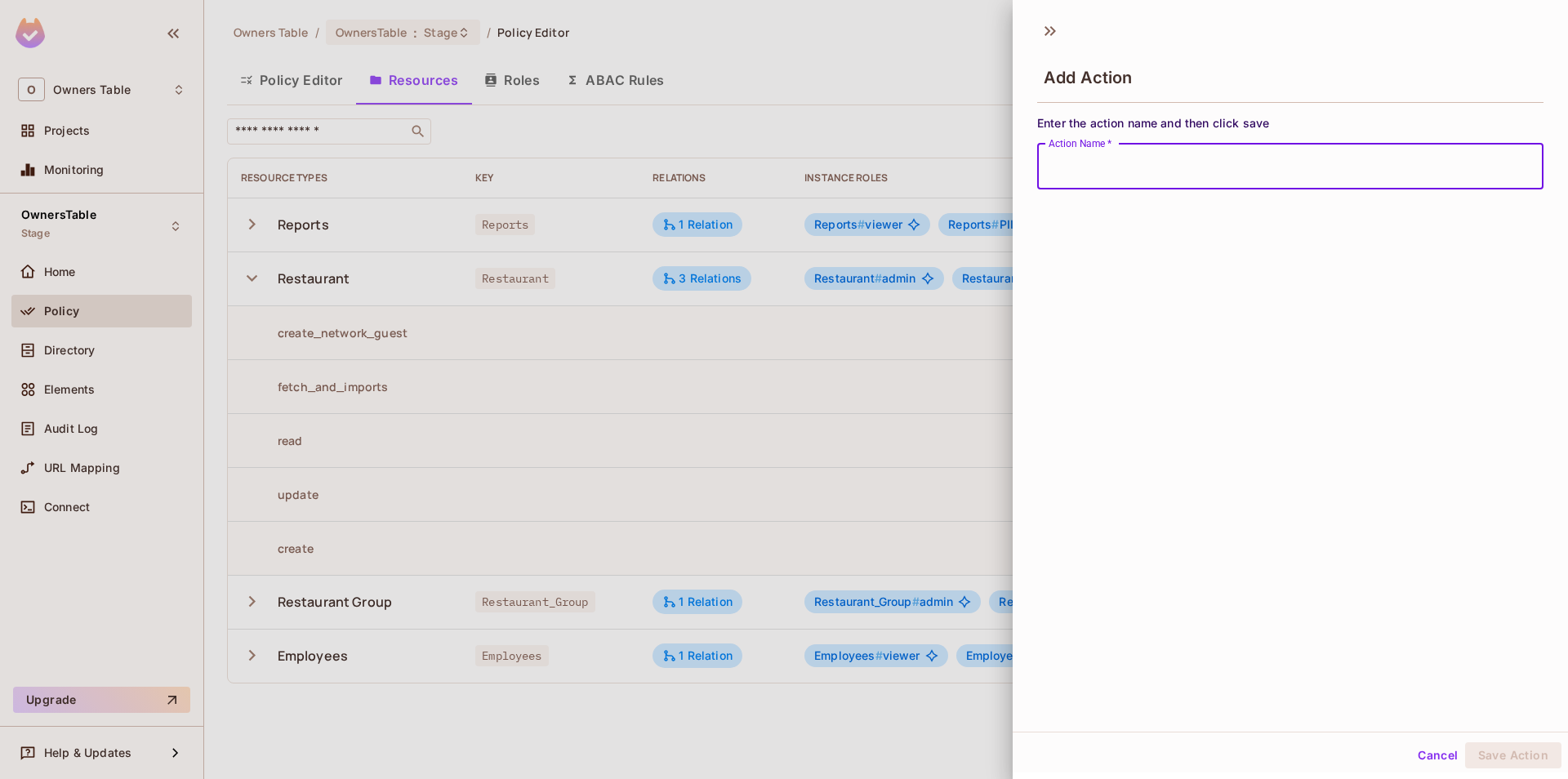
click at [1265, 173] on input "Action Name   *" at bounding box center [1290, 166] width 506 height 46
type input "**********"
click at [1516, 754] on button "Save Action" at bounding box center [1513, 755] width 96 height 26
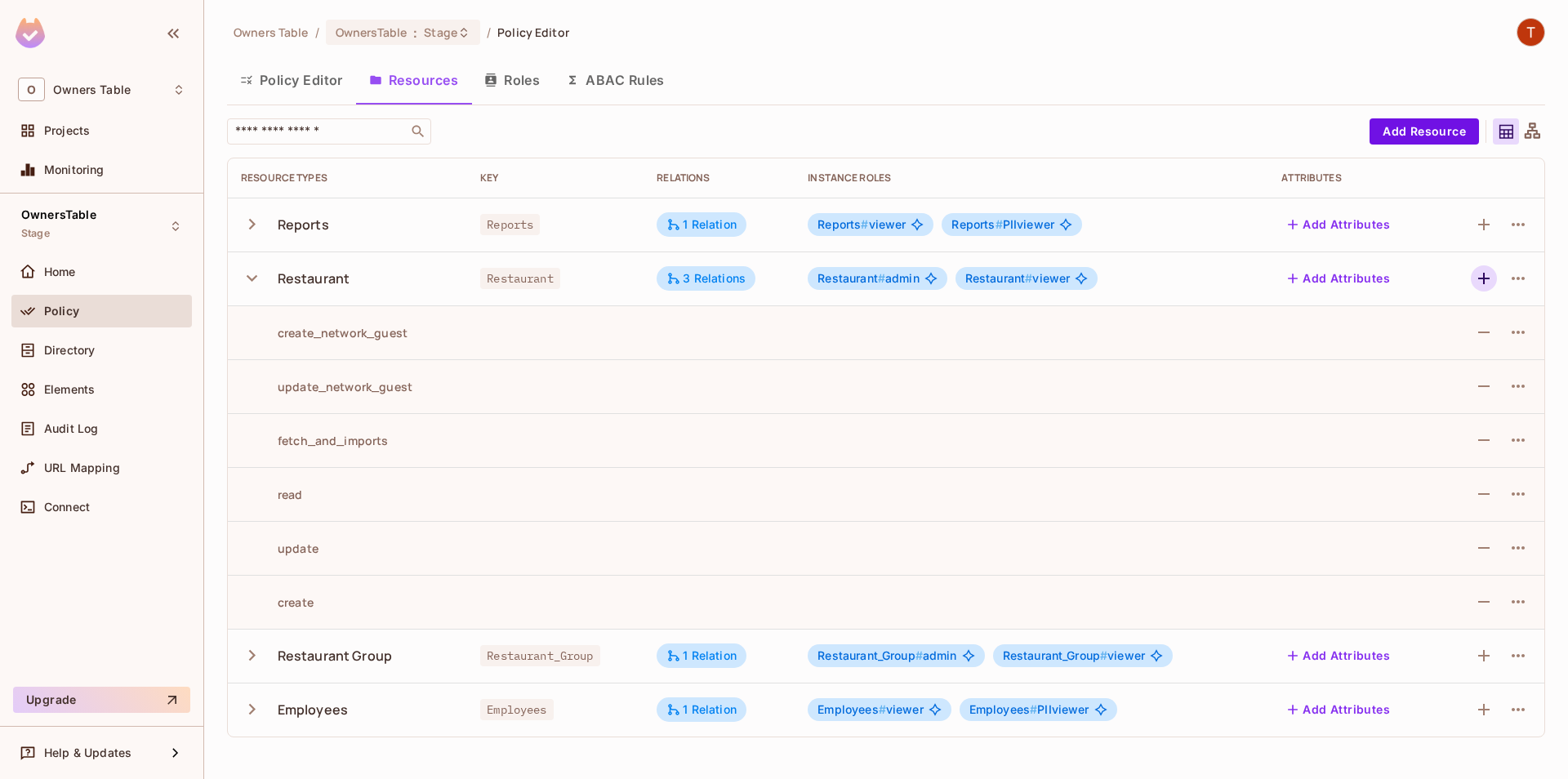
click at [1486, 282] on icon "button" at bounding box center [1484, 278] width 20 height 20
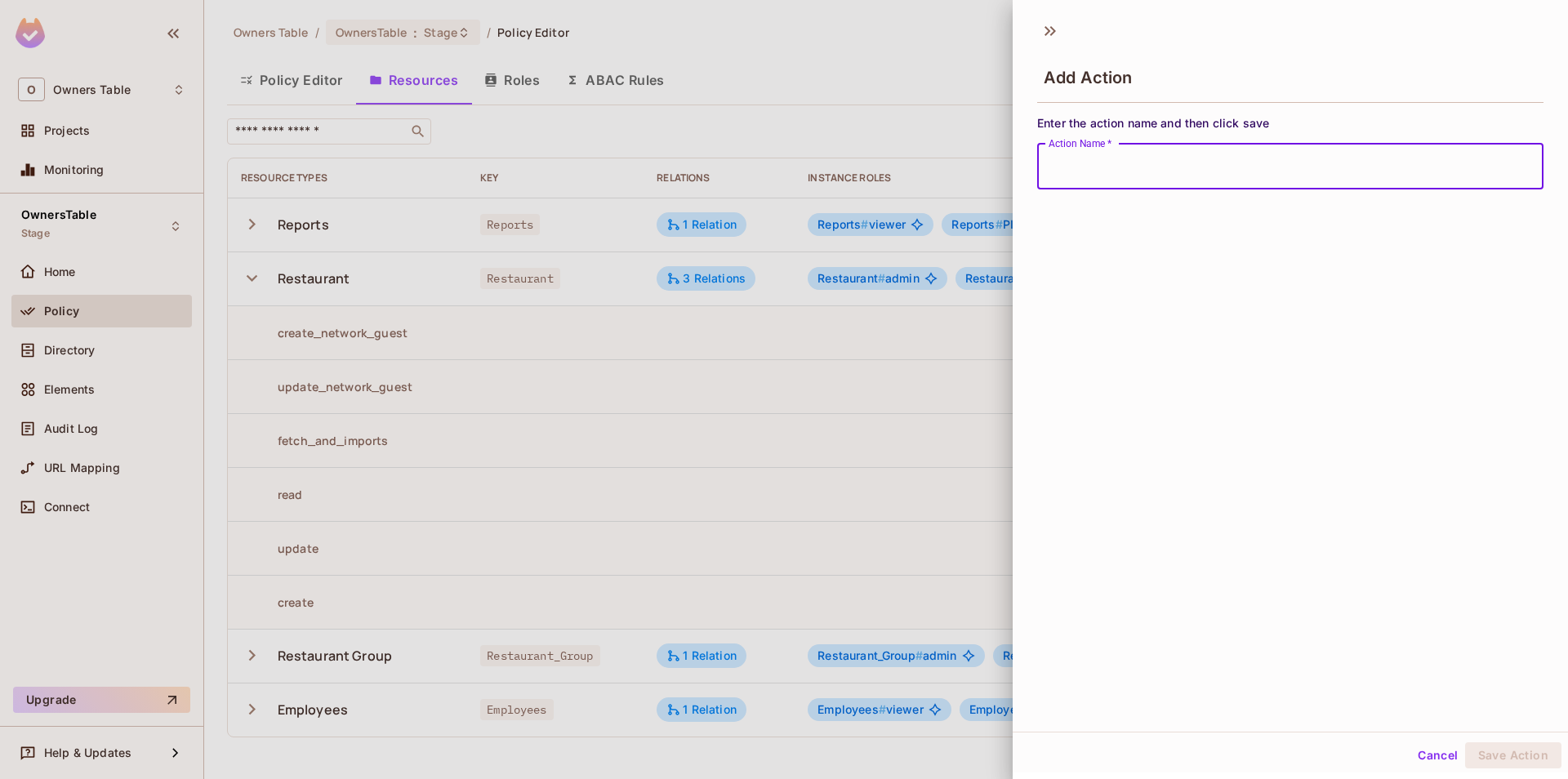
click at [1230, 176] on input "Action Name   *" at bounding box center [1290, 166] width 506 height 46
type input "**********"
click at [1534, 765] on button "Save Action" at bounding box center [1513, 755] width 96 height 26
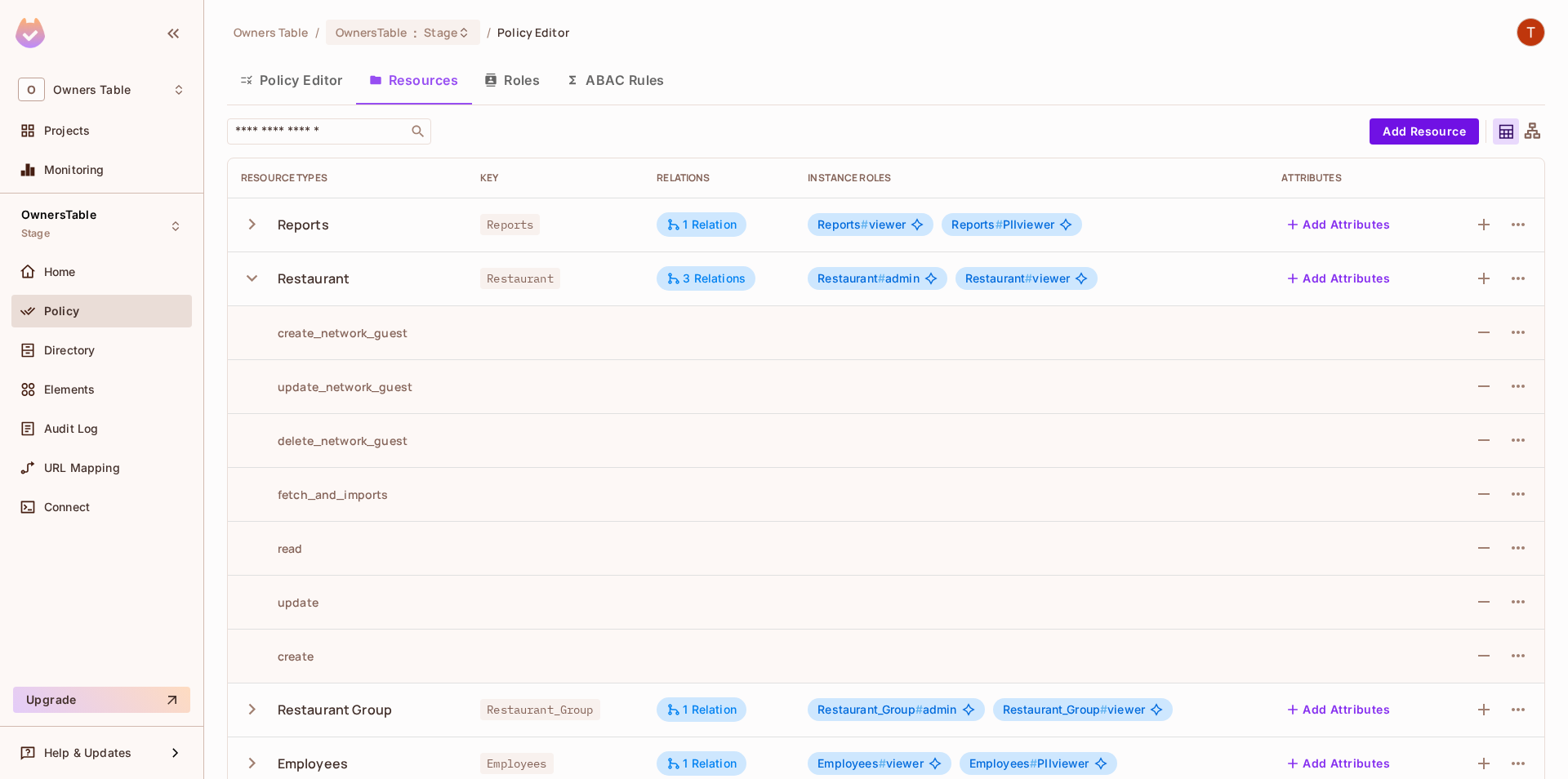
click at [304, 89] on button "Policy Editor" at bounding box center [291, 79] width 129 height 41
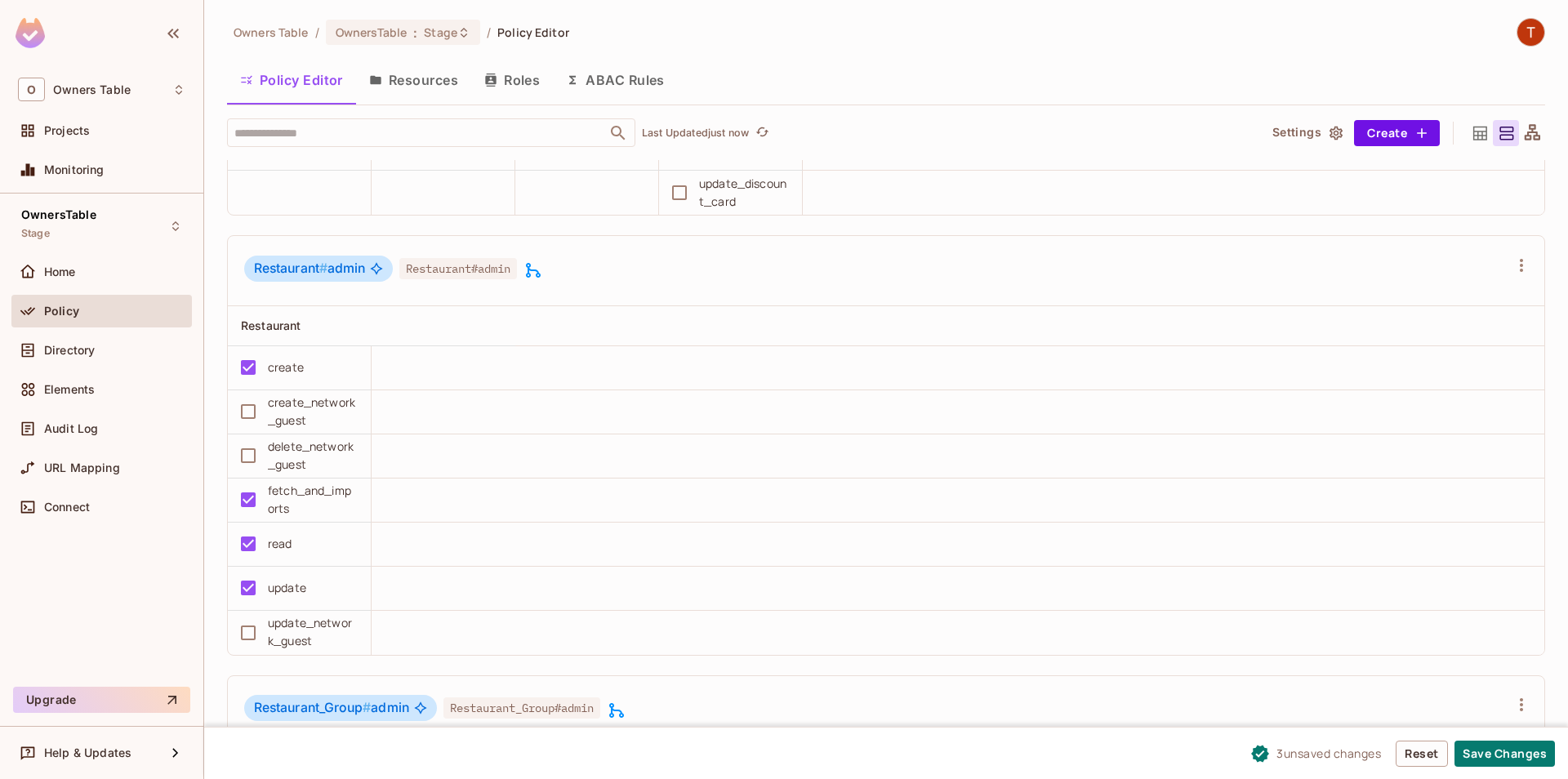
scroll to position [1118, 0]
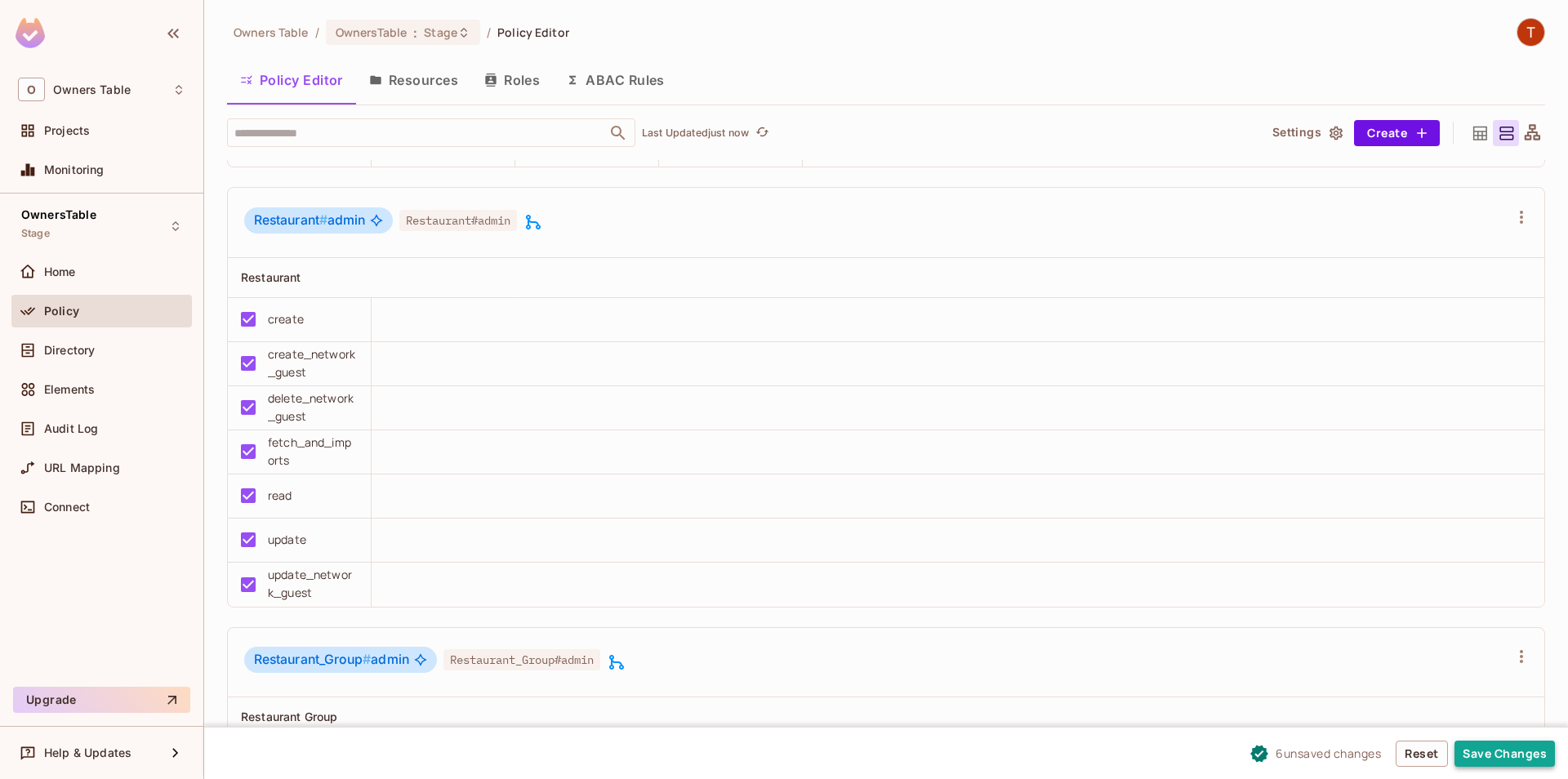
click at [1549, 760] on button "Save Changes" at bounding box center [1505, 754] width 101 height 26
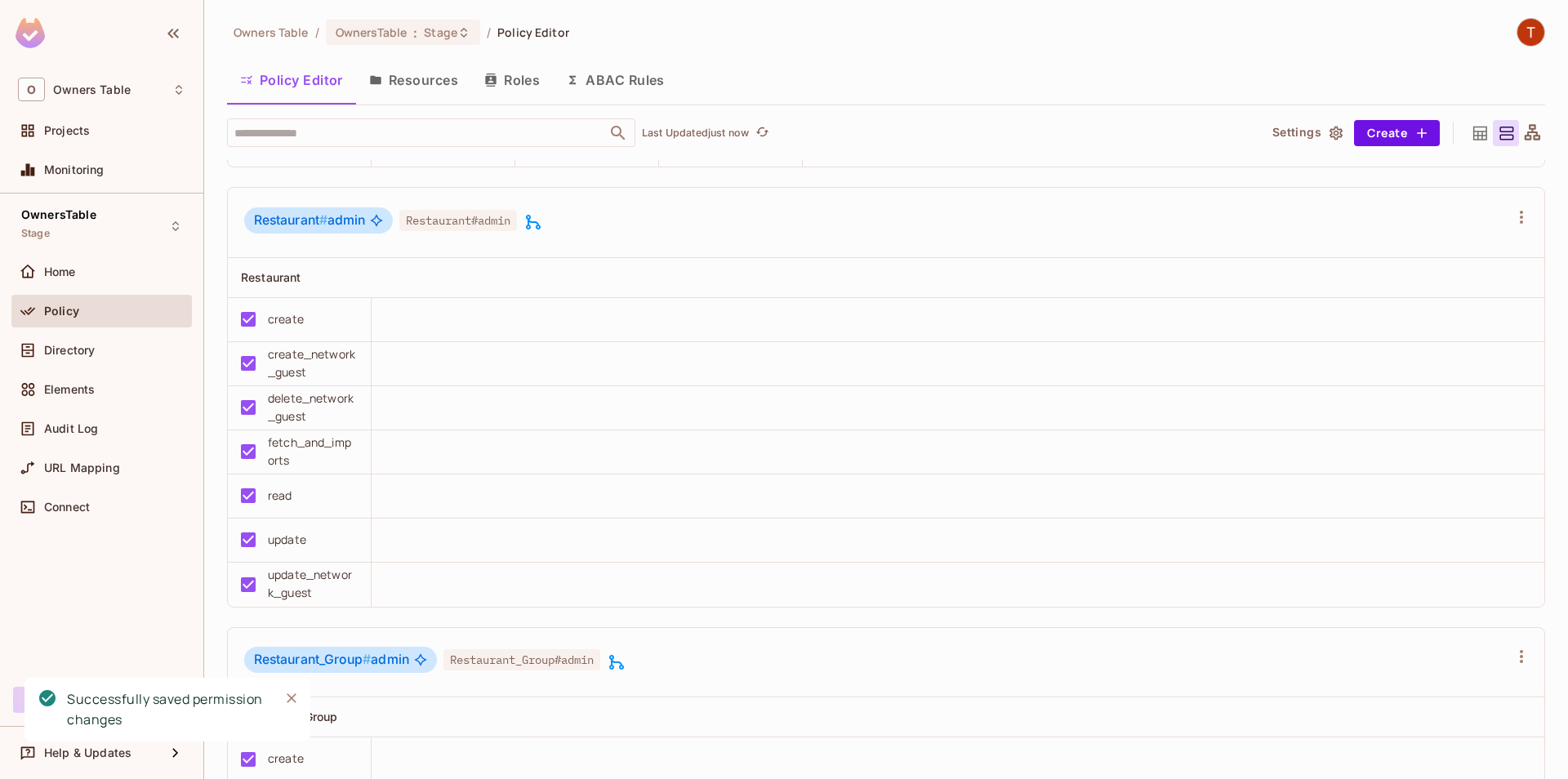
click at [293, 700] on icon "Close" at bounding box center [291, 699] width 9 height 9
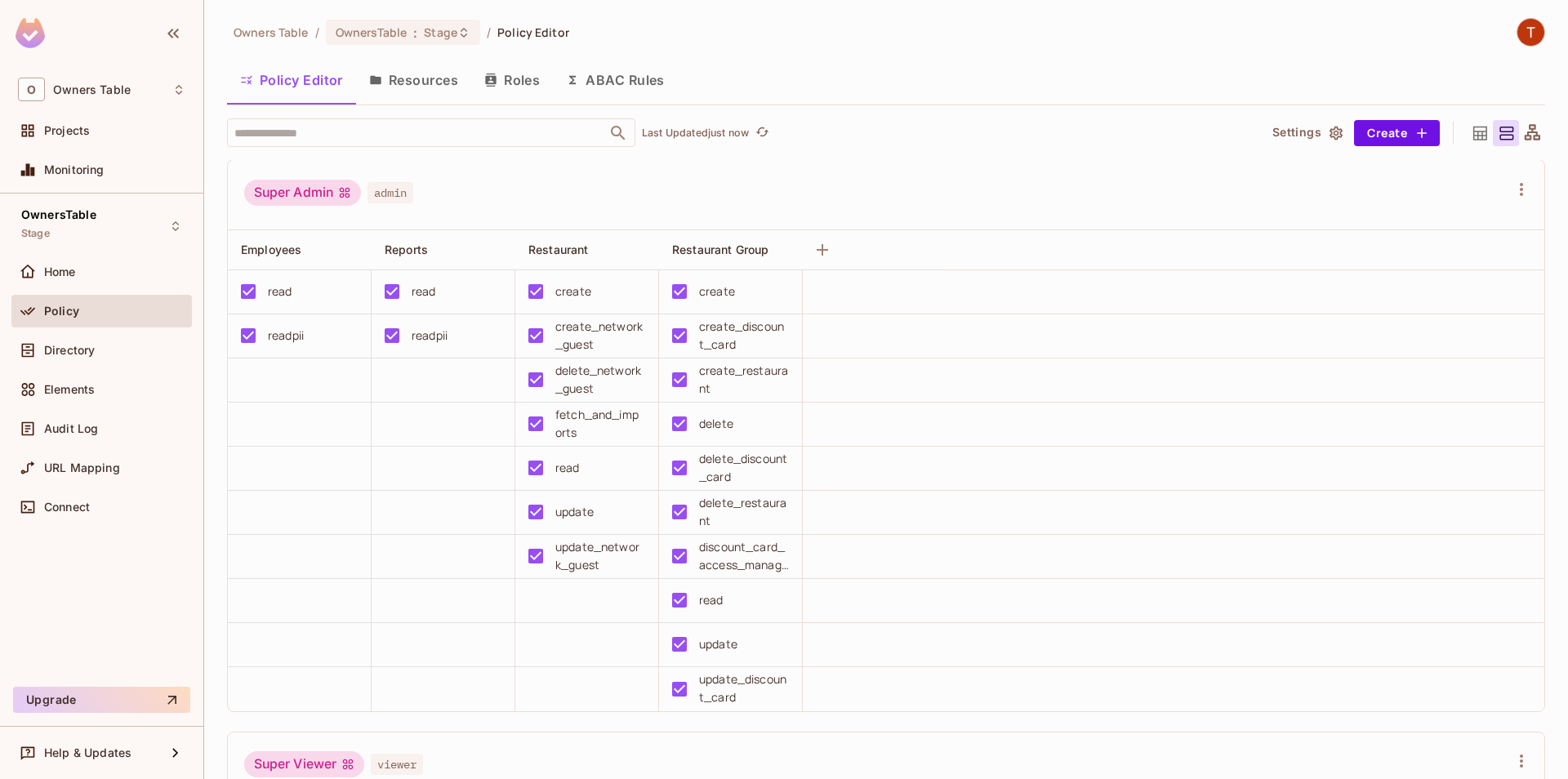
scroll to position [0, 0]
click at [452, 33] on span "Stage" at bounding box center [441, 32] width 34 height 15
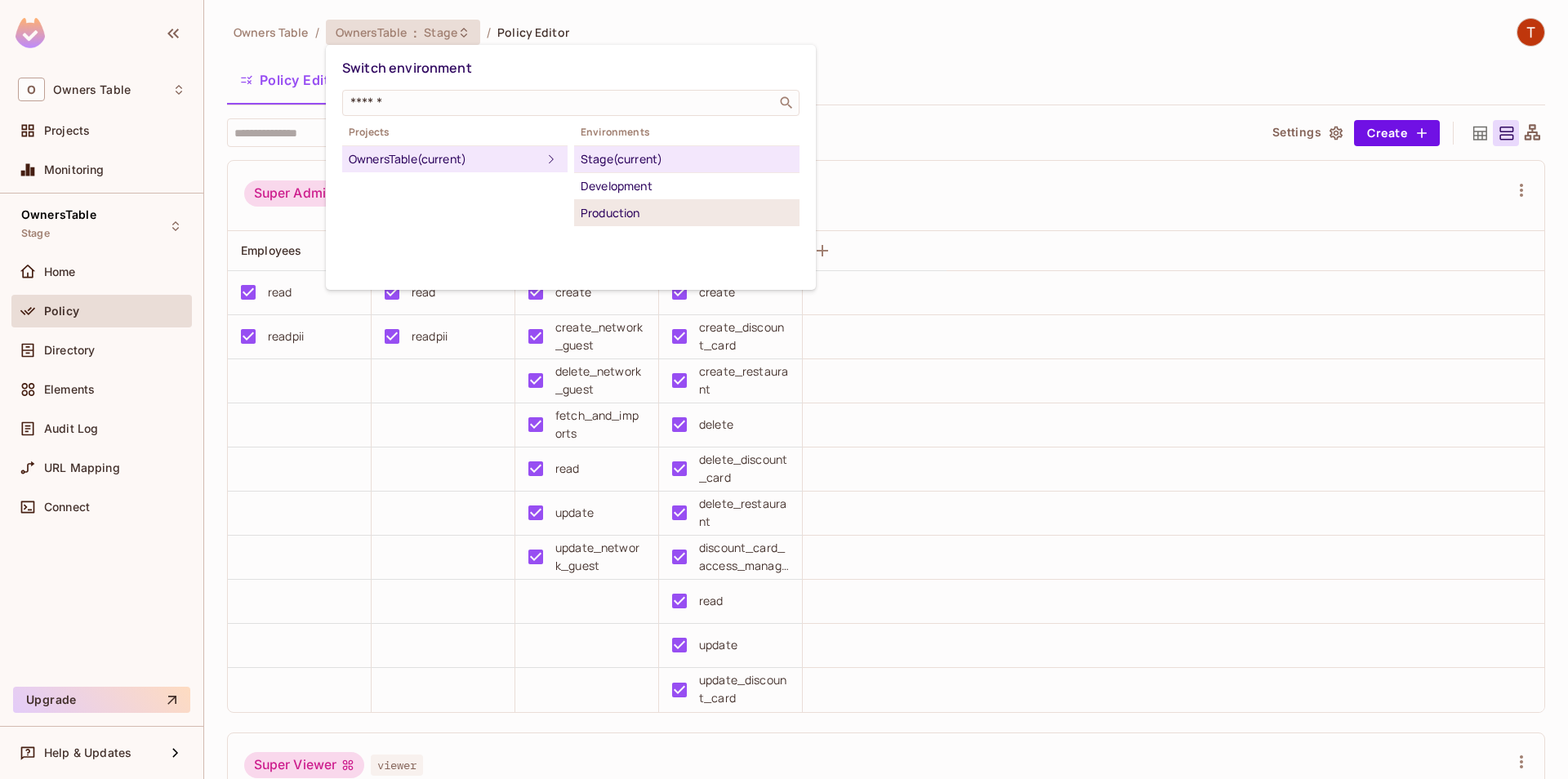
click at [628, 205] on div "Production" at bounding box center [686, 213] width 212 height 20
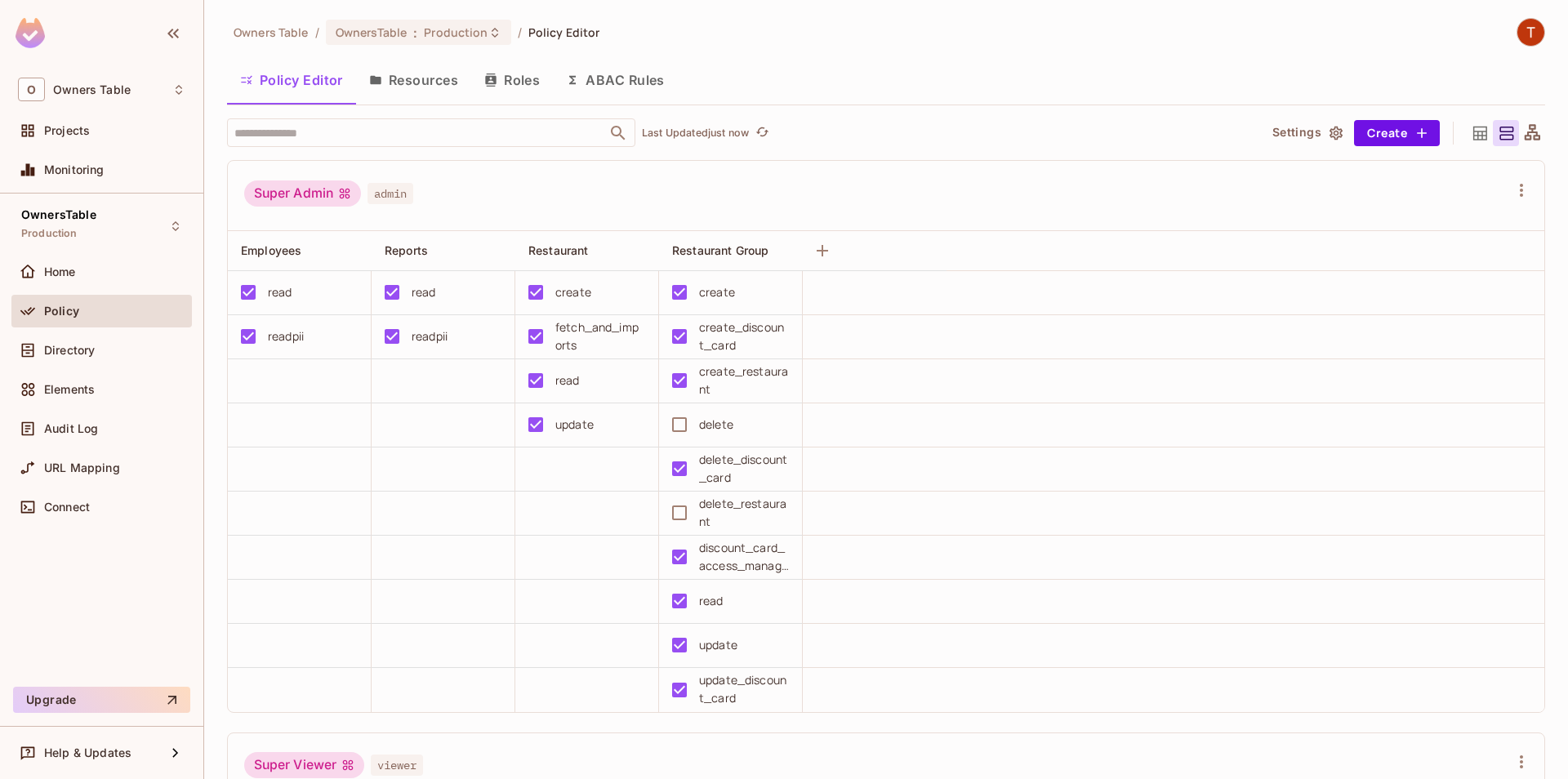
click at [434, 91] on button "Resources" at bounding box center [414, 79] width 115 height 41
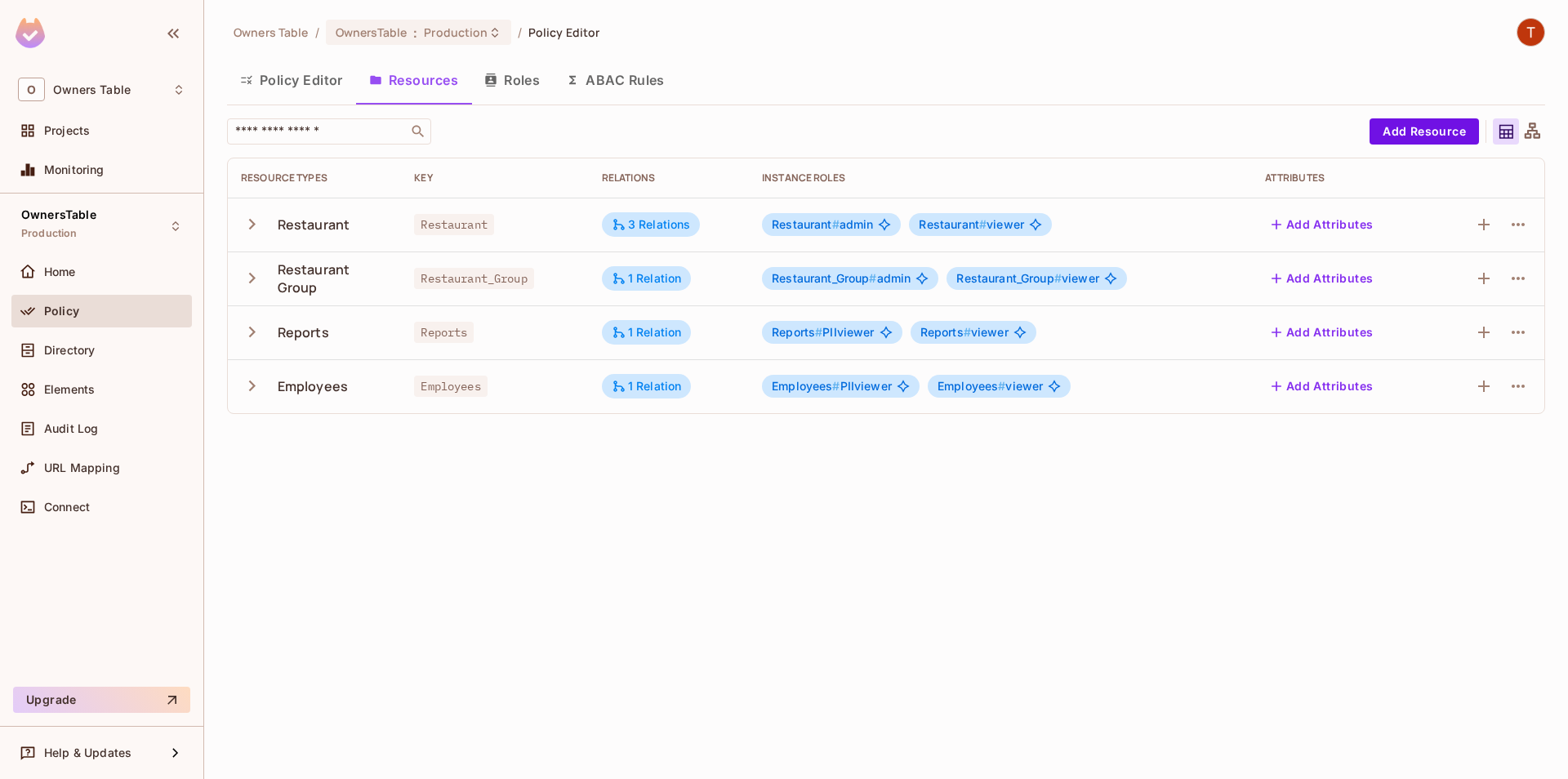
click at [255, 233] on icon "button" at bounding box center [252, 224] width 22 height 22
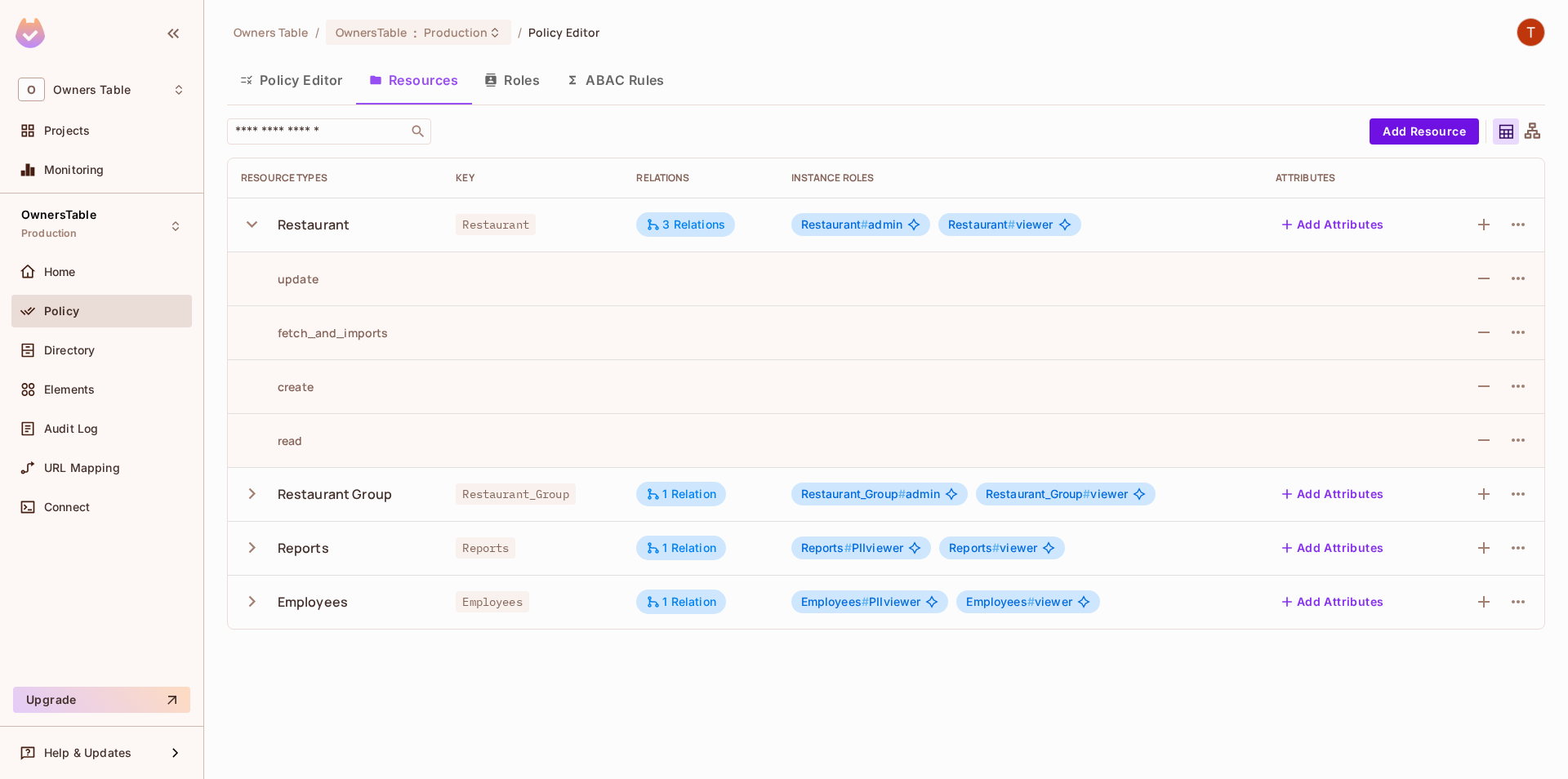
click at [1482, 210] on td at bounding box center [1491, 224] width 107 height 54
click at [1483, 228] on icon "button" at bounding box center [1484, 224] width 11 height 11
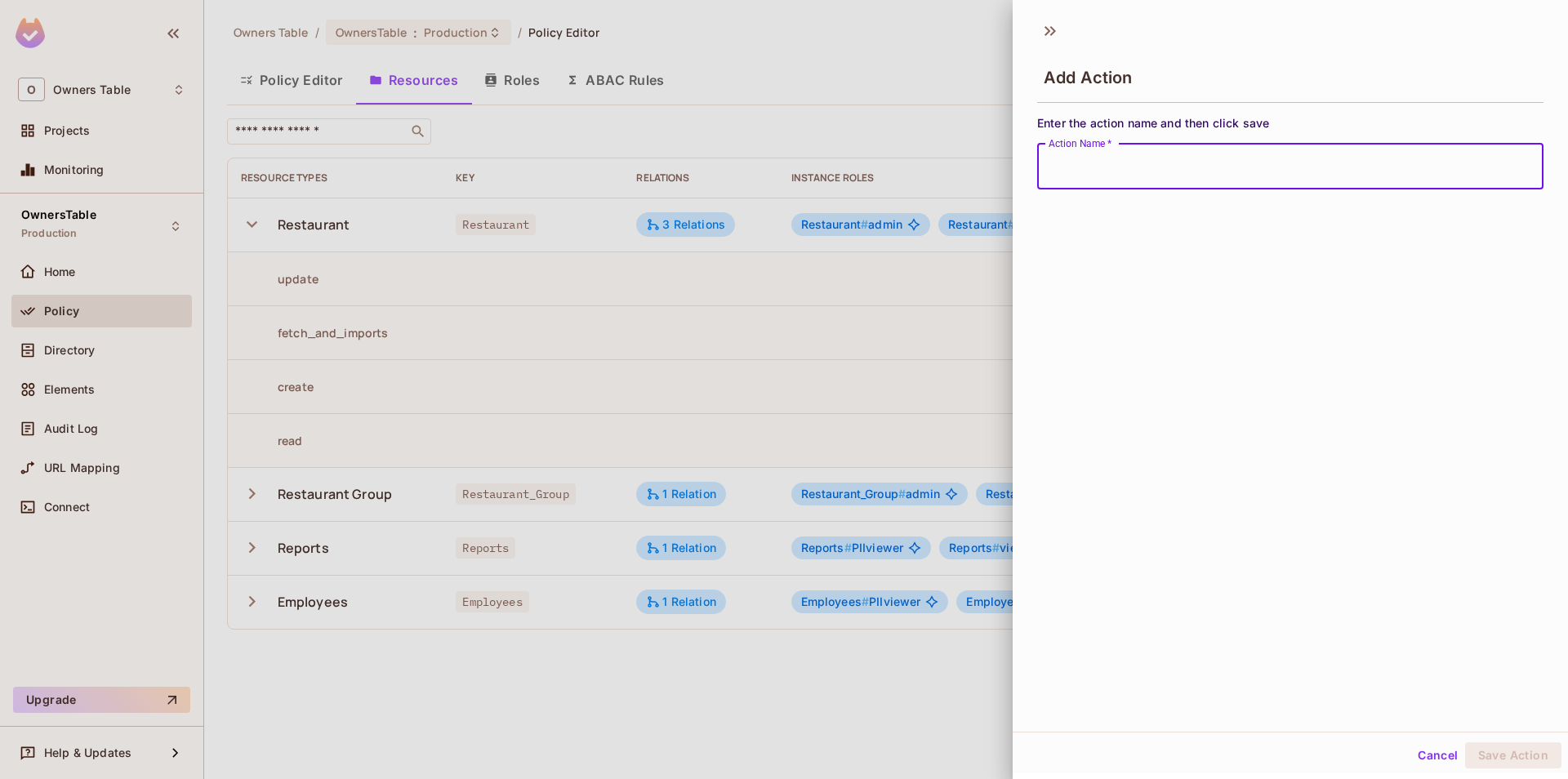
click at [1164, 173] on input "Action Name   *" at bounding box center [1290, 166] width 506 height 46
type input "**********"
click at [1523, 759] on button "Save Action" at bounding box center [1513, 755] width 96 height 26
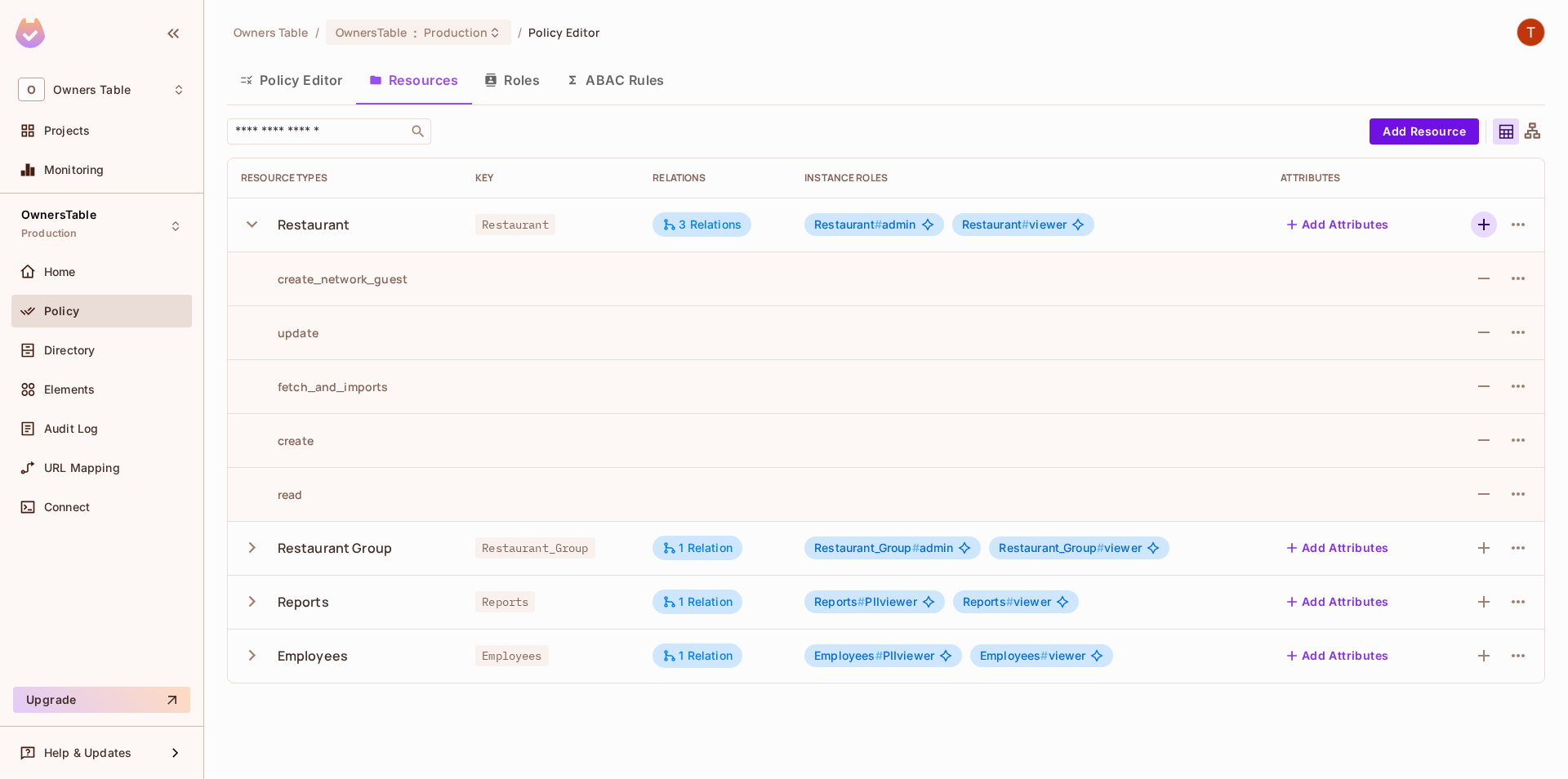
click at [1482, 226] on icon "button" at bounding box center [1484, 224] width 20 height 20
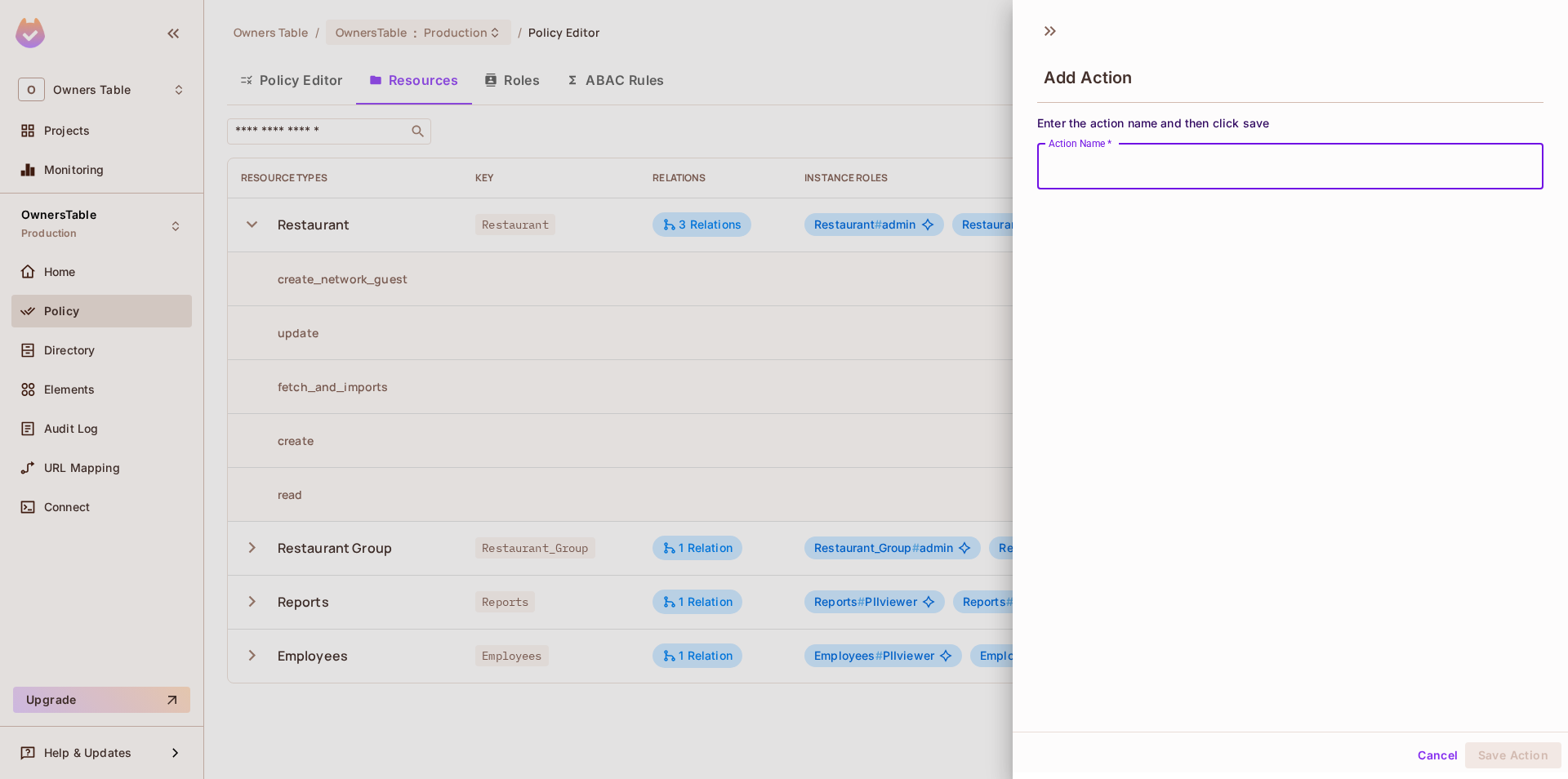
click at [1155, 146] on input "Action Name   *" at bounding box center [1290, 166] width 506 height 46
type input "**********"
click at [1504, 745] on button "Save Action" at bounding box center [1513, 755] width 96 height 26
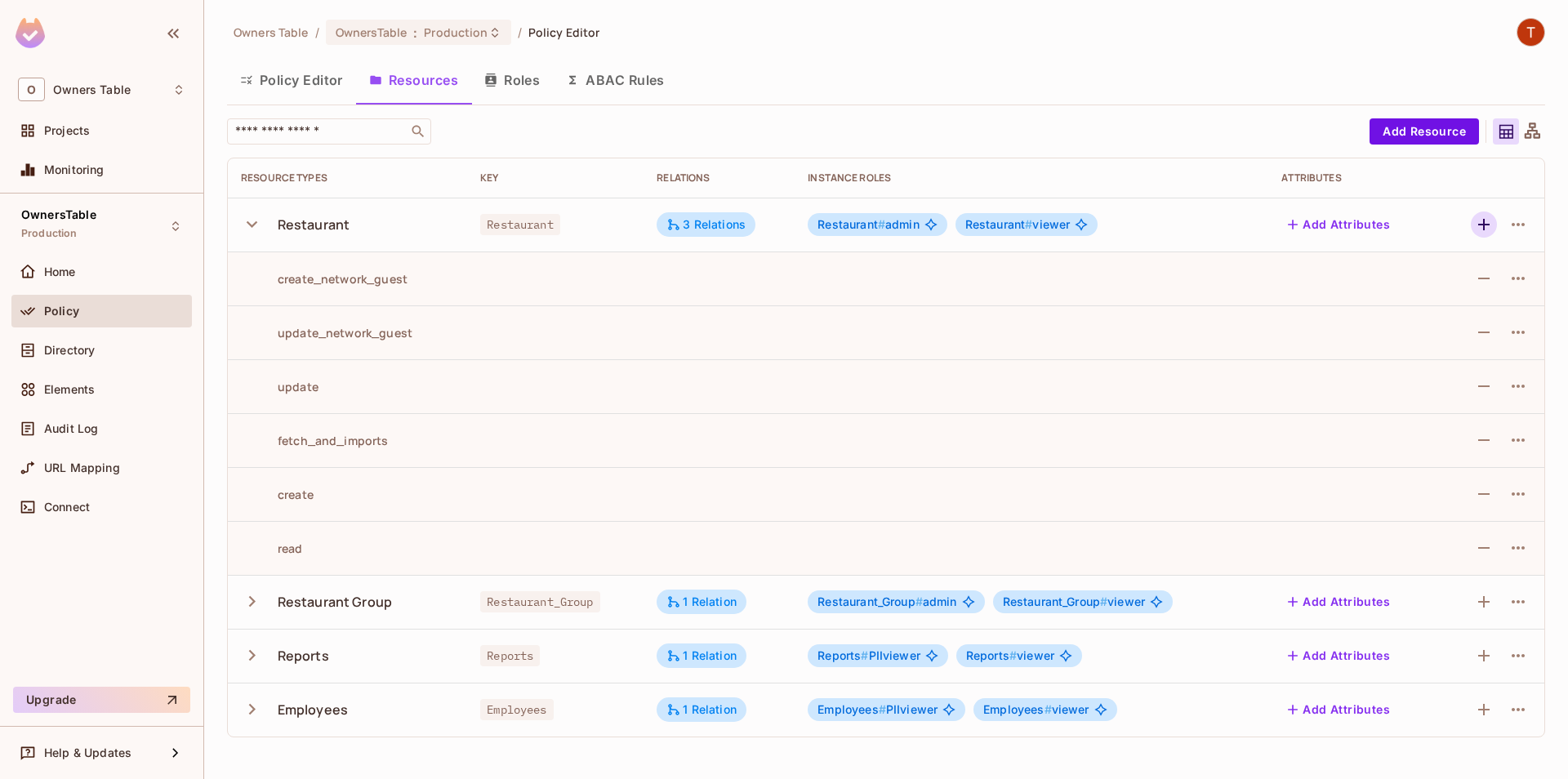
click at [1482, 224] on icon "button" at bounding box center [1484, 224] width 11 height 11
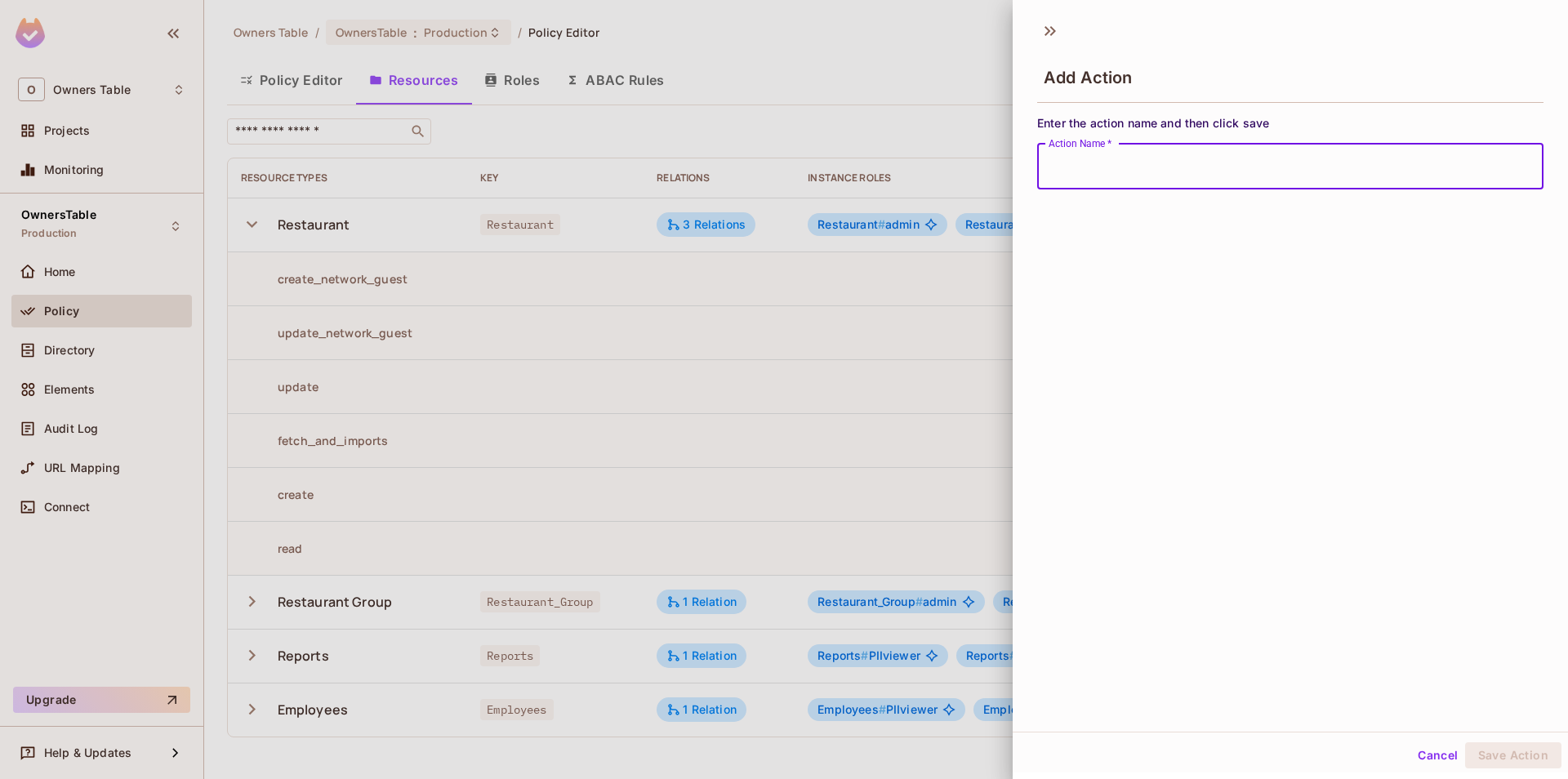
click at [1195, 174] on input "Action Name   *" at bounding box center [1290, 166] width 506 height 46
type input "**********"
click at [1512, 754] on button "Save Action" at bounding box center [1513, 755] width 96 height 26
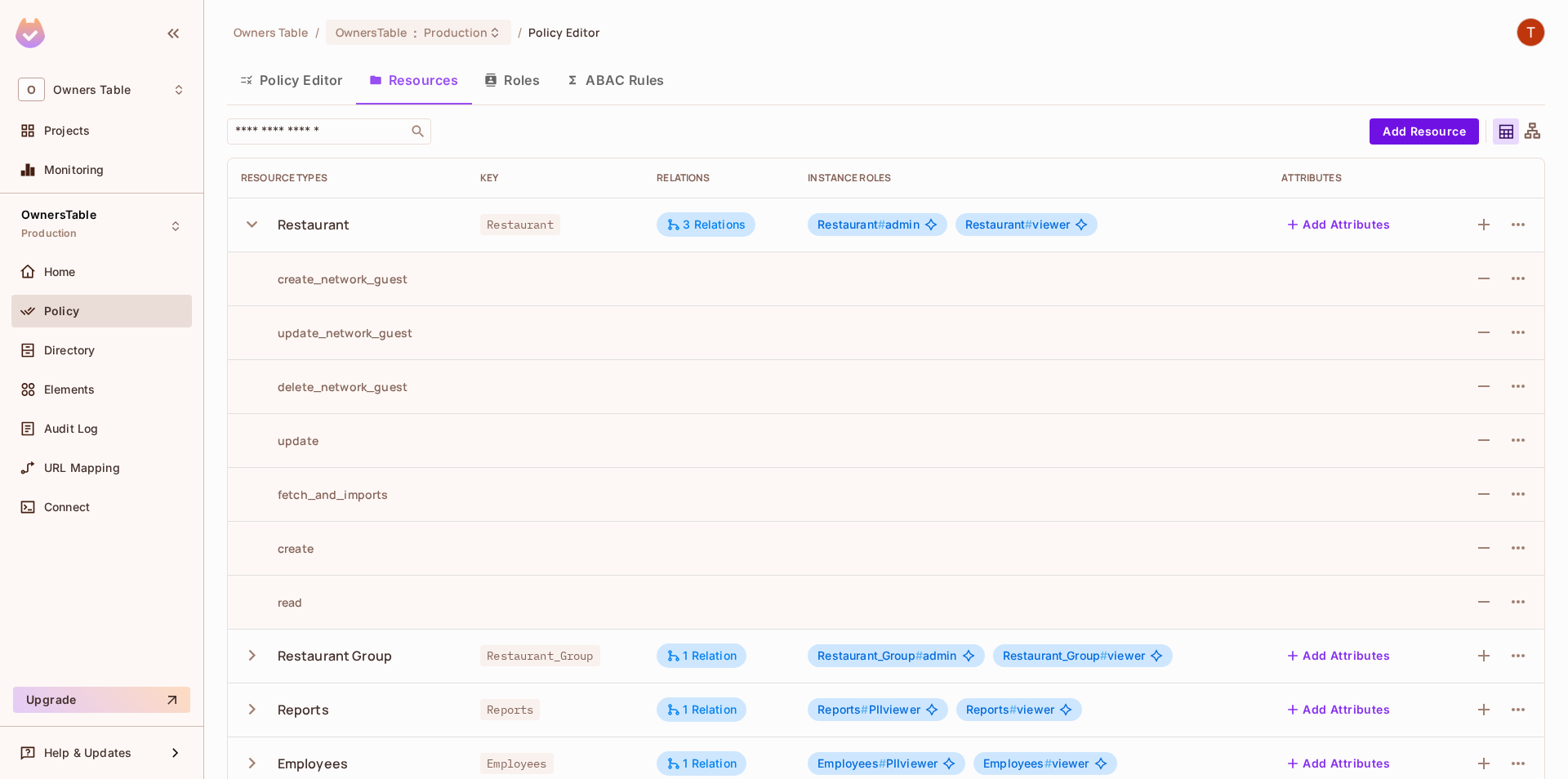
click at [333, 92] on button "Policy Editor" at bounding box center [291, 79] width 129 height 41
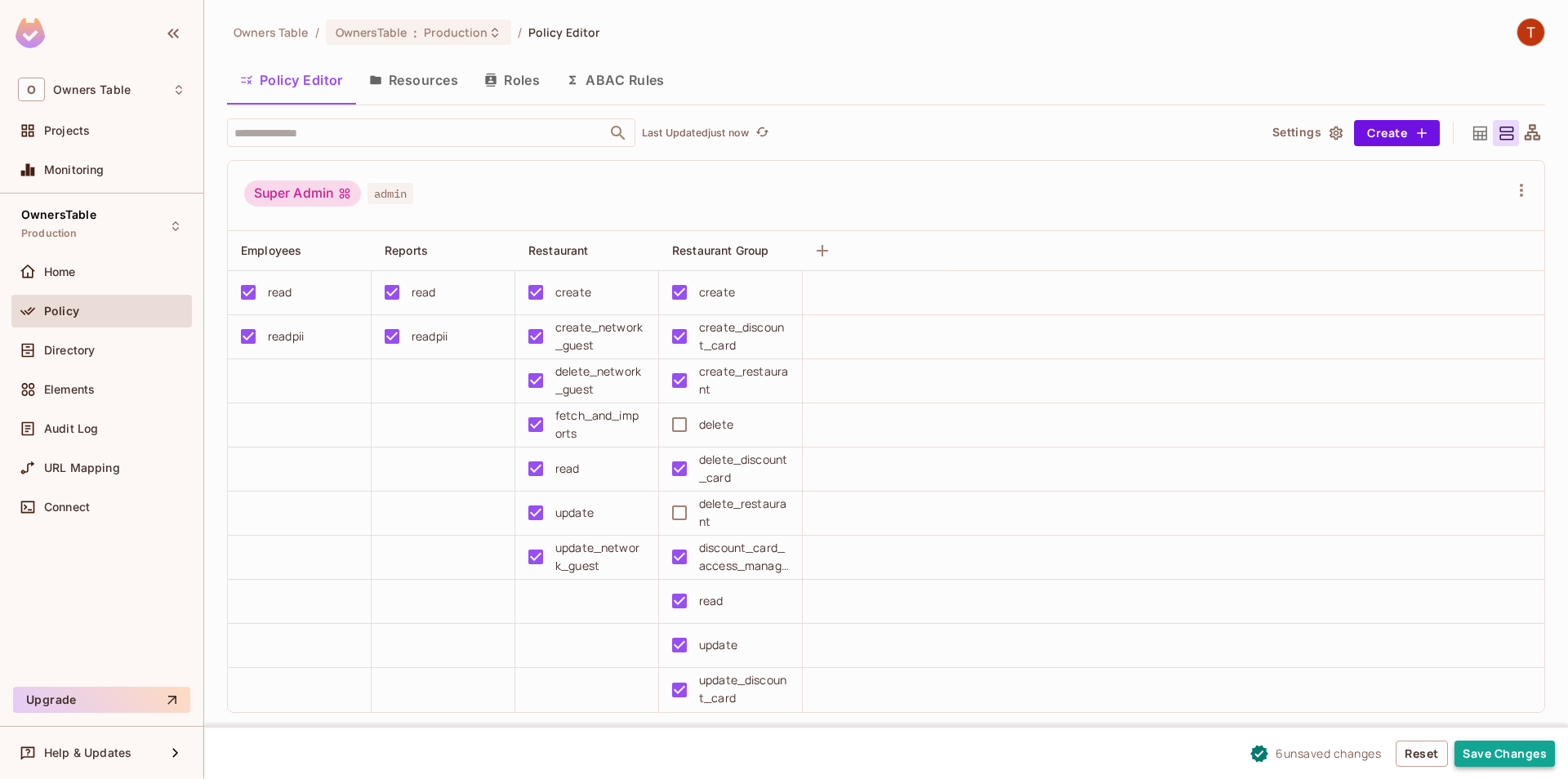
click at [1477, 749] on button "Save Changes" at bounding box center [1505, 754] width 101 height 26
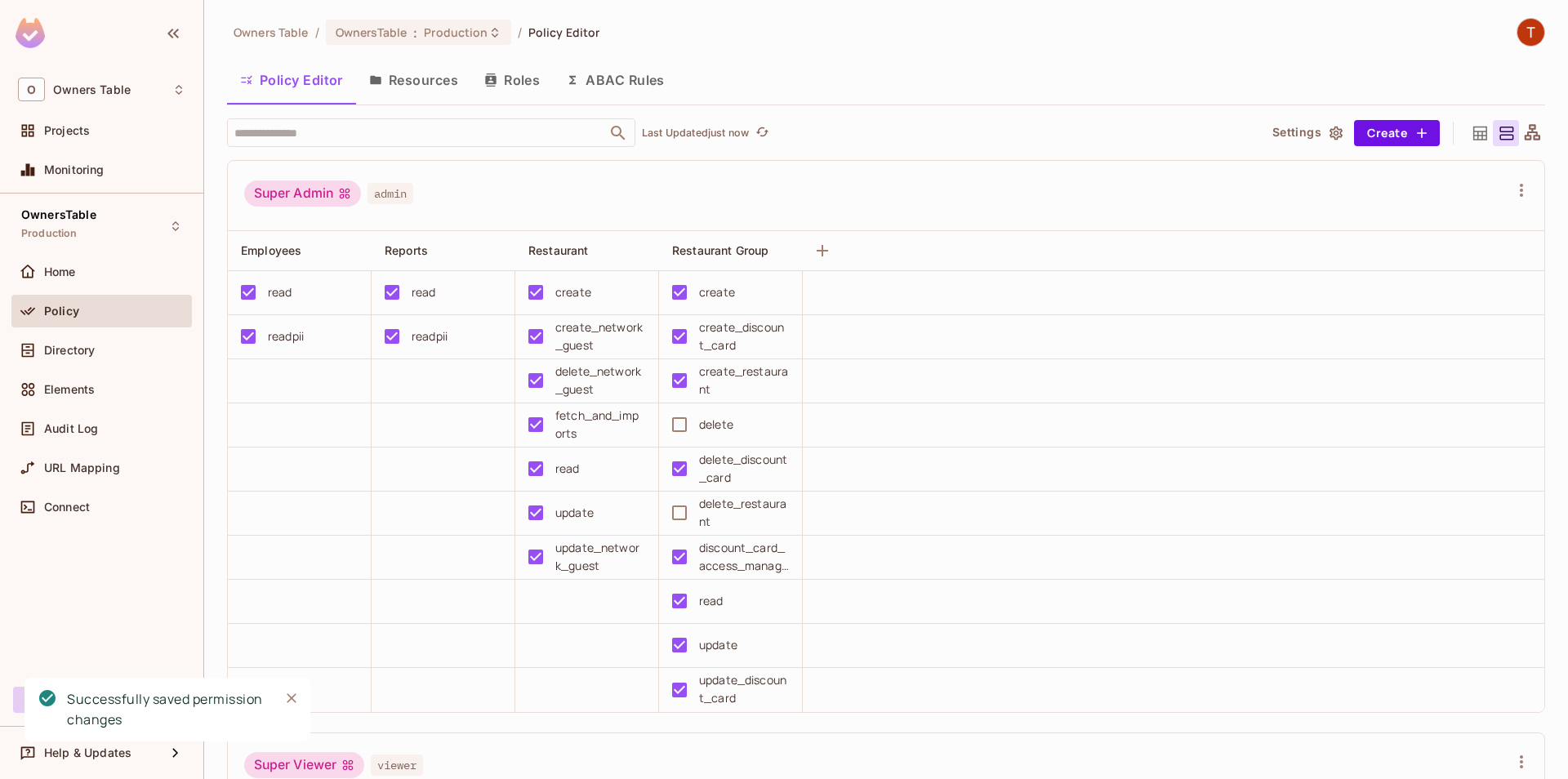
click at [294, 700] on icon "Close" at bounding box center [291, 699] width 9 height 9
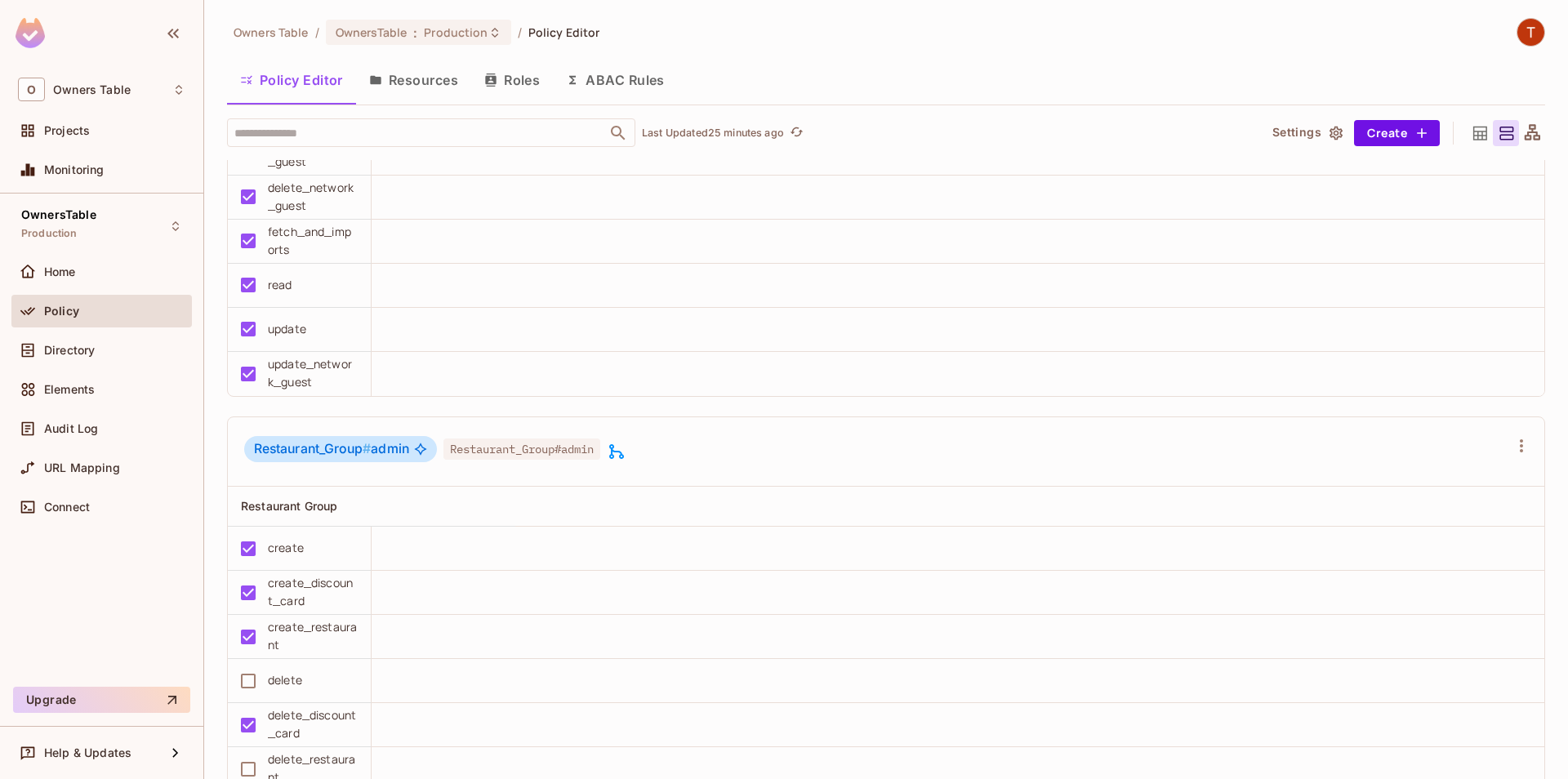
scroll to position [1304, 0]
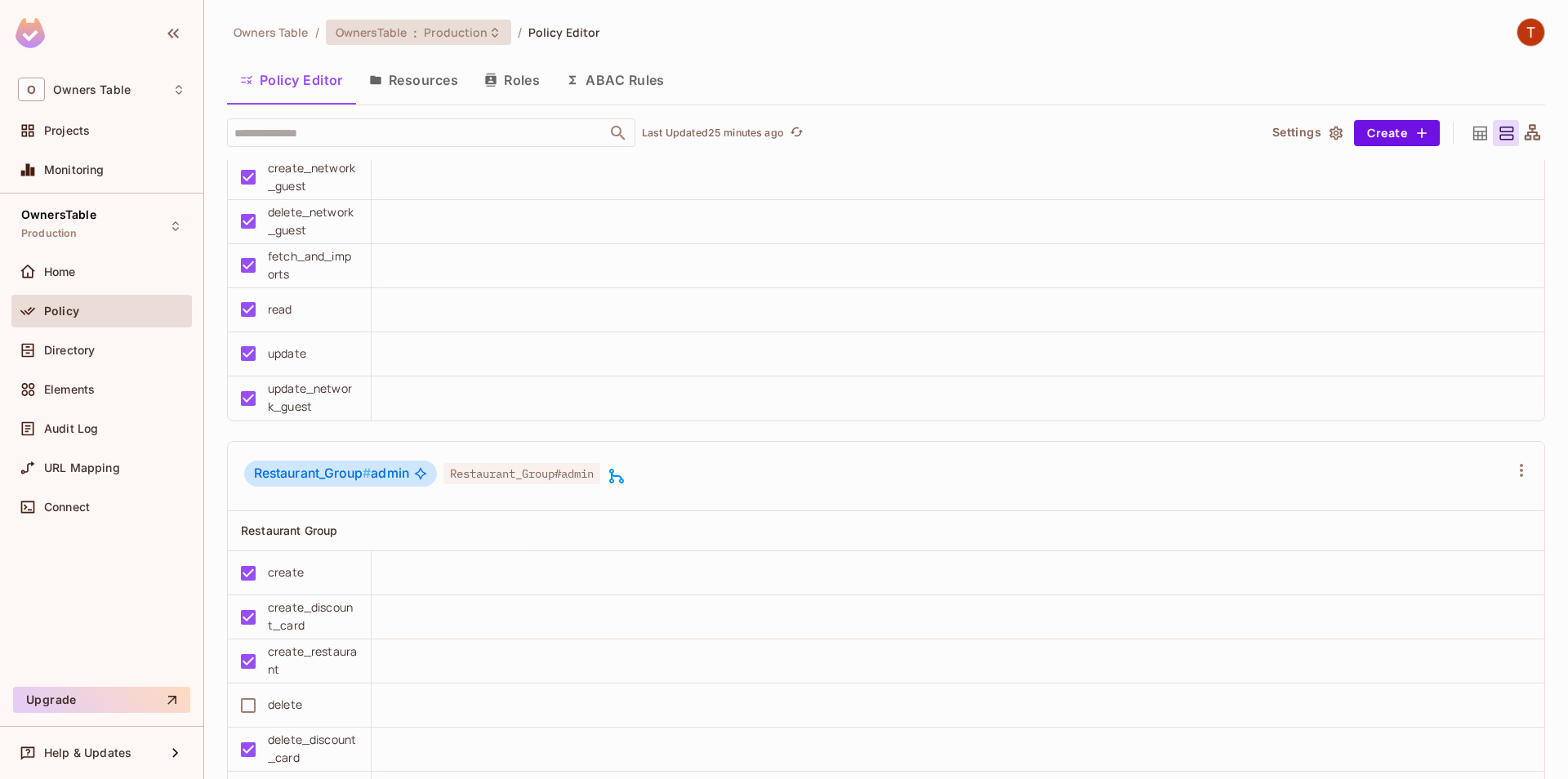
click at [477, 25] on span "Production" at bounding box center [456, 32] width 64 height 15
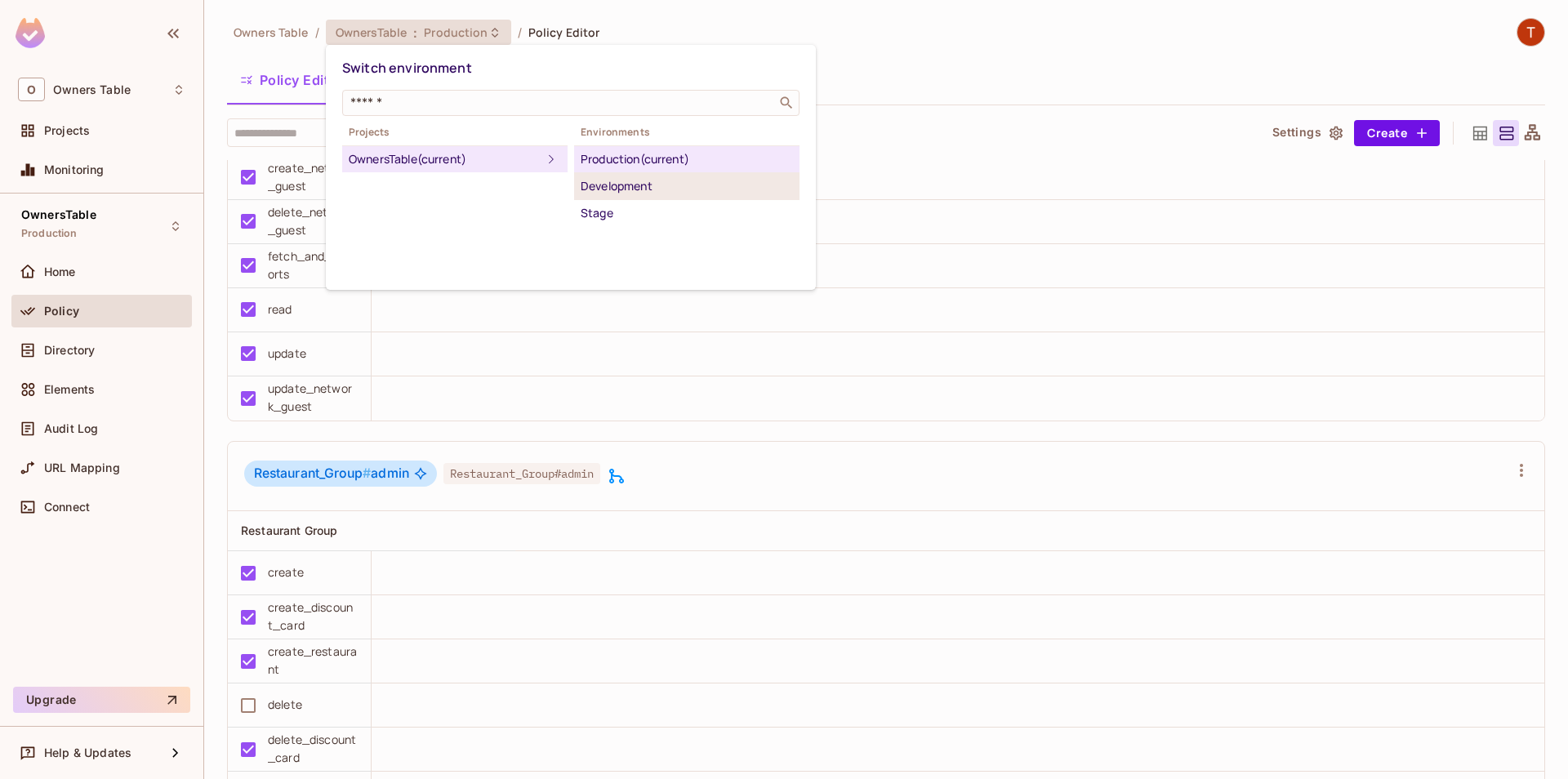
click at [648, 190] on div "Development" at bounding box center [686, 186] width 212 height 20
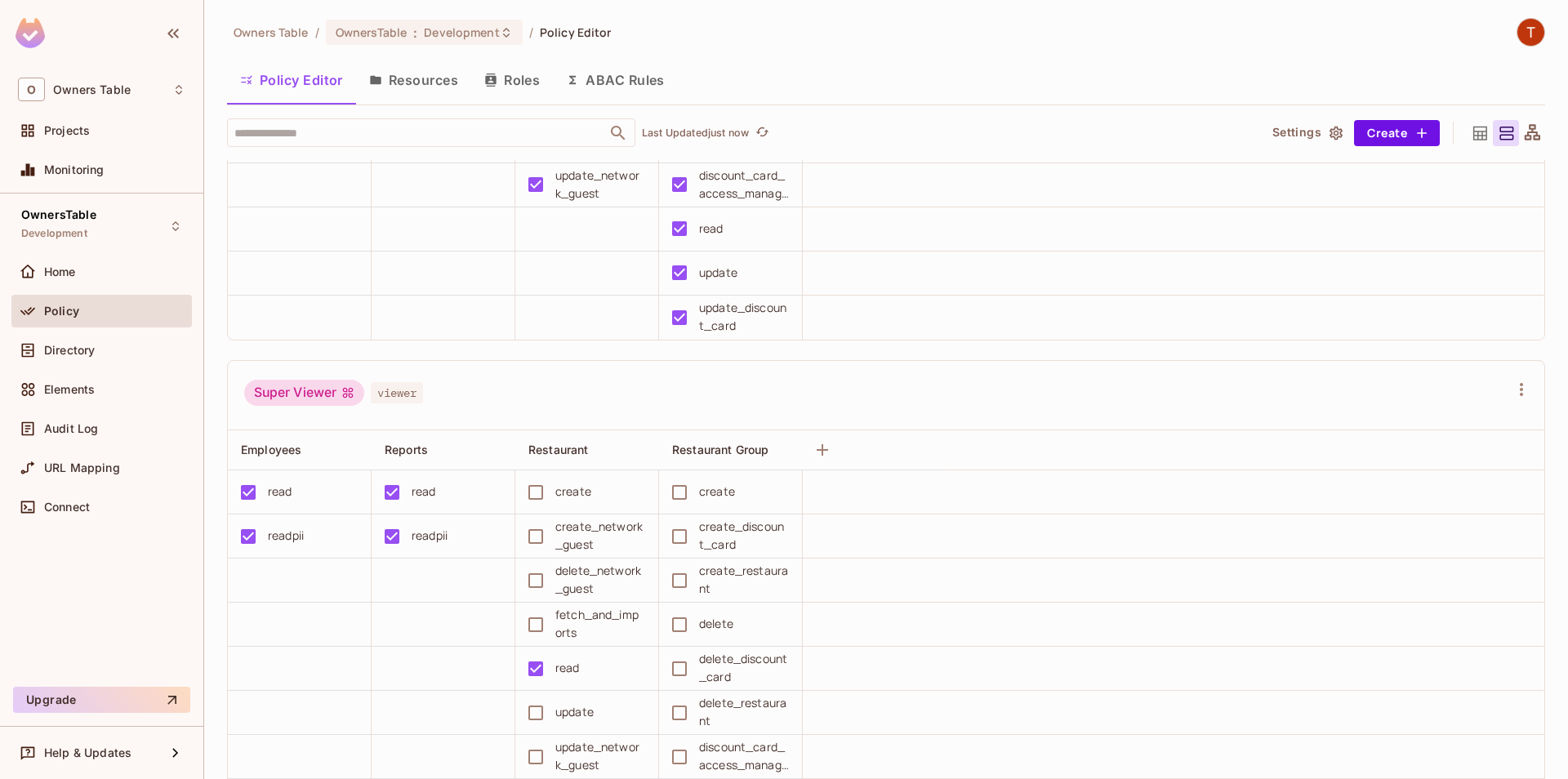
scroll to position [0, 0]
